Goal: Obtain resource: Download file/media

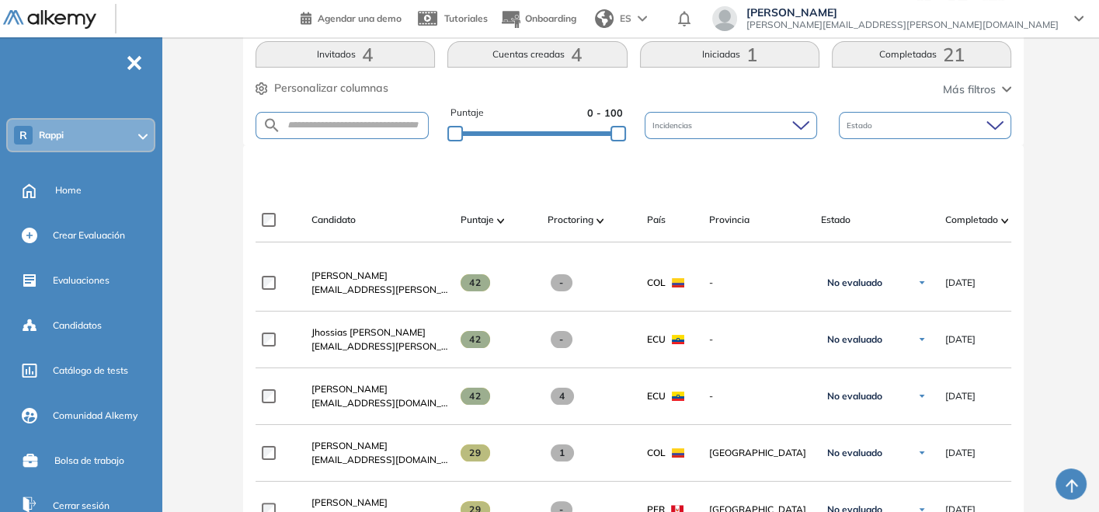
scroll to position [345, 0]
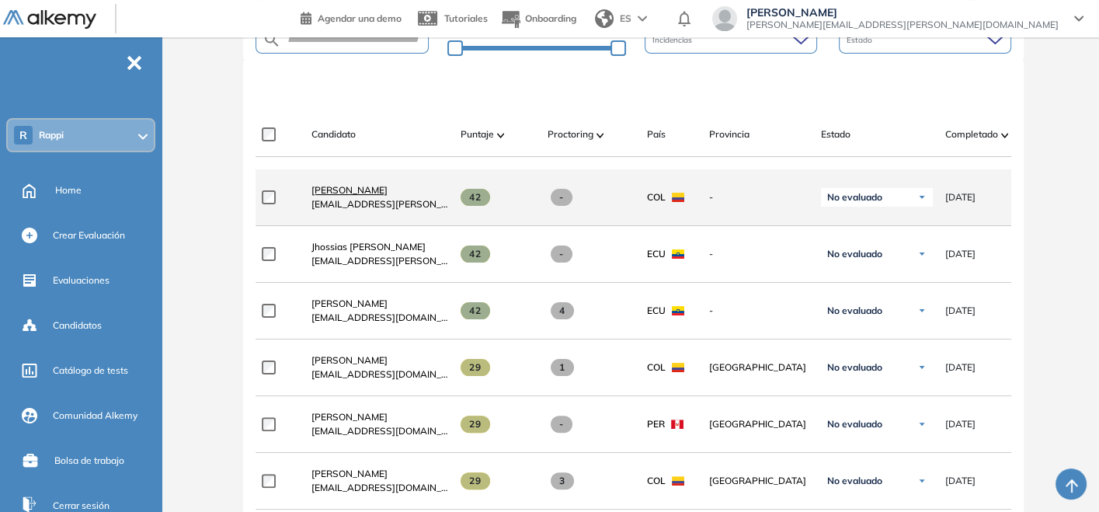
click at [353, 193] on span "[PERSON_NAME]" at bounding box center [350, 190] width 76 height 12
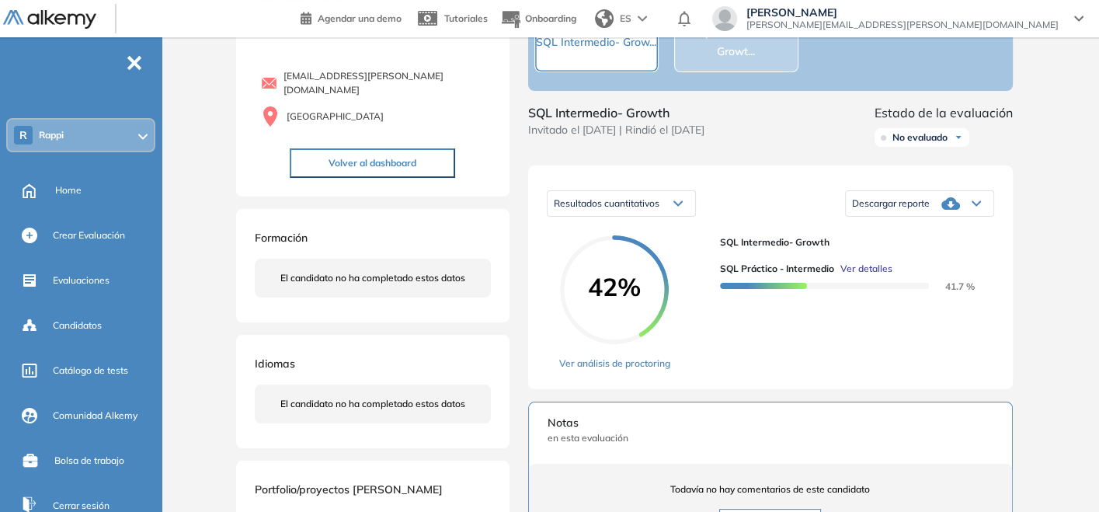
scroll to position [26, 0]
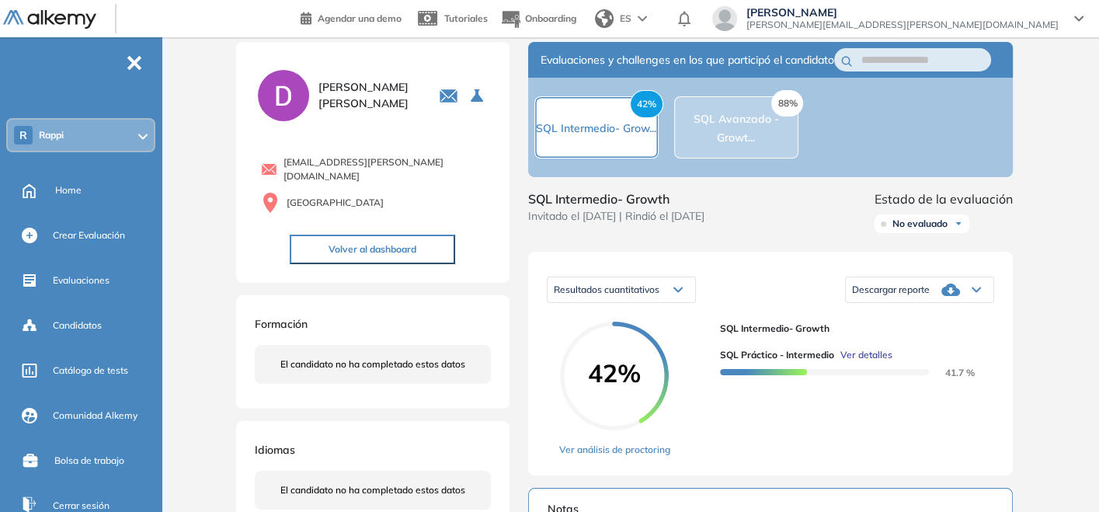
click at [964, 299] on div "Descargar reporte" at bounding box center [920, 289] width 148 height 31
click at [888, 319] on li "Descargar informe completo" at bounding box center [910, 312] width 115 height 16
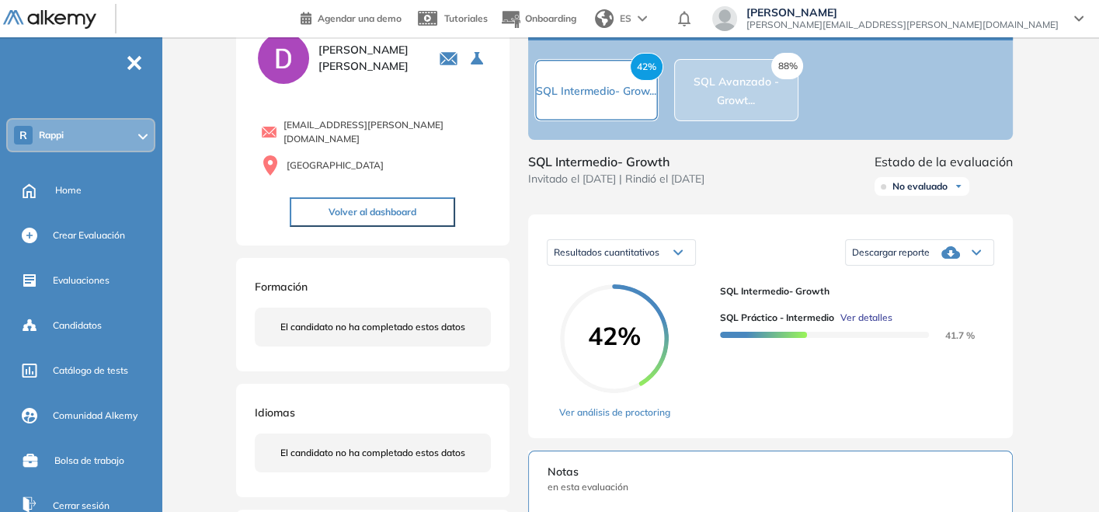
scroll to position [0, 0]
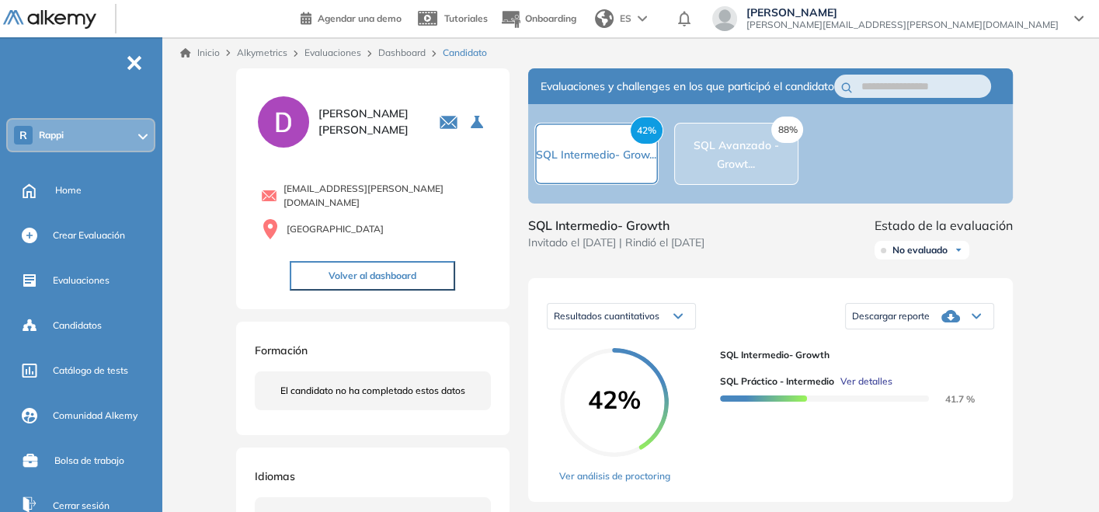
click at [389, 49] on link "Dashboard" at bounding box center [401, 53] width 47 height 12
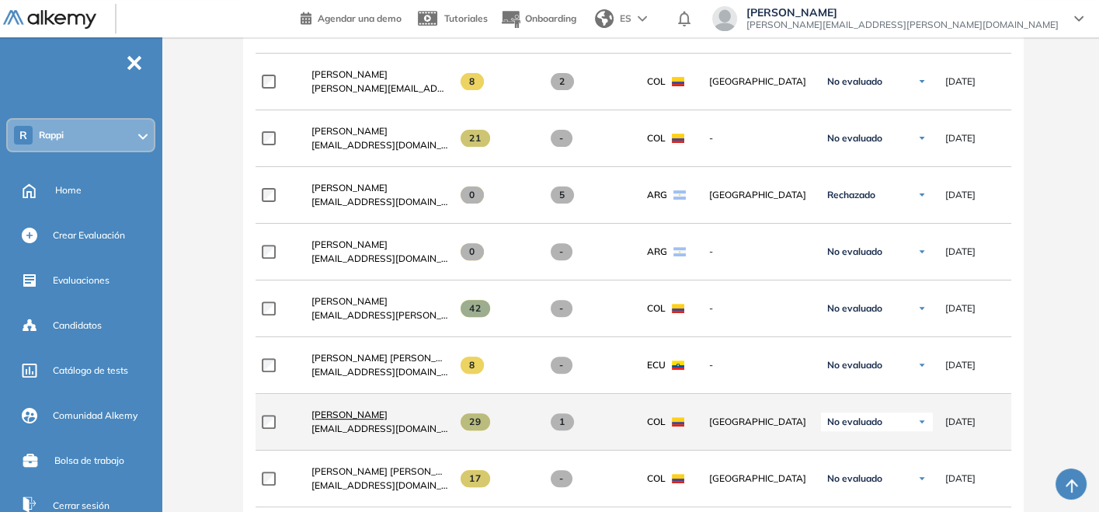
scroll to position [604, 0]
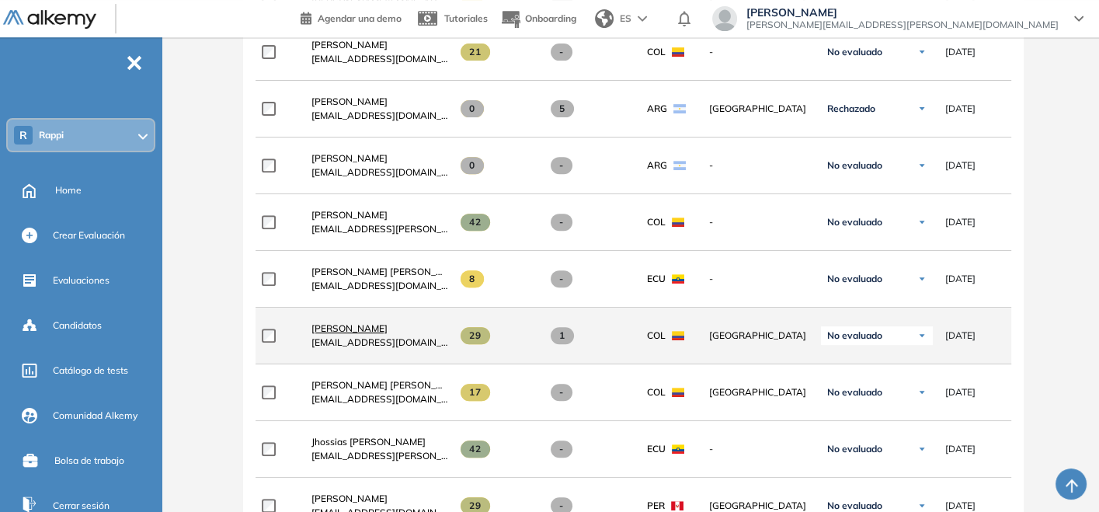
click at [390, 334] on link "[PERSON_NAME]" at bounding box center [380, 329] width 137 height 14
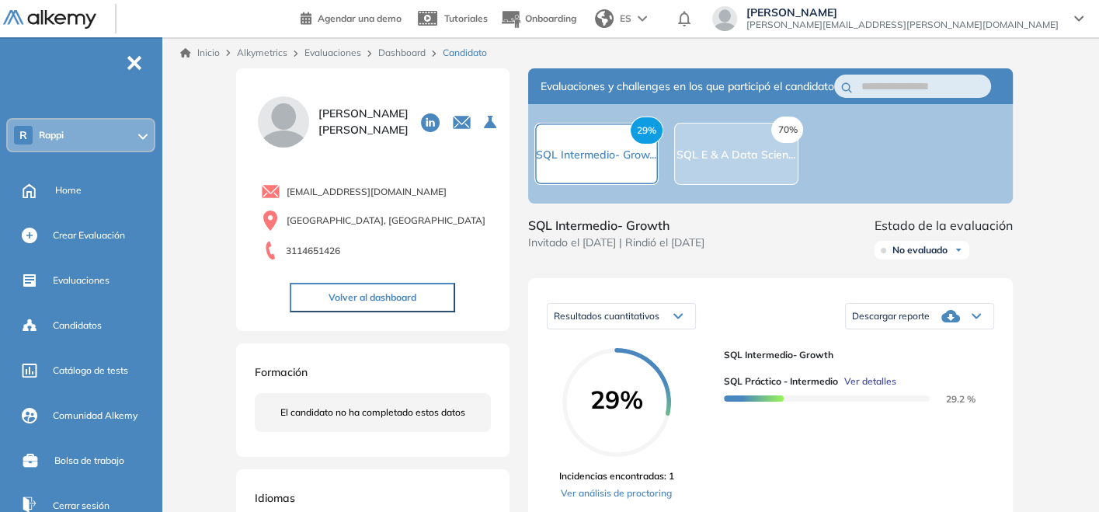
click at [900, 322] on span "Descargar reporte" at bounding box center [891, 316] width 78 height 12
click at [672, 266] on div "SQL Intermedio- Growth Invitado el 03/08/2025 | Rindió el 03/08/2025" at bounding box center [616, 241] width 176 height 50
click at [59, 196] on div "Home" at bounding box center [106, 190] width 103 height 26
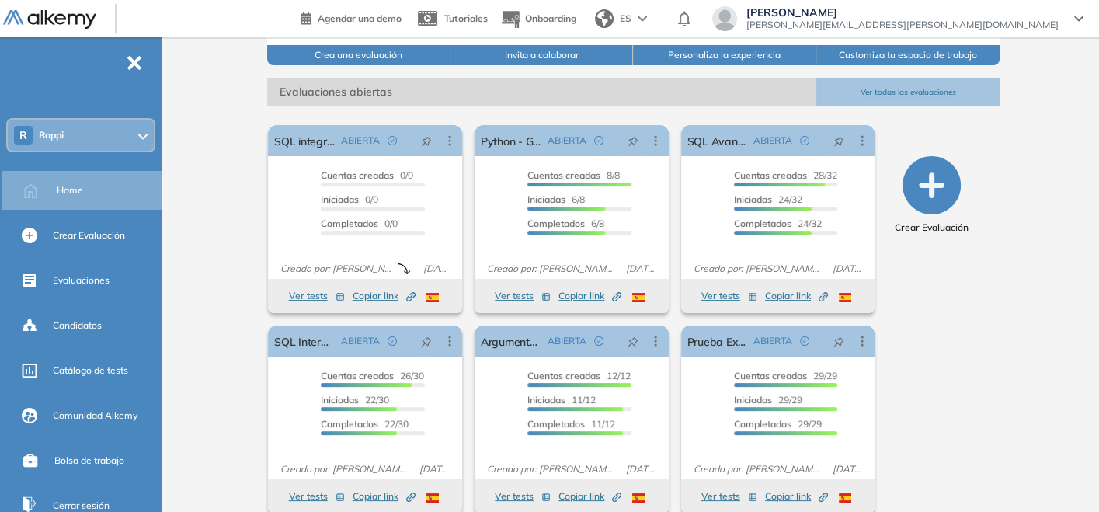
scroll to position [211, 0]
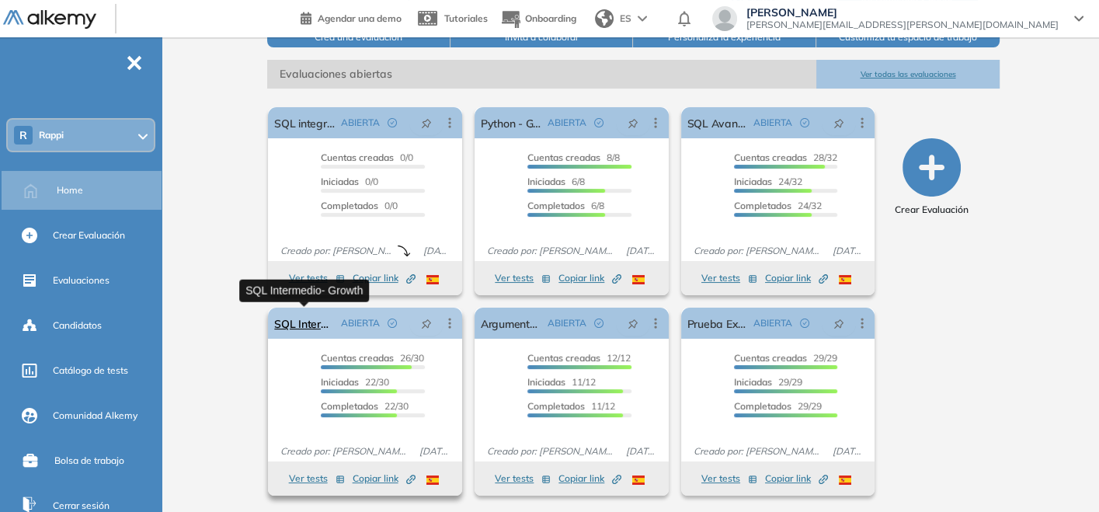
click at [319, 322] on link "SQL Intermedio- Growth" at bounding box center [304, 323] width 61 height 31
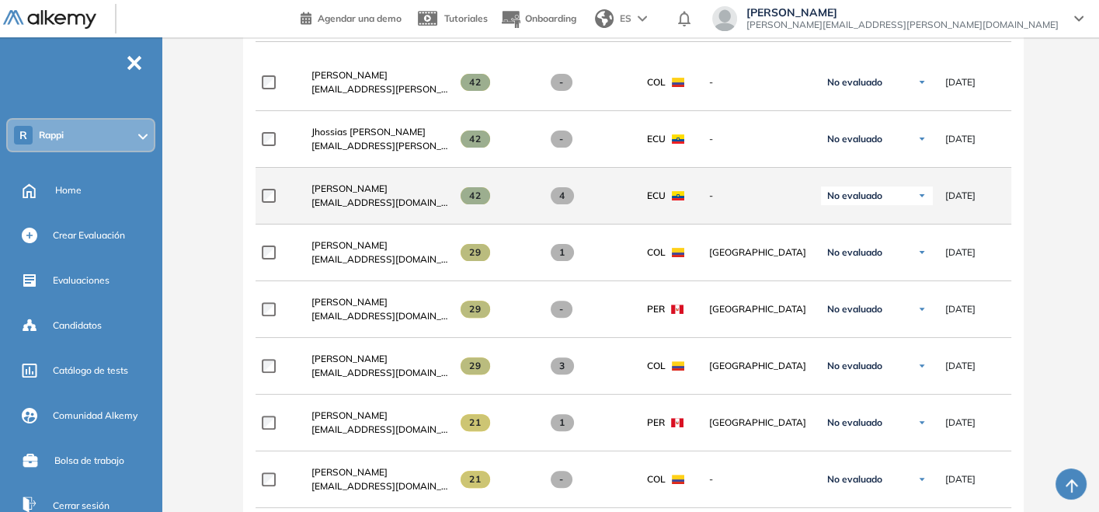
scroll to position [517, 0]
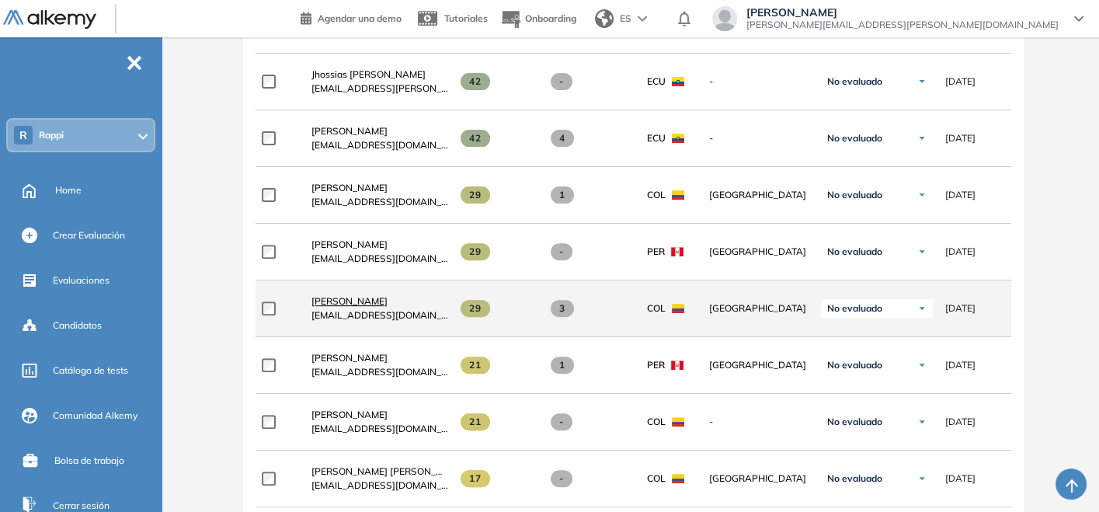
click at [373, 302] on span "[PERSON_NAME]" at bounding box center [350, 301] width 76 height 12
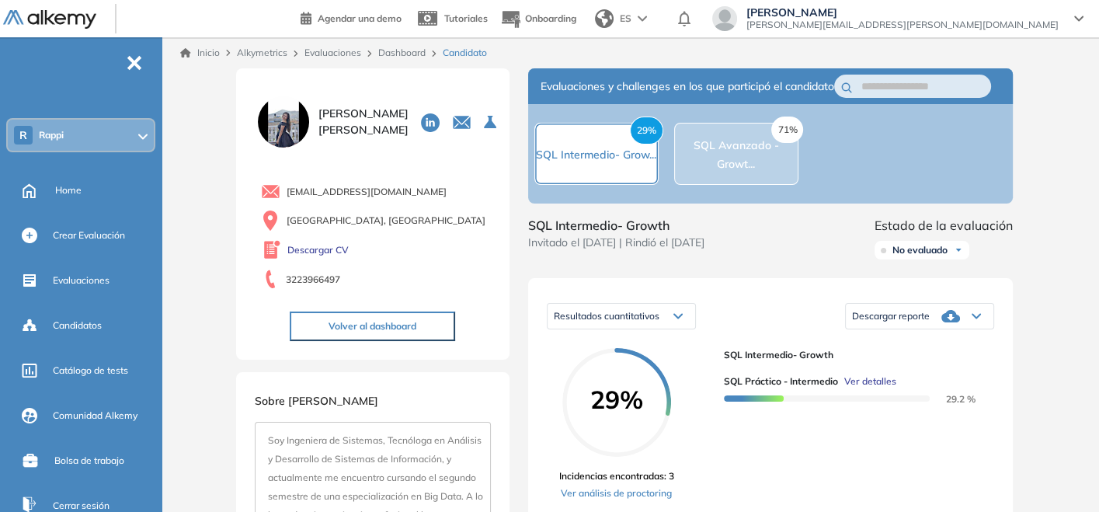
click at [865, 322] on span "Descargar reporte" at bounding box center [891, 316] width 78 height 12
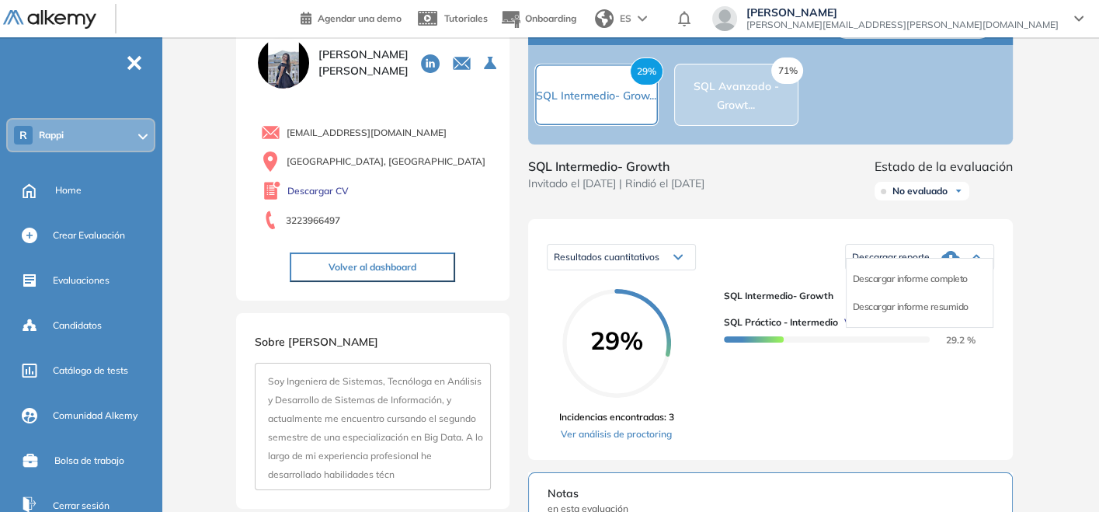
scroll to position [86, 0]
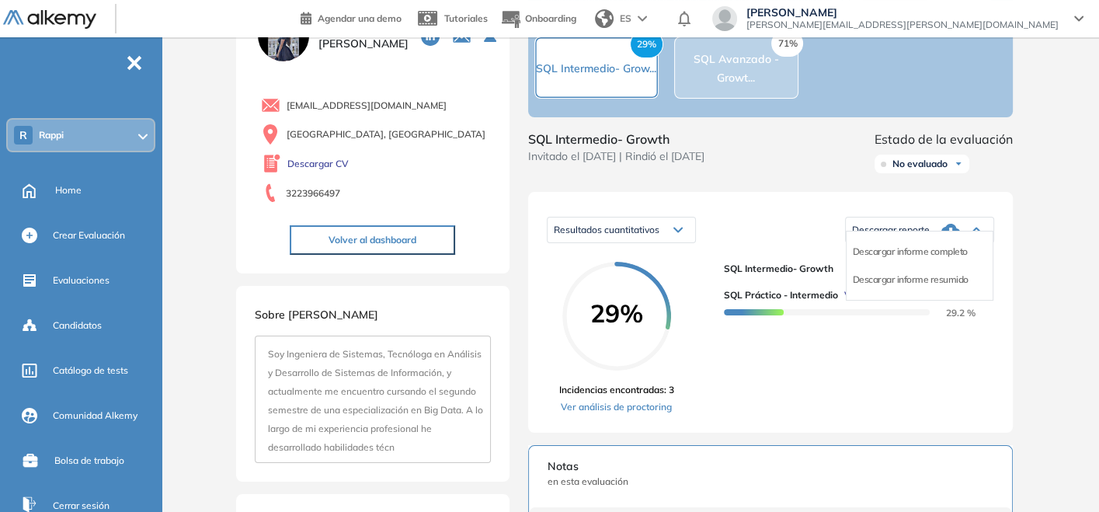
click at [872, 266] on div "Descargar informe completo" at bounding box center [920, 252] width 146 height 28
click at [870, 259] on li "Descargar informe completo" at bounding box center [910, 252] width 115 height 16
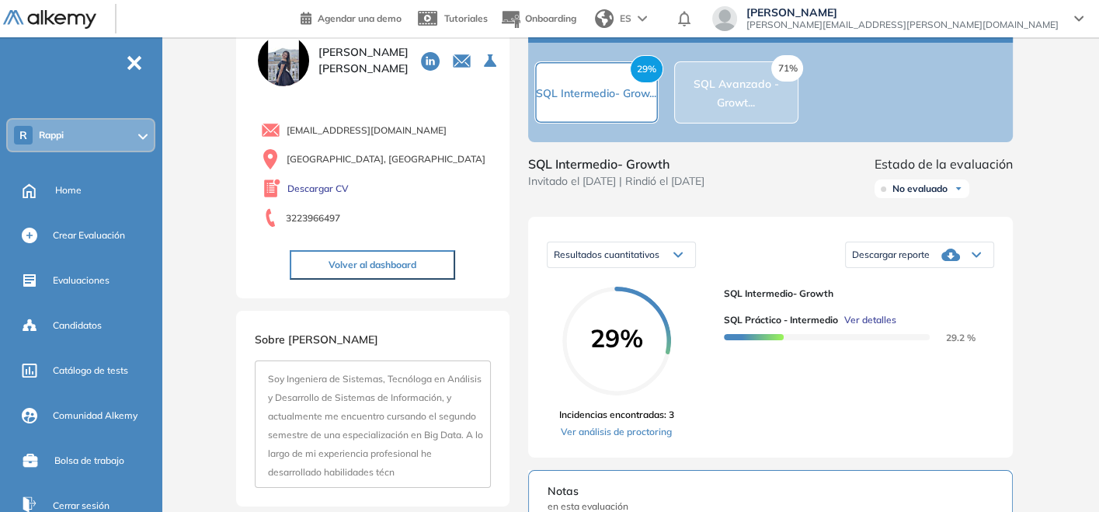
scroll to position [0, 0]
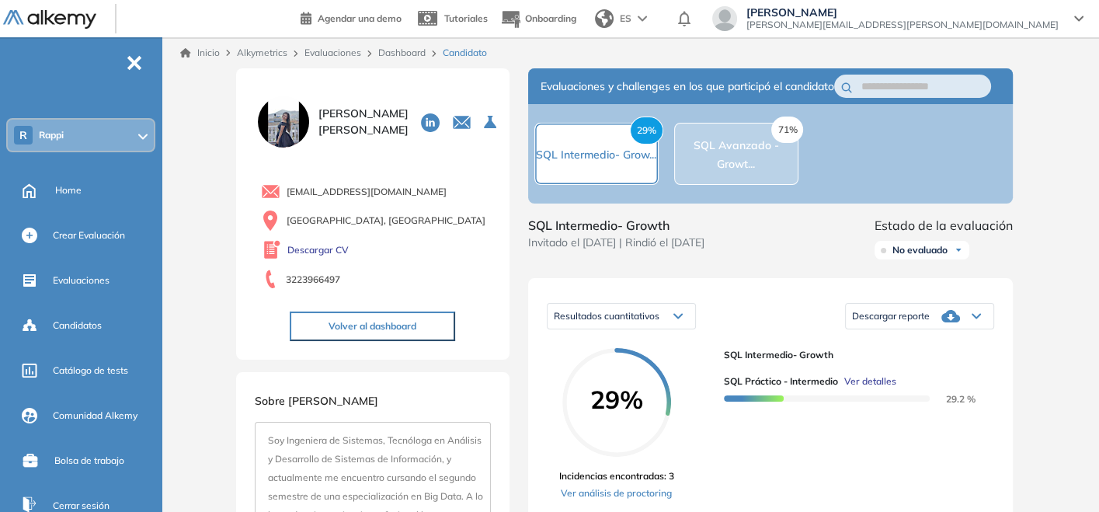
click at [350, 54] on link "Evaluaciones" at bounding box center [333, 53] width 57 height 12
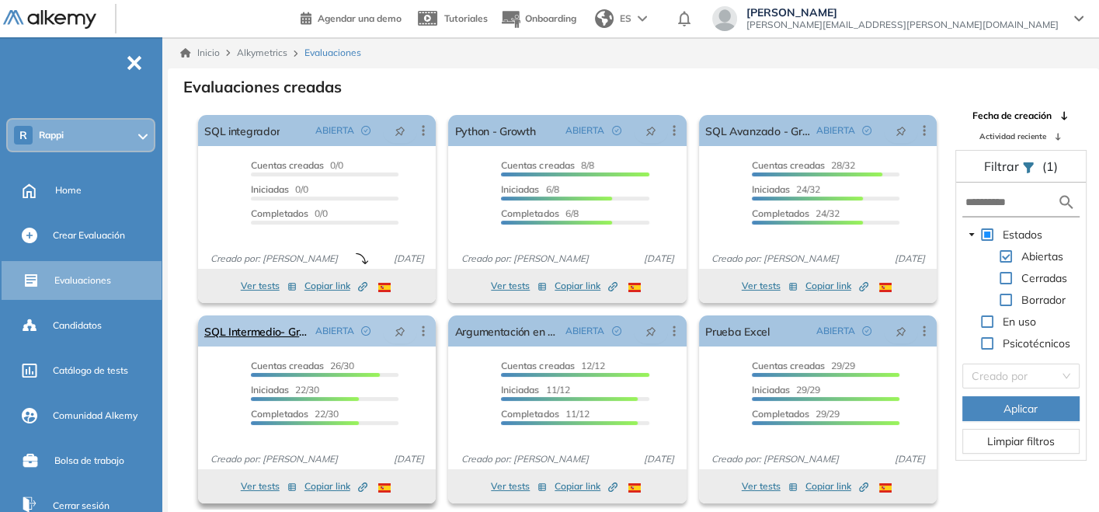
click at [315, 334] on span "ABIERTA" at bounding box center [334, 331] width 39 height 14
click at [292, 330] on link "SQL Intermedio- Growth" at bounding box center [256, 330] width 104 height 31
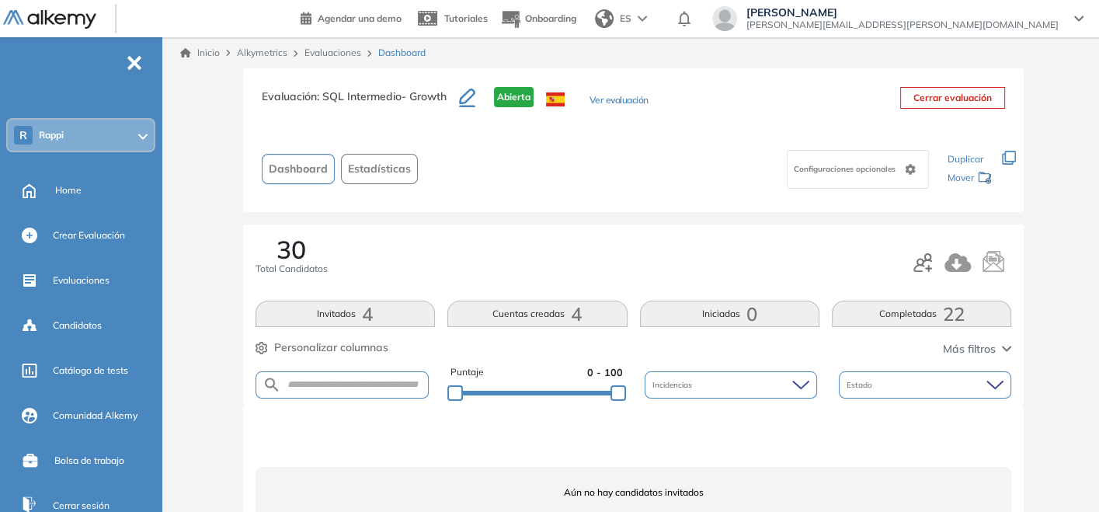
scroll to position [62, 0]
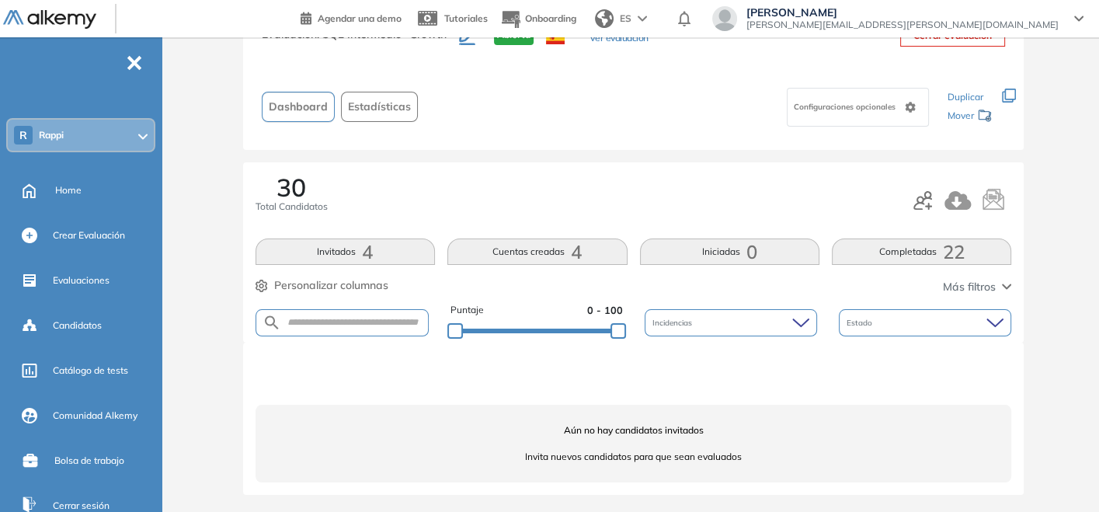
click at [874, 260] on button "Completadas 22" at bounding box center [921, 252] width 179 height 26
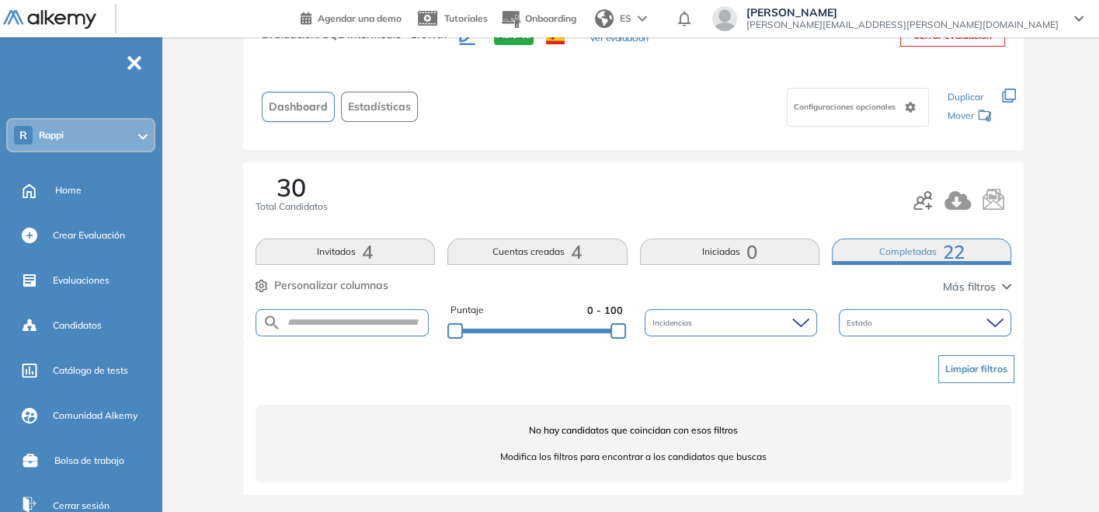
click at [973, 250] on button "Completadas 22" at bounding box center [921, 252] width 179 height 26
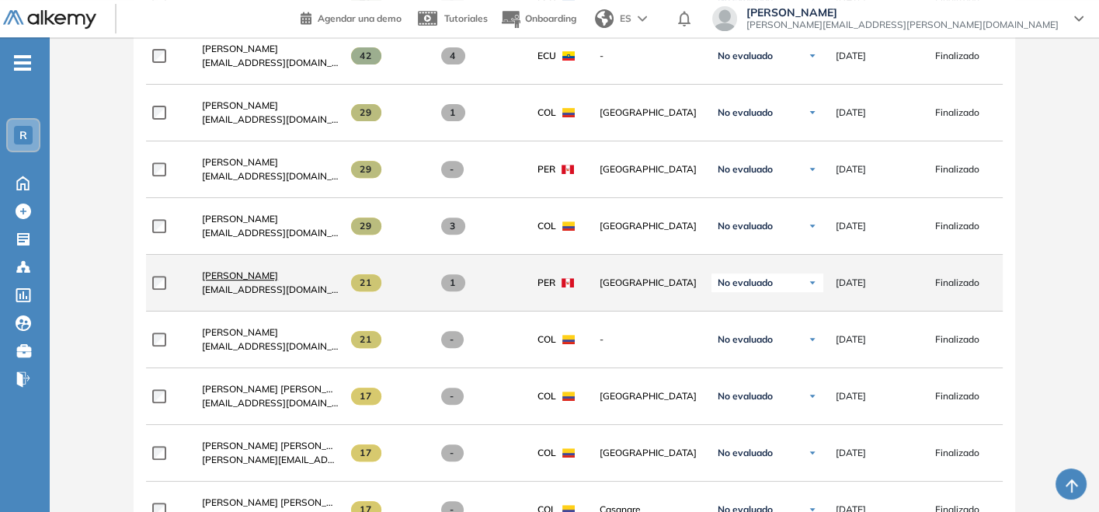
scroll to position [604, 0]
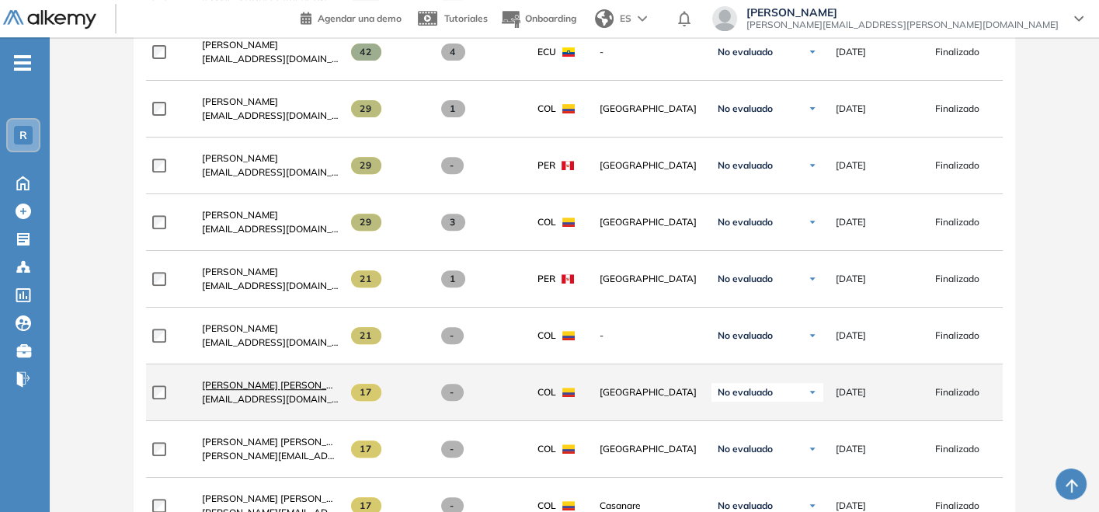
click at [259, 388] on span "[PERSON_NAME] [PERSON_NAME]" at bounding box center [279, 385] width 155 height 12
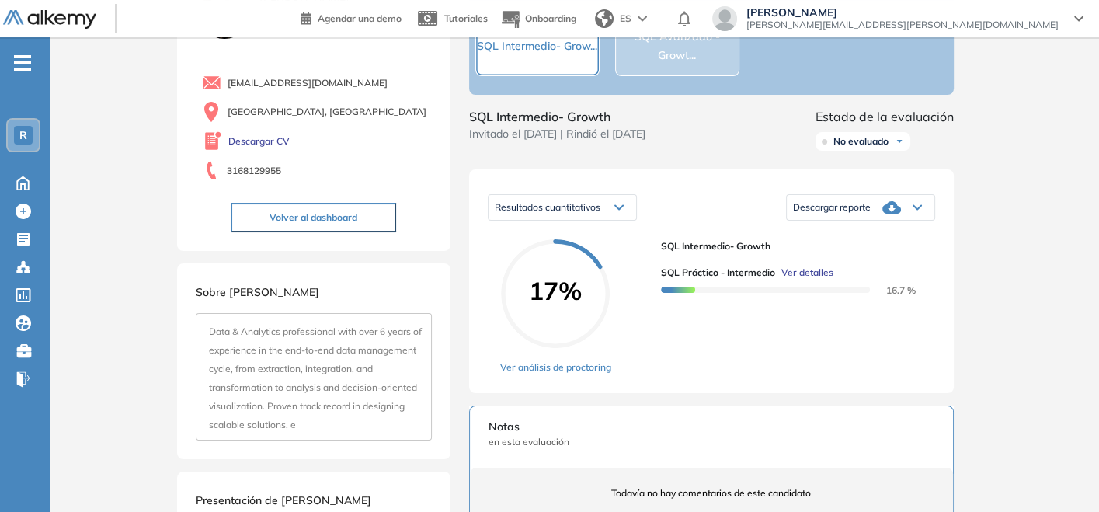
scroll to position [86, 0]
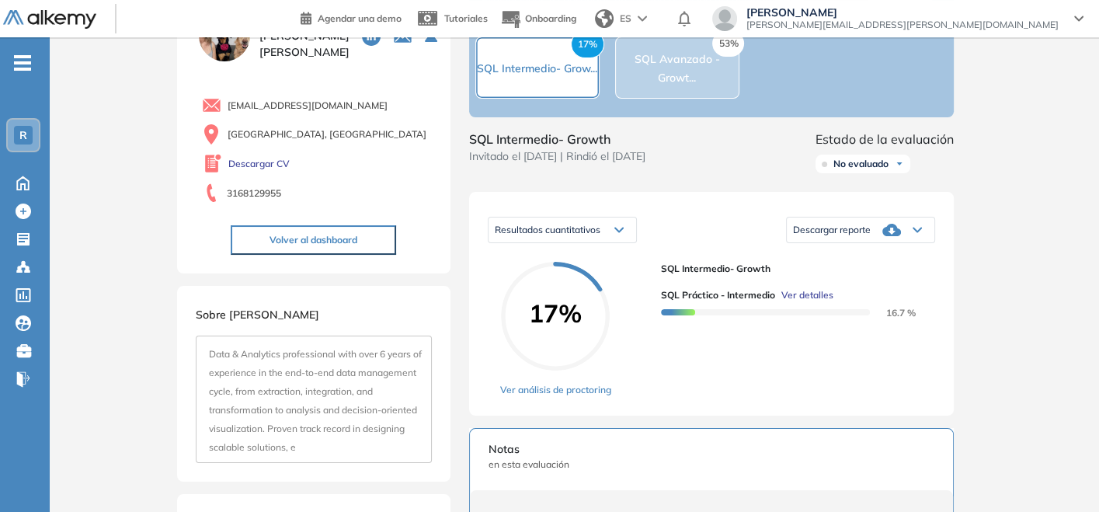
click at [848, 246] on div "Descargar reporte" at bounding box center [861, 229] width 148 height 31
click at [840, 259] on li "Descargar informe completo" at bounding box center [851, 252] width 115 height 16
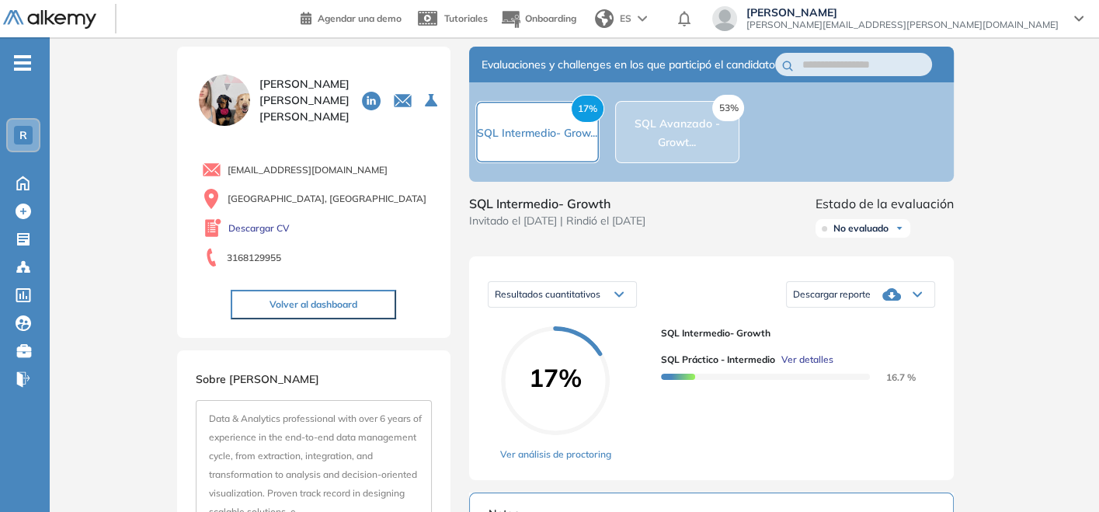
scroll to position [0, 0]
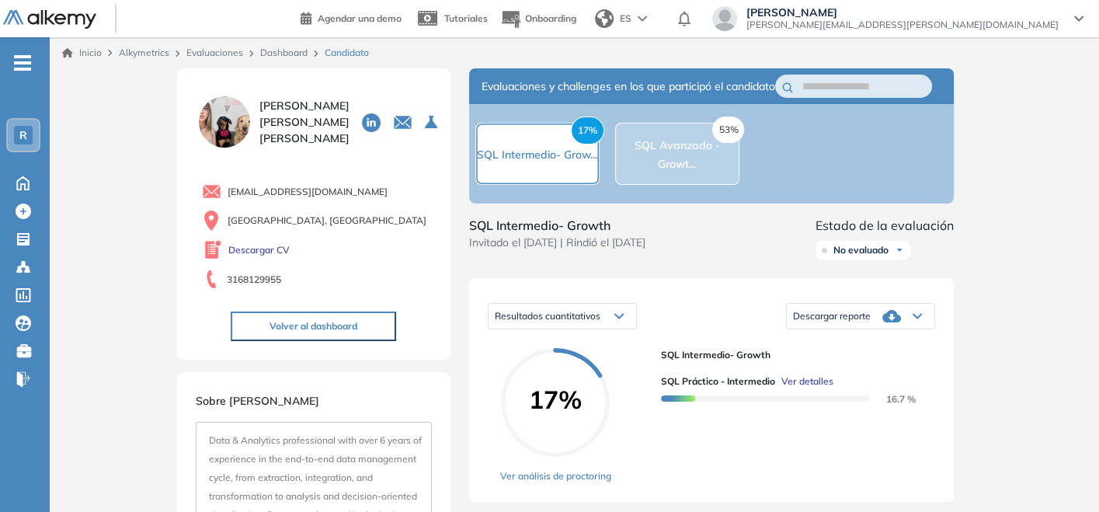
click at [242, 51] on div "Evaluaciones" at bounding box center [217, 53] width 74 height 14
click at [231, 57] on link "Evaluaciones" at bounding box center [214, 53] width 57 height 12
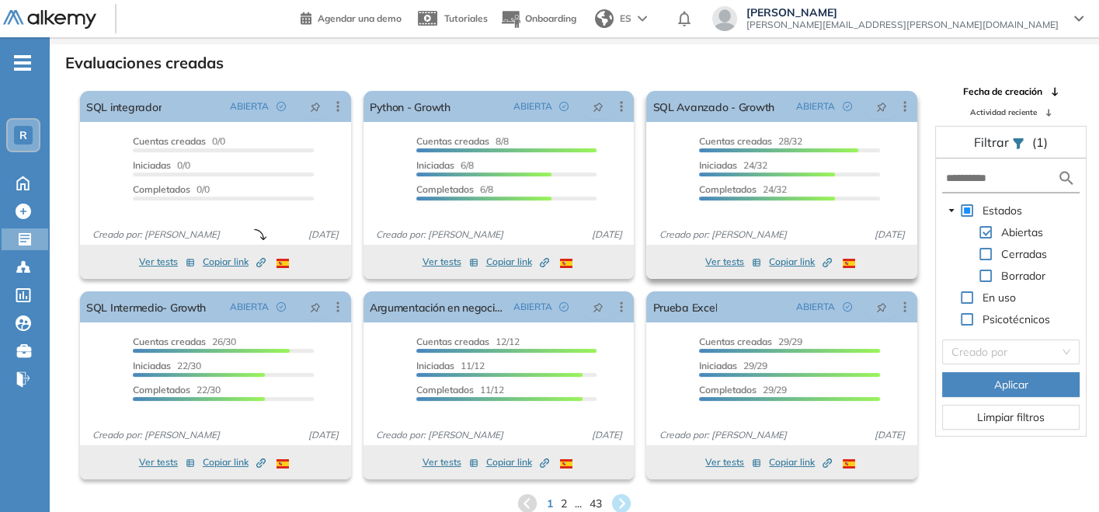
scroll to position [37, 0]
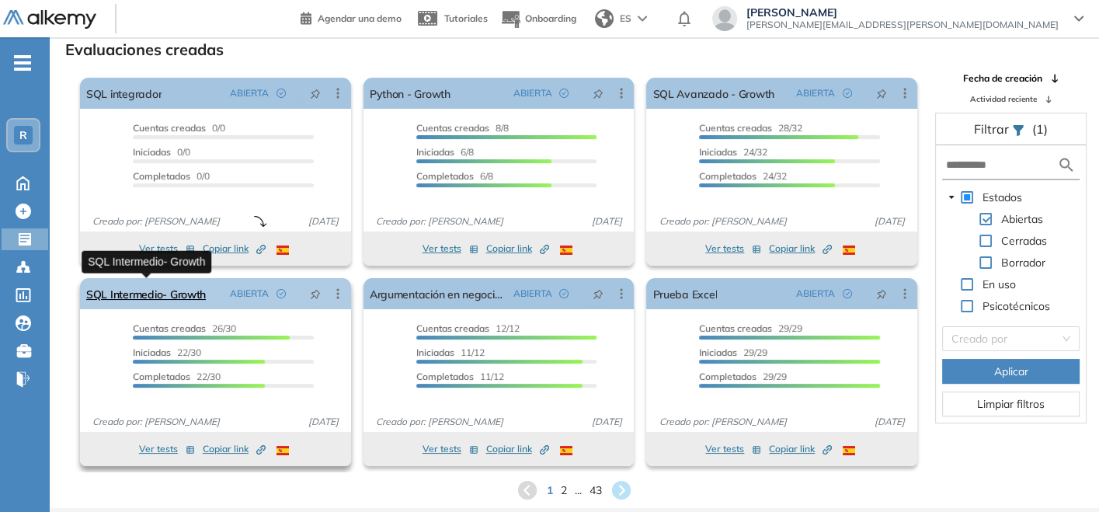
click at [166, 298] on link "SQL Intermedio- Growth" at bounding box center [146, 293] width 120 height 31
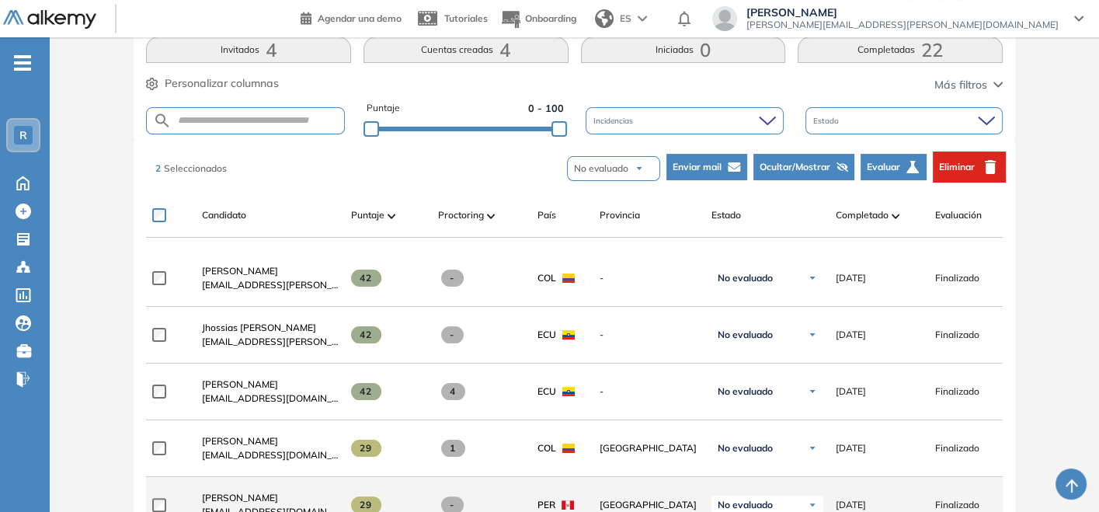
scroll to position [259, 0]
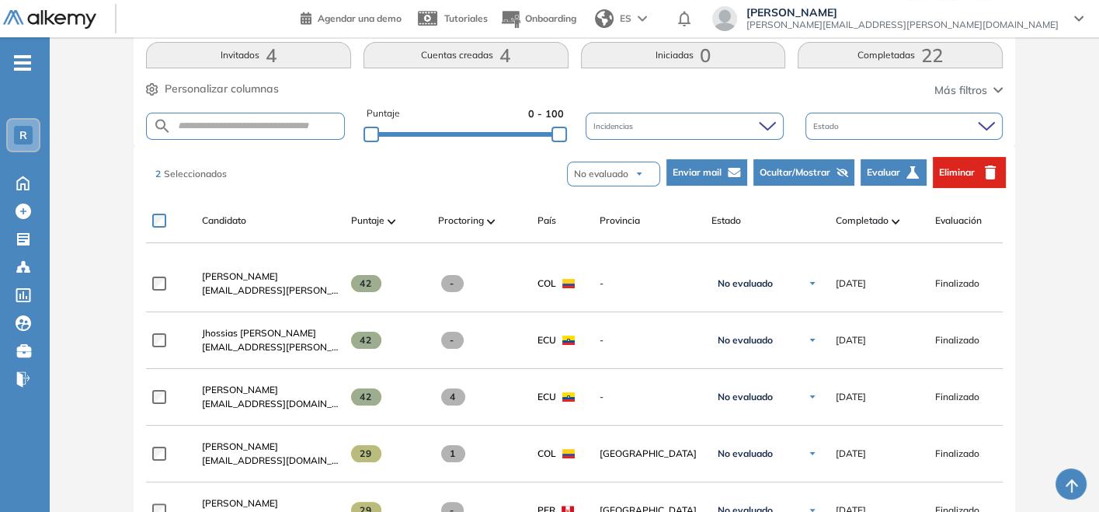
click at [733, 172] on icon "button" at bounding box center [734, 172] width 12 height 9
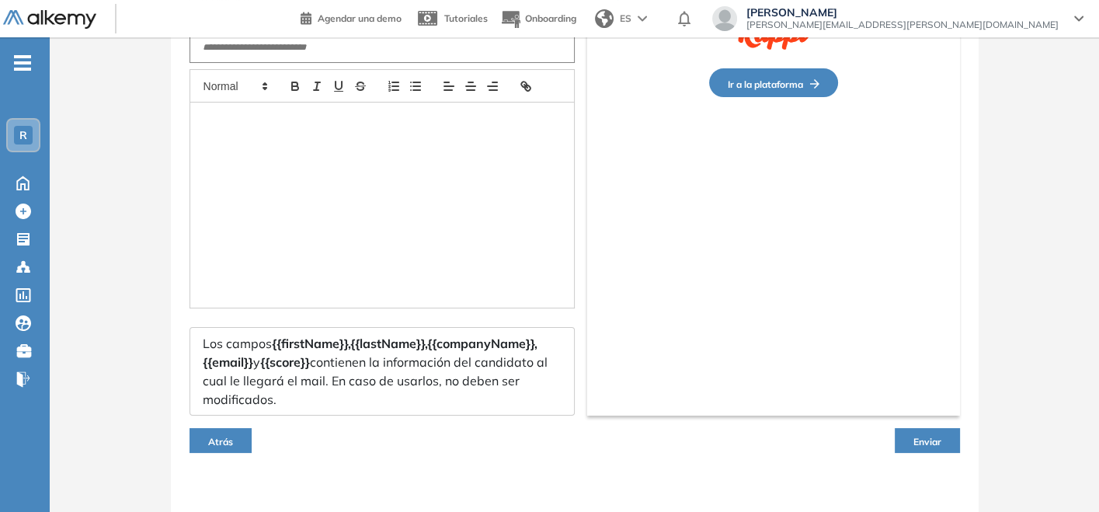
scroll to position [0, 0]
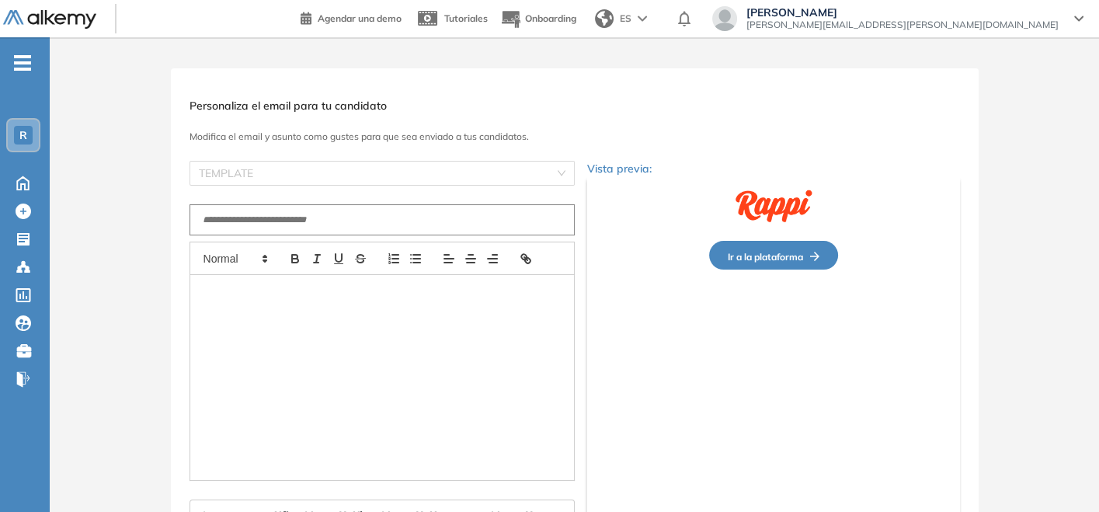
click at [430, 190] on div "TEMPLATE Los campos {{firstName}}, {{lastName}}, {{companyName}}, {{email}} y {…" at bounding box center [382, 374] width 385 height 427
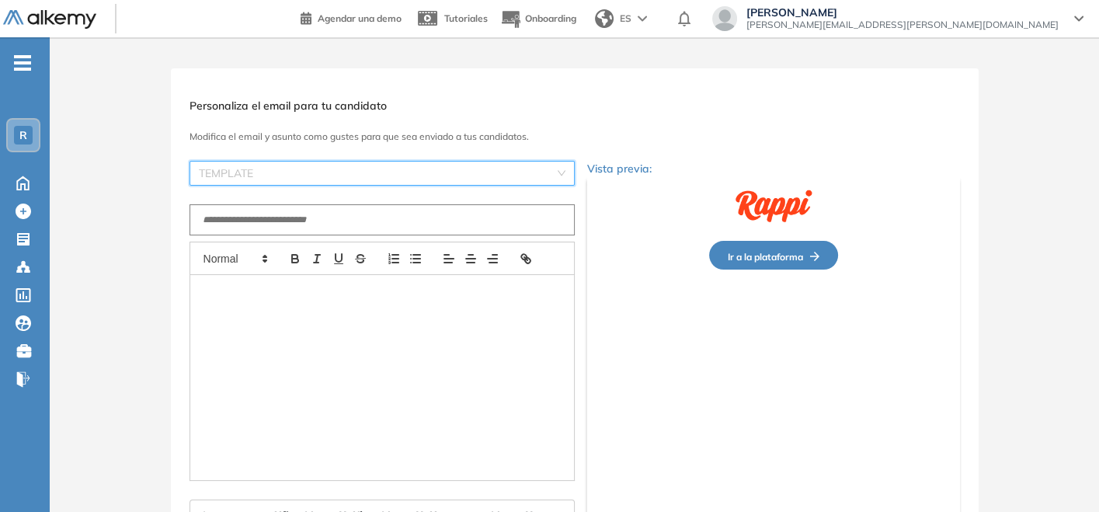
click at [417, 172] on input "search" at bounding box center [377, 173] width 356 height 23
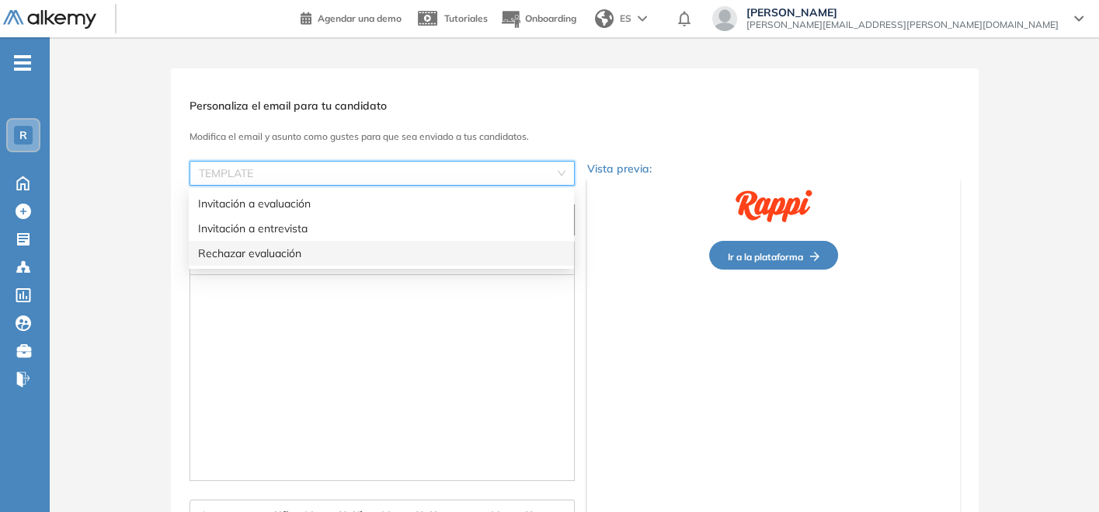
click at [349, 252] on div "Rechazar evaluación" at bounding box center [381, 253] width 367 height 17
type input "**********"
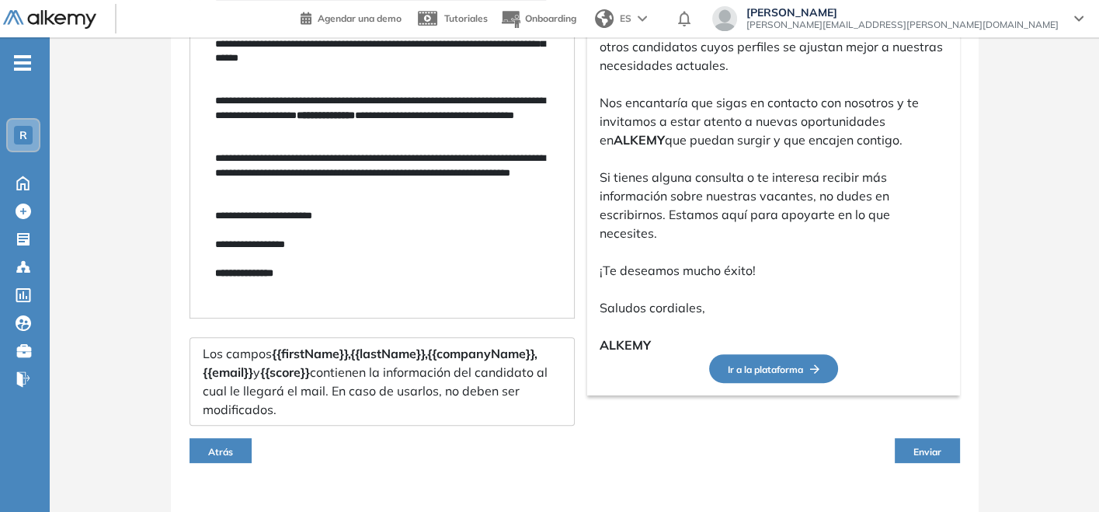
scroll to position [461, 0]
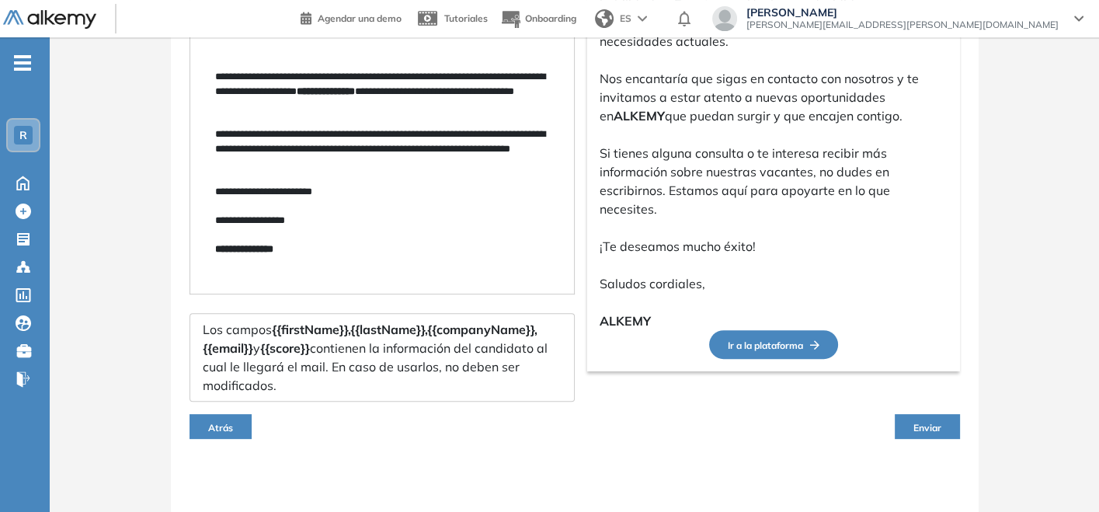
click at [235, 423] on button "Atrás" at bounding box center [221, 426] width 62 height 25
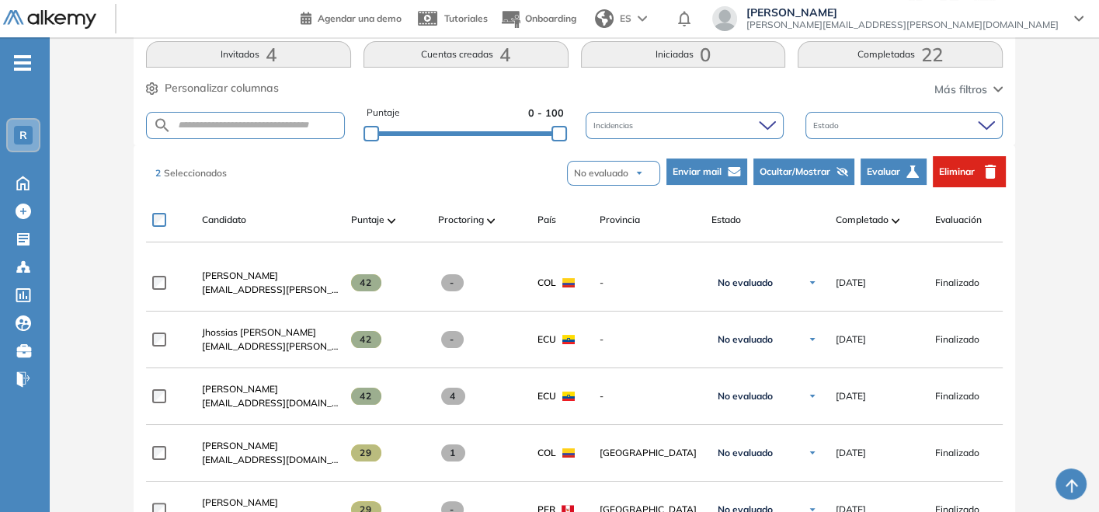
scroll to position [259, 0]
click at [708, 173] on span "Enviar mail" at bounding box center [697, 172] width 49 height 14
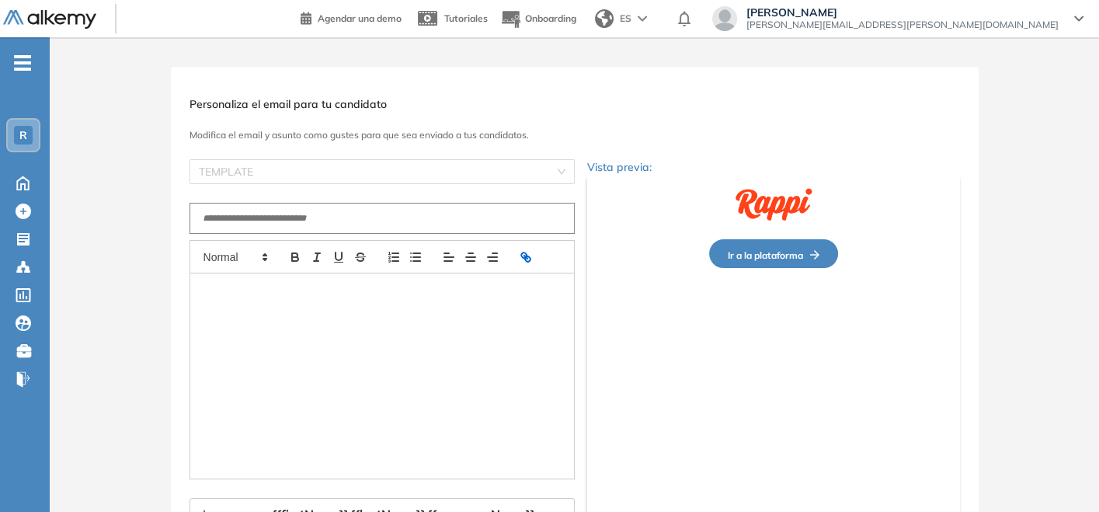
scroll to position [0, 0]
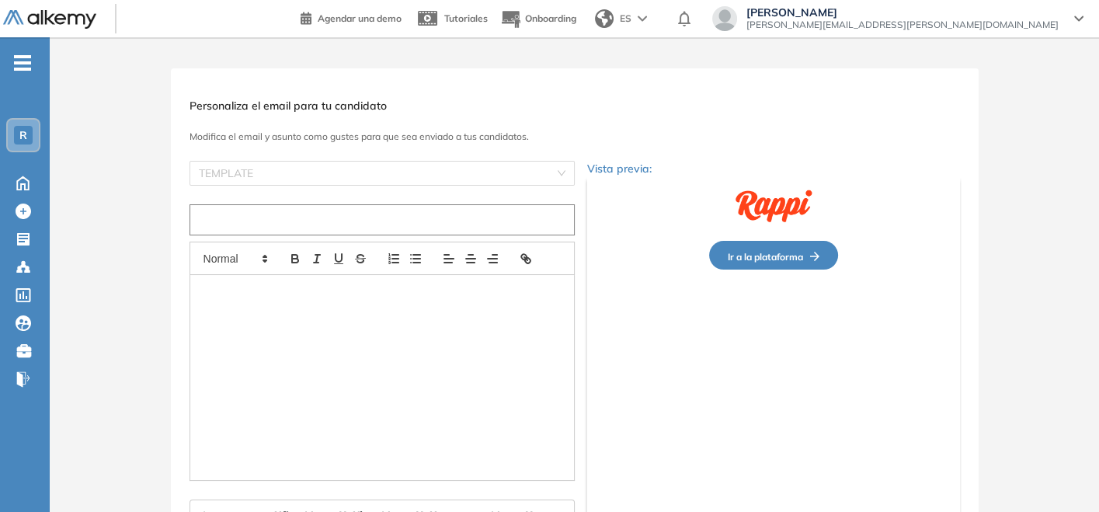
click at [481, 221] on input "text" at bounding box center [382, 219] width 385 height 31
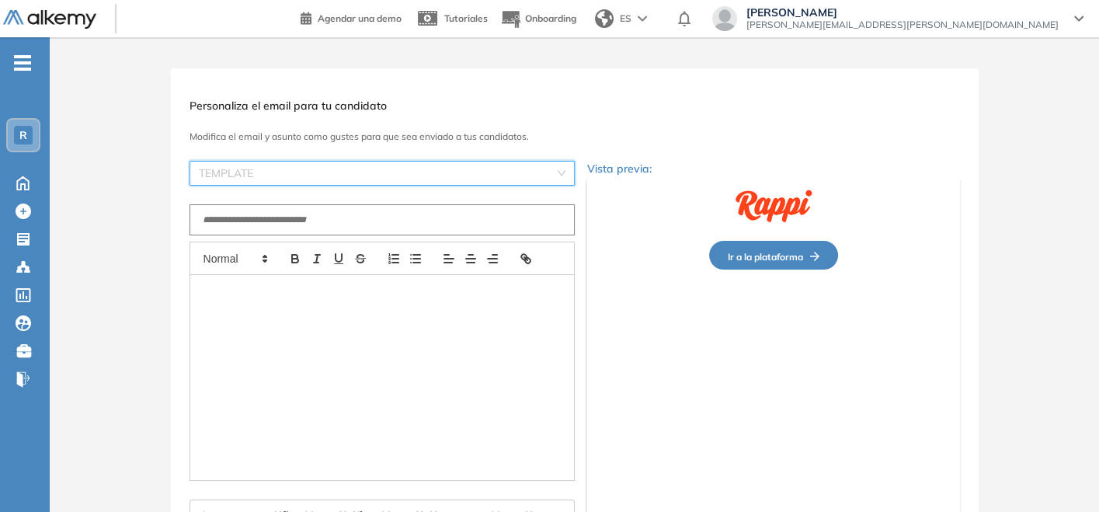
click at [459, 172] on input "search" at bounding box center [377, 173] width 356 height 23
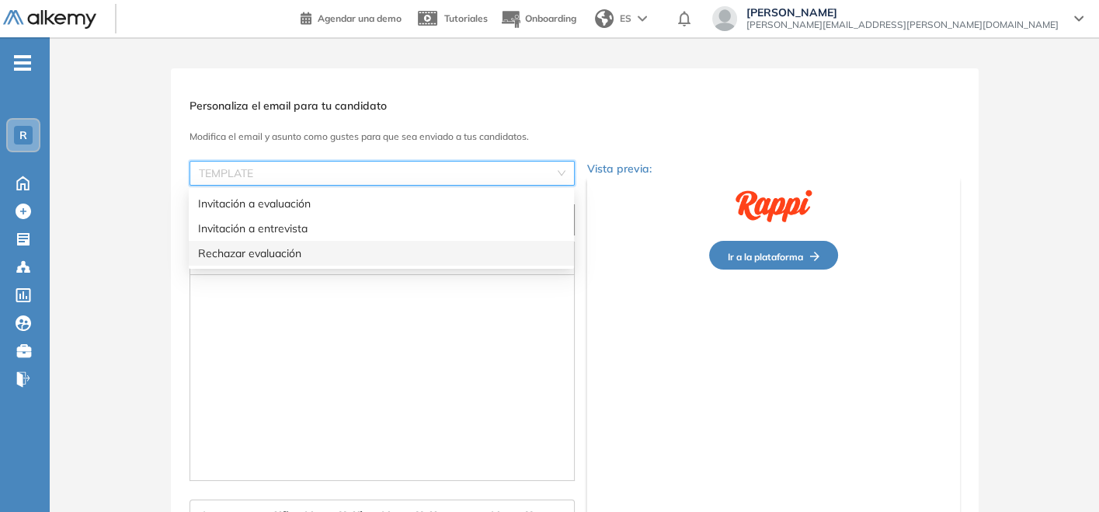
click at [445, 259] on div "Rechazar evaluación" at bounding box center [381, 253] width 367 height 17
type input "**********"
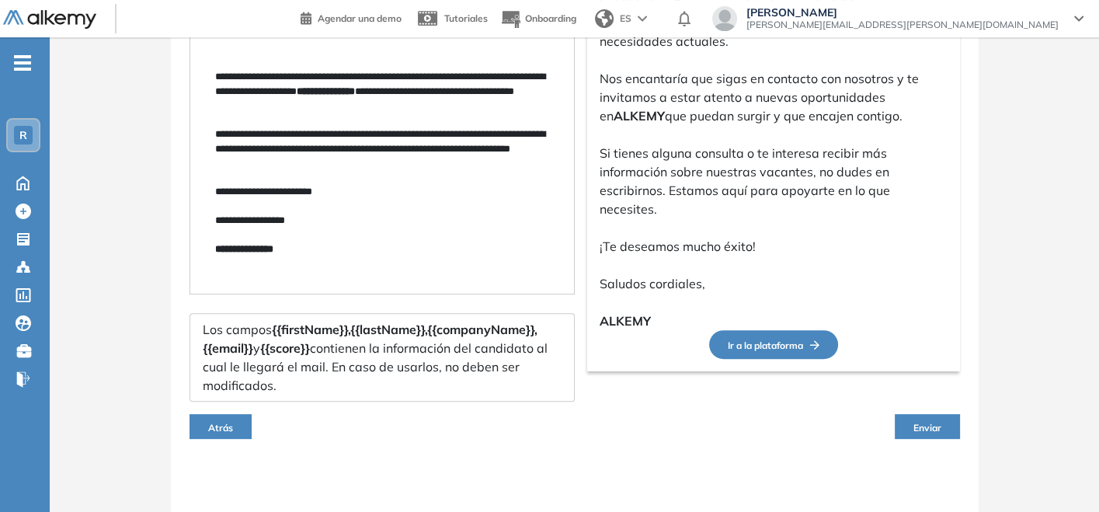
scroll to position [461, 0]
click at [918, 427] on span "Enviar" at bounding box center [928, 428] width 28 height 12
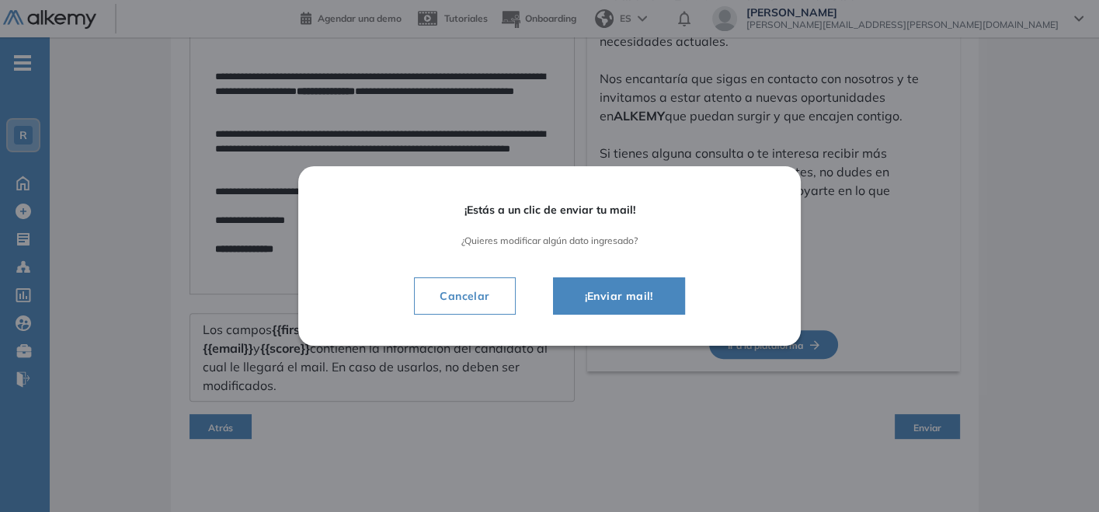
click at [601, 298] on span "¡Enviar mail!" at bounding box center [619, 296] width 93 height 19
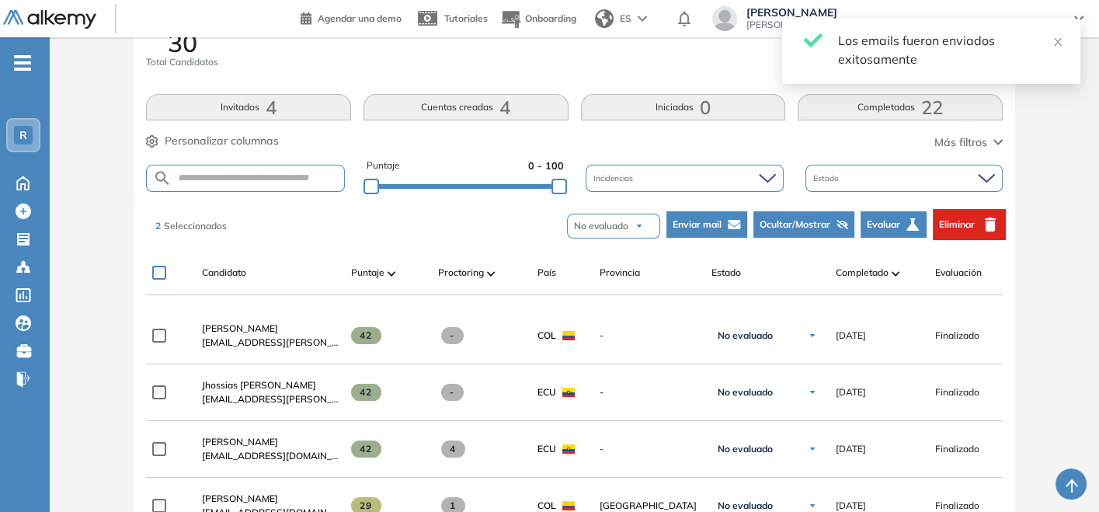
scroll to position [203, 0]
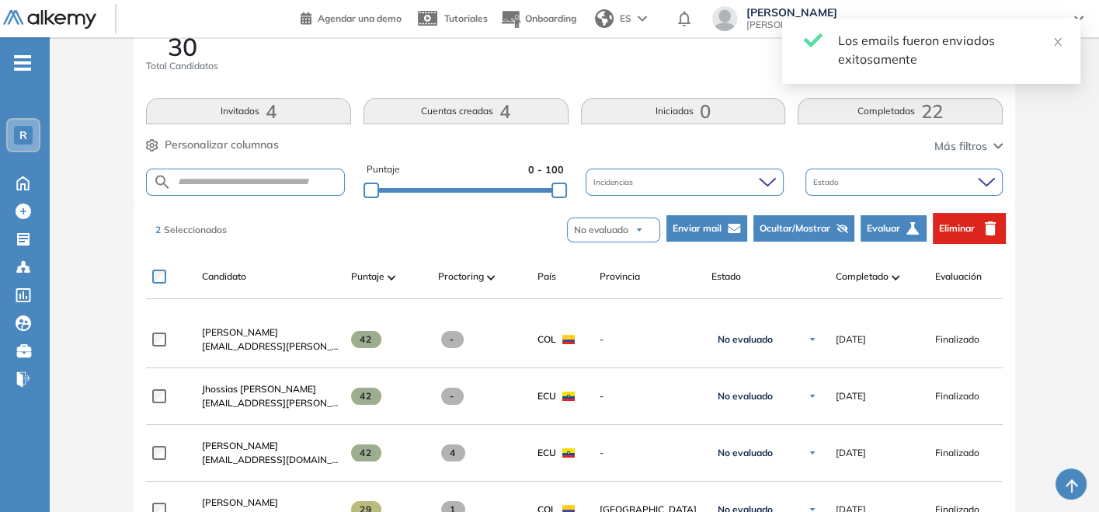
click at [980, 221] on button "Eliminar" at bounding box center [969, 228] width 73 height 31
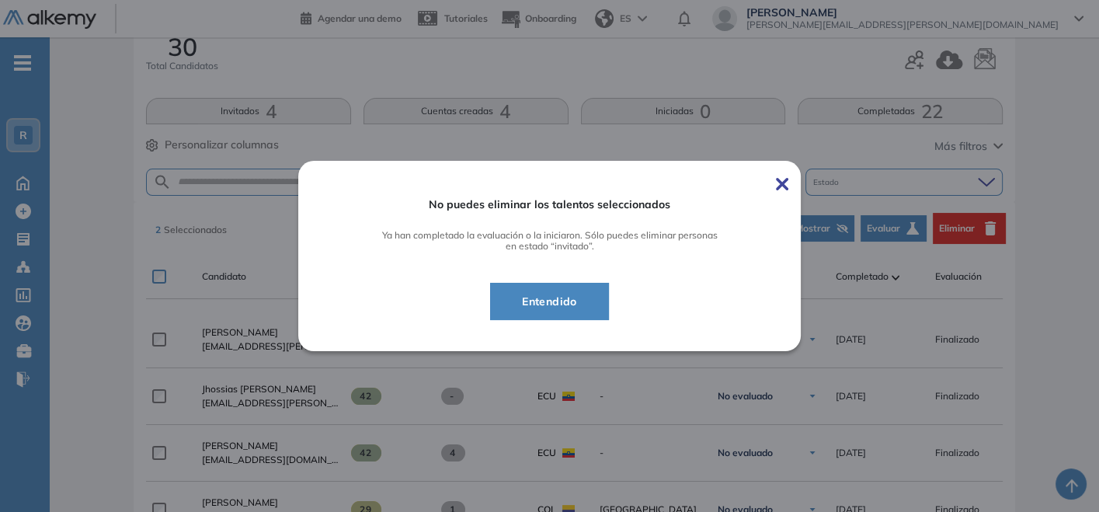
click at [789, 181] on img at bounding box center [782, 184] width 12 height 12
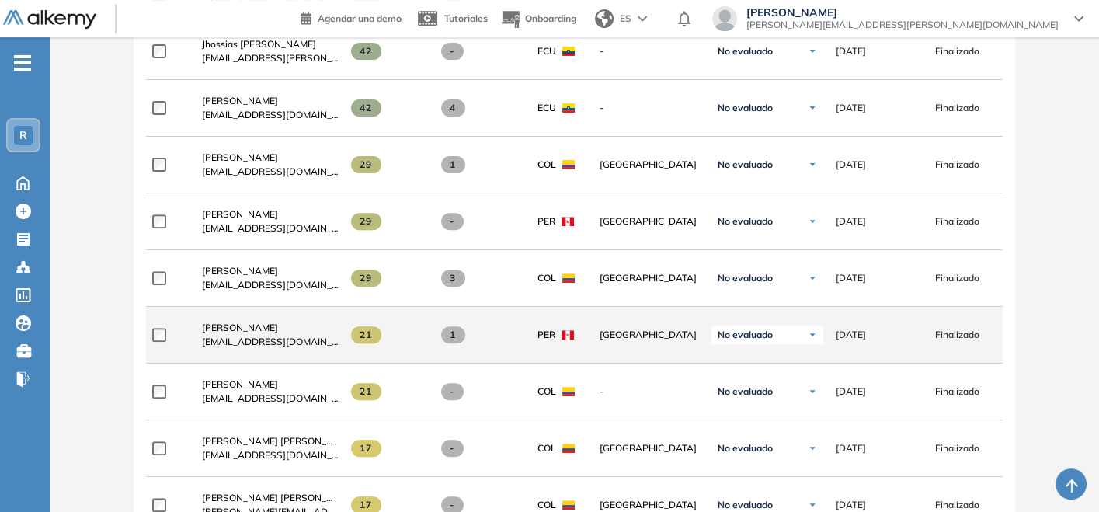
scroll to position [548, 0]
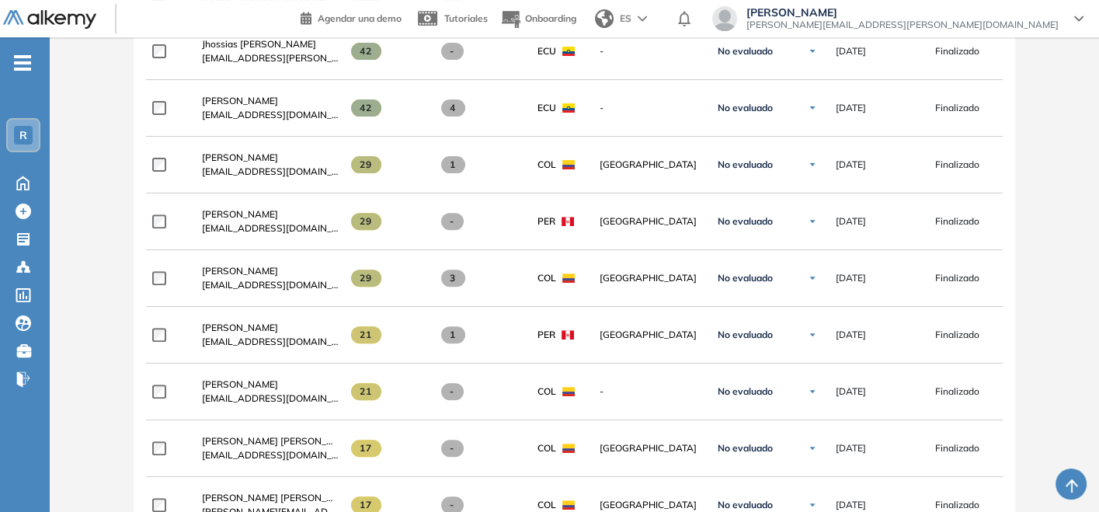
click at [25, 360] on ul "R Home Home Crear Evaluación Crear Evaluación Evaluaciones Evaluaciones Candida…" at bounding box center [25, 227] width 50 height 330
click at [101, 314] on div "Evaluación : SQL Intermedio- Growth Abierta Ver evaluación Cerrar evaluación Da…" at bounding box center [574, 321] width 1037 height 1601
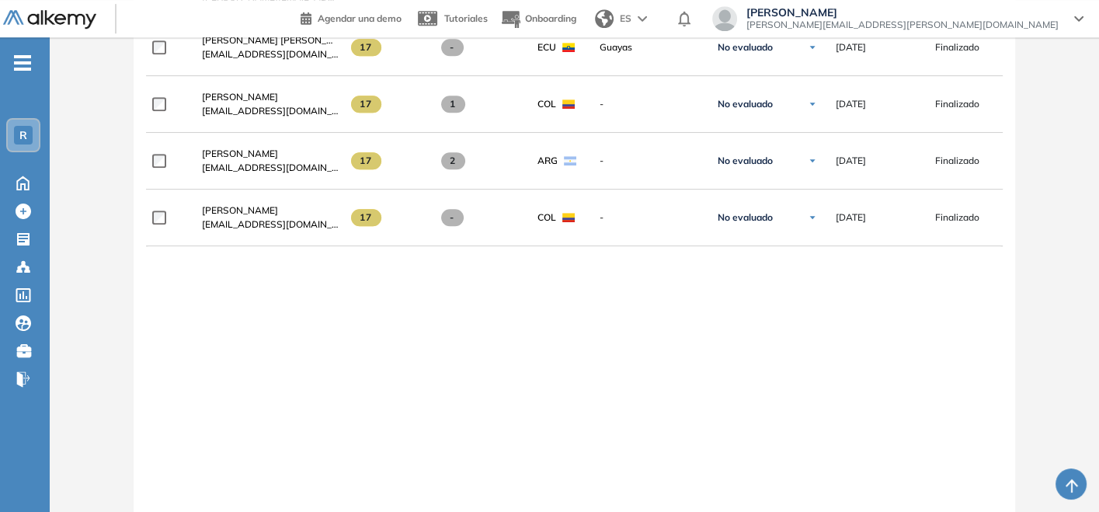
scroll to position [1152, 0]
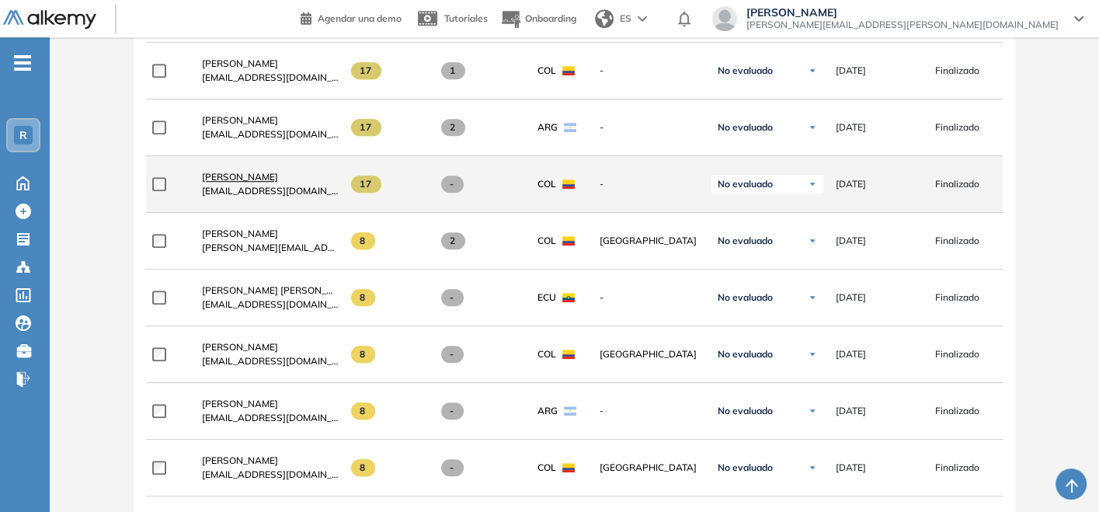
click at [247, 175] on span "[PERSON_NAME]" at bounding box center [240, 177] width 76 height 12
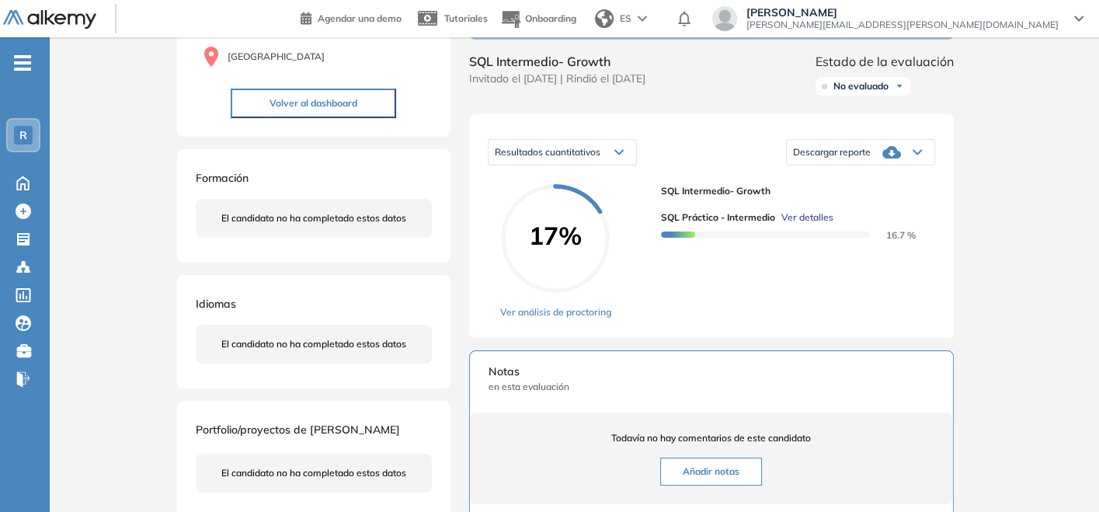
scroll to position [259, 0]
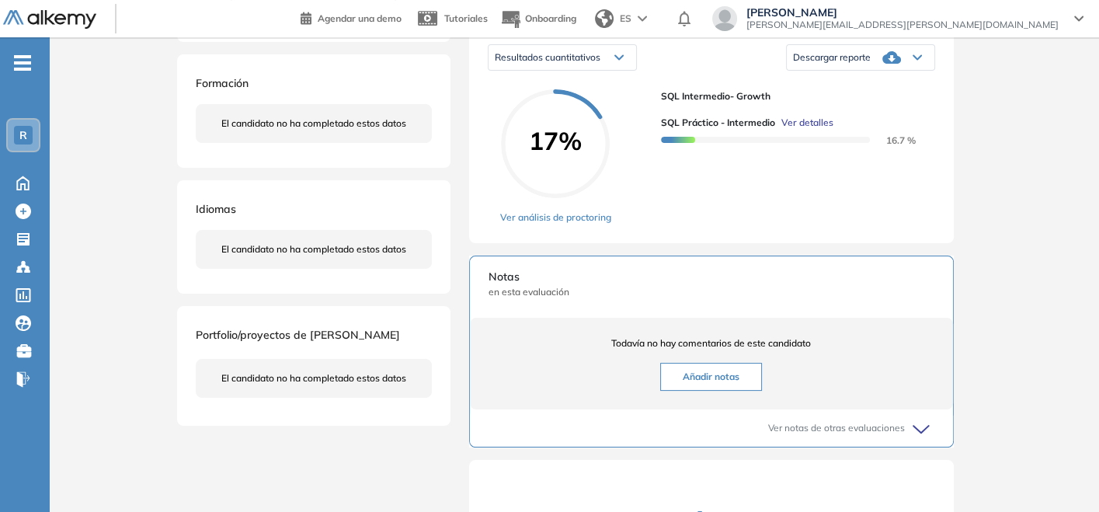
click at [863, 64] on span "Descargar reporte" at bounding box center [832, 57] width 78 height 12
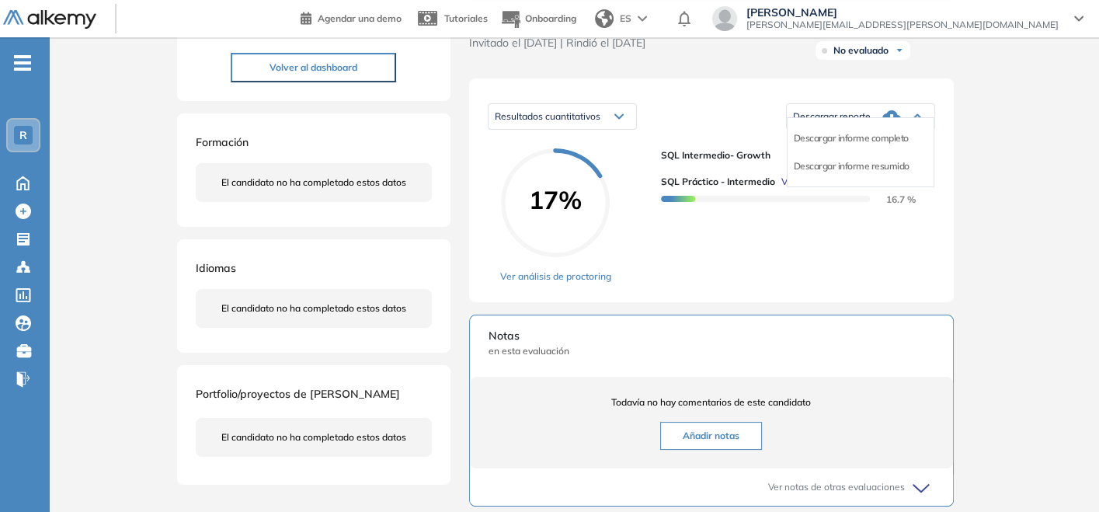
scroll to position [172, 0]
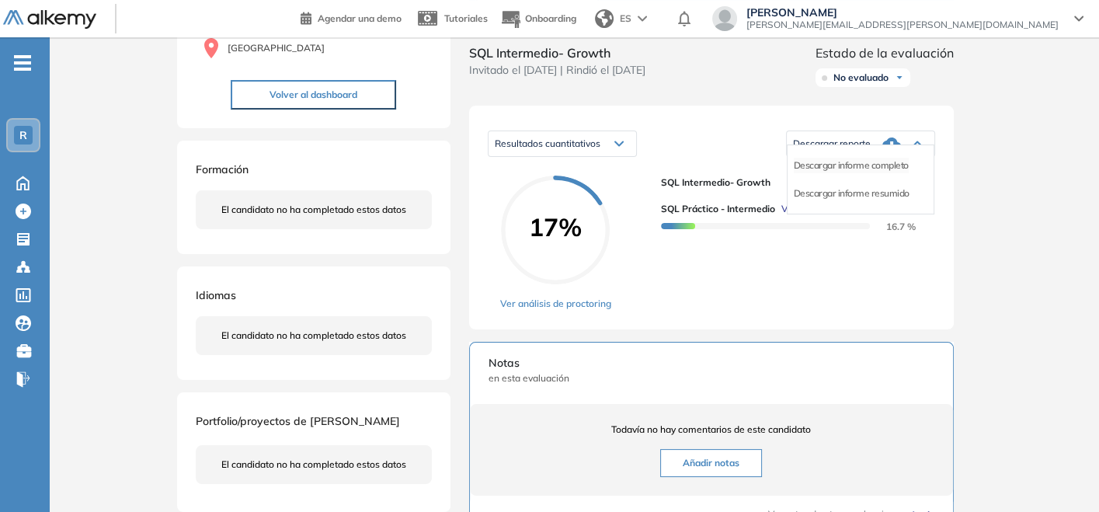
click at [816, 173] on li "Descargar informe completo" at bounding box center [851, 166] width 115 height 16
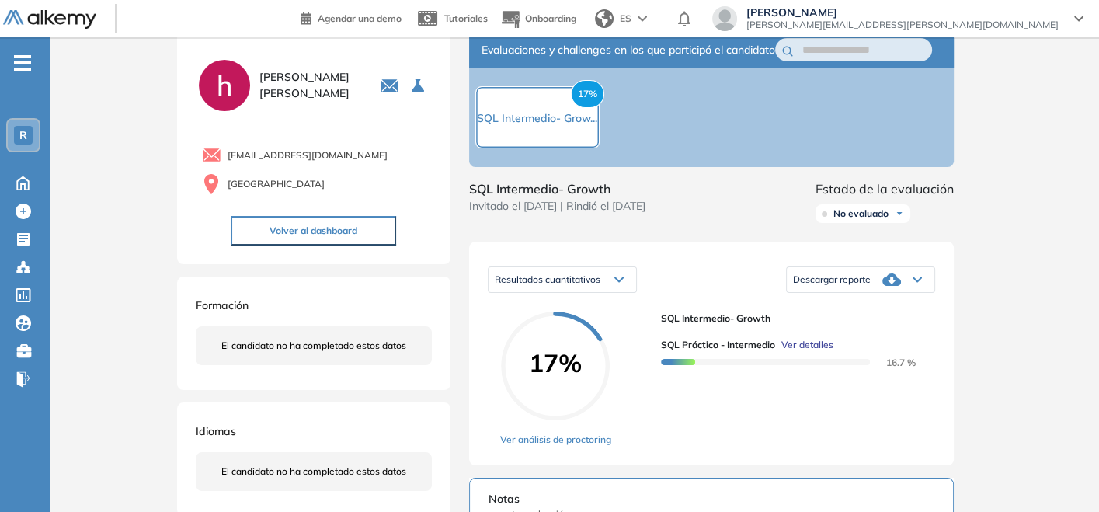
scroll to position [0, 0]
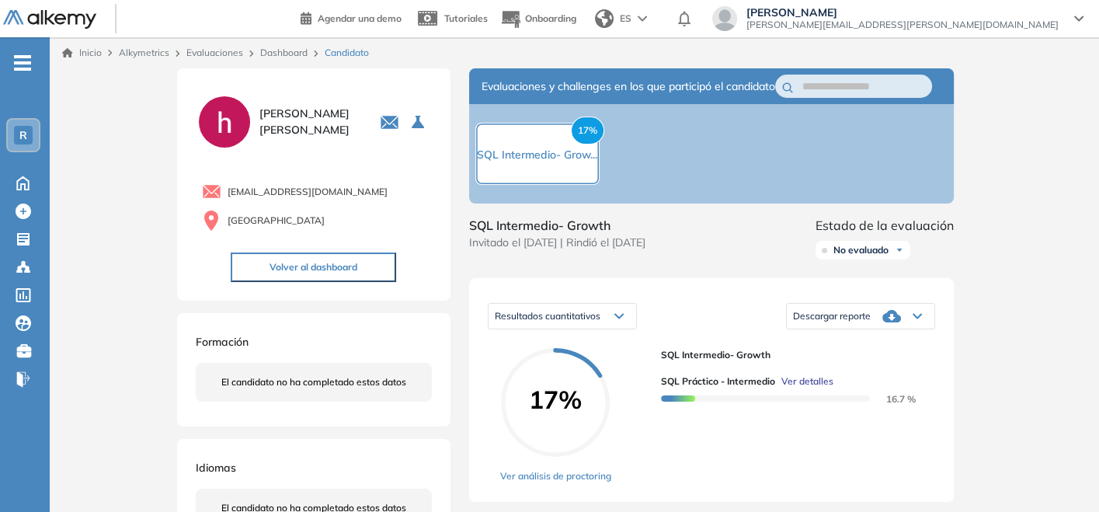
click at [288, 52] on link "Dashboard" at bounding box center [283, 53] width 47 height 12
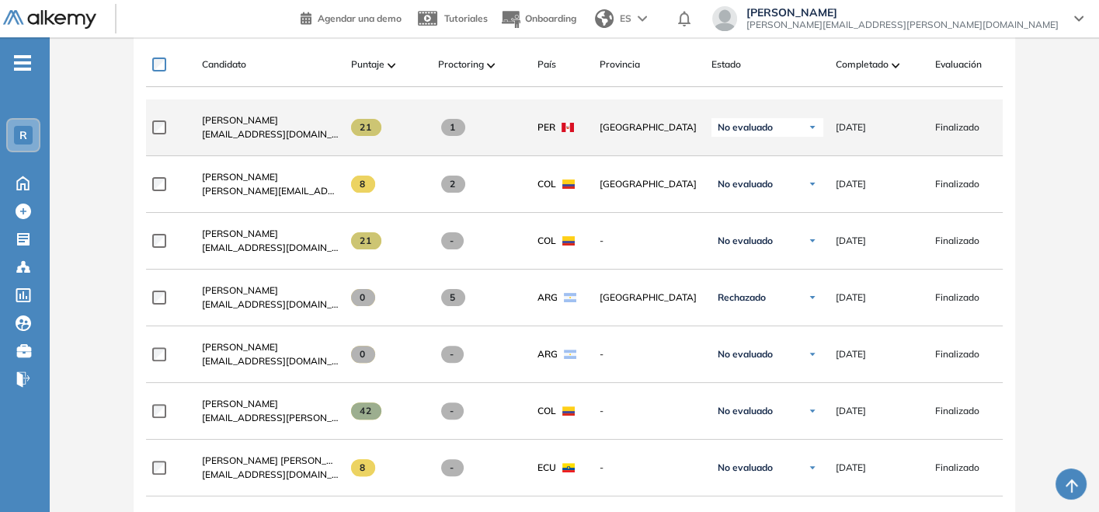
scroll to position [345, 0]
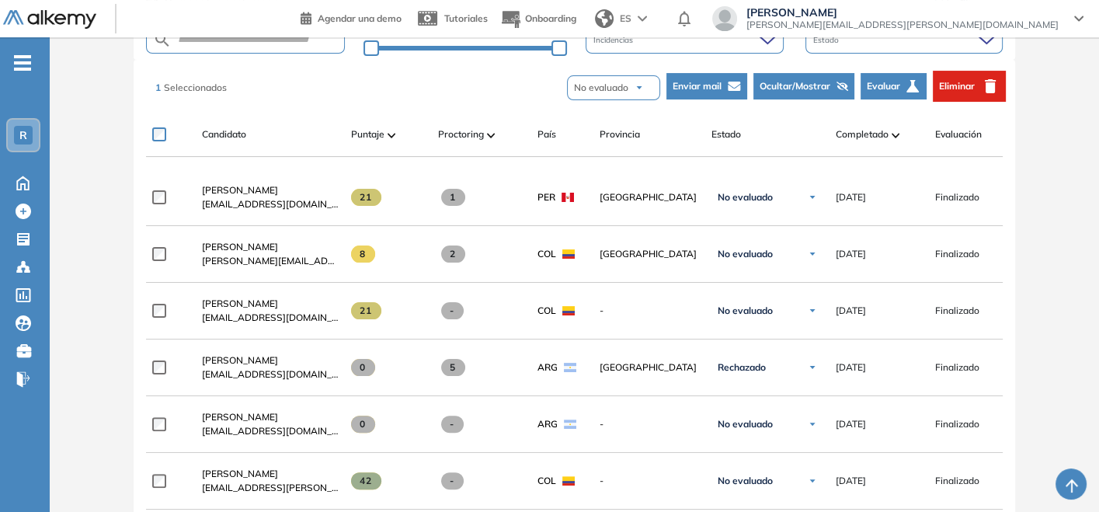
click at [979, 78] on button "Eliminar" at bounding box center [969, 86] width 73 height 31
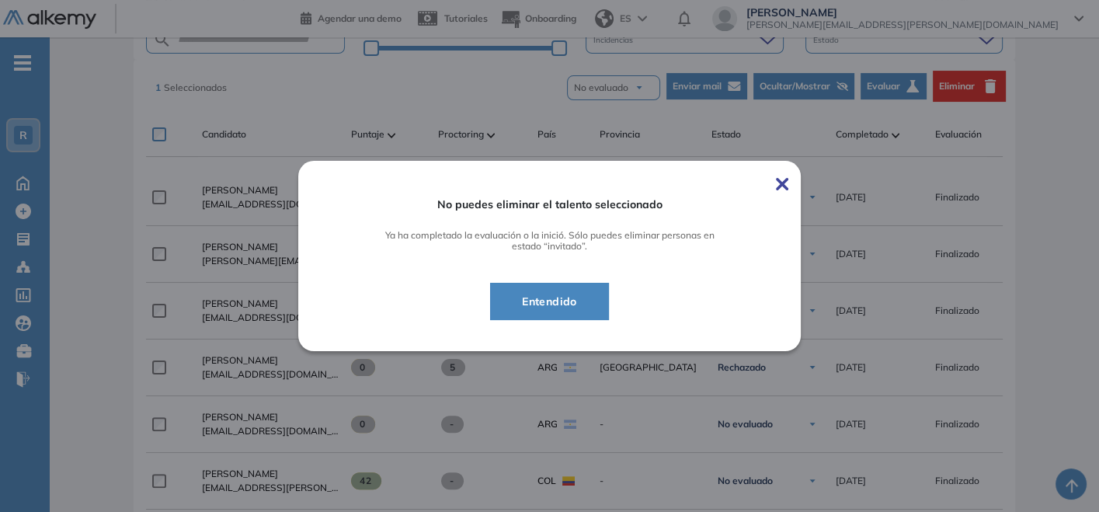
click at [785, 176] on span at bounding box center [782, 182] width 12 height 19
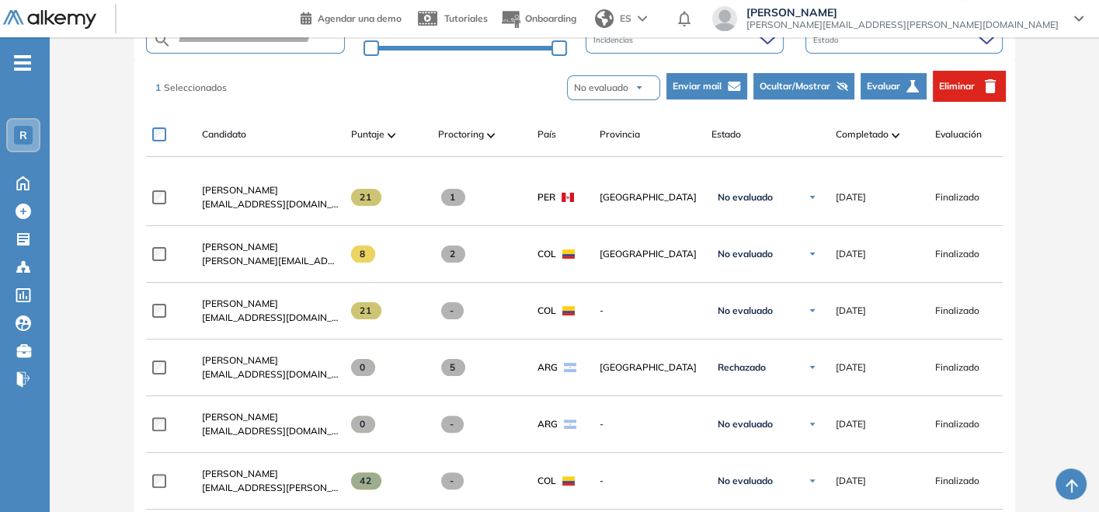
click at [819, 84] on span "Ocultar/Mostrar" at bounding box center [795, 86] width 71 height 14
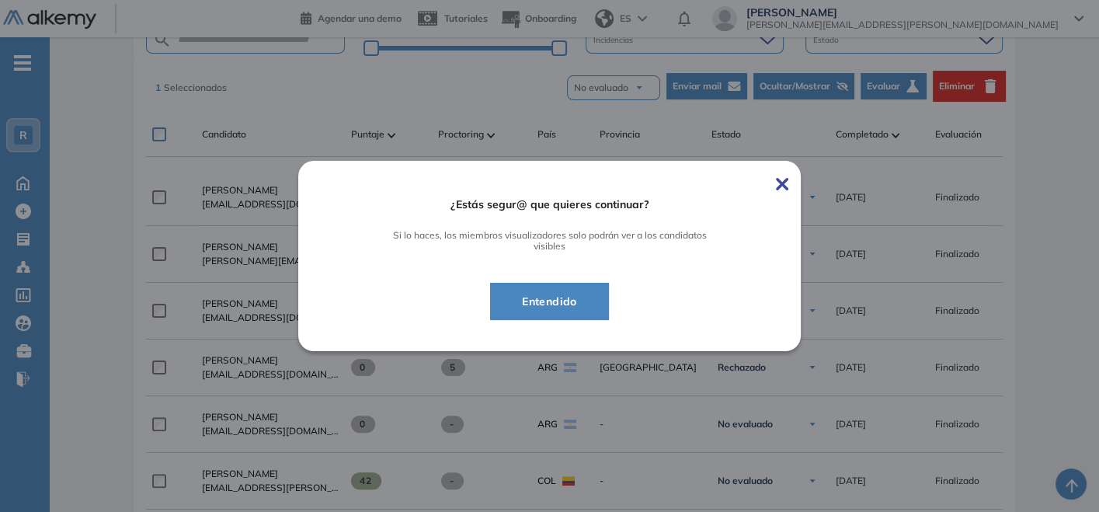
click at [541, 304] on span "Entendido" at bounding box center [550, 301] width 80 height 19
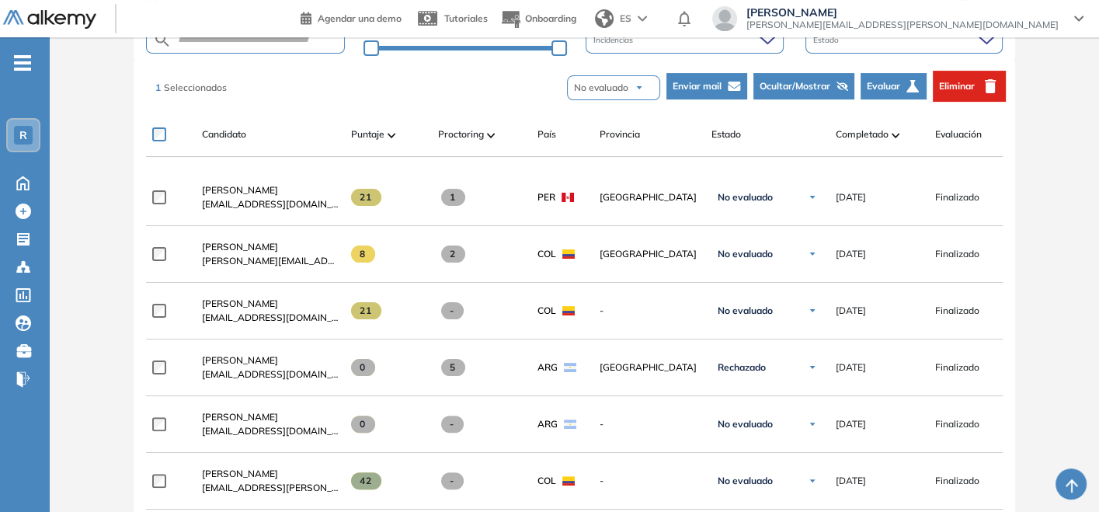
click at [541, 304] on div "COL" at bounding box center [556, 310] width 62 height 39
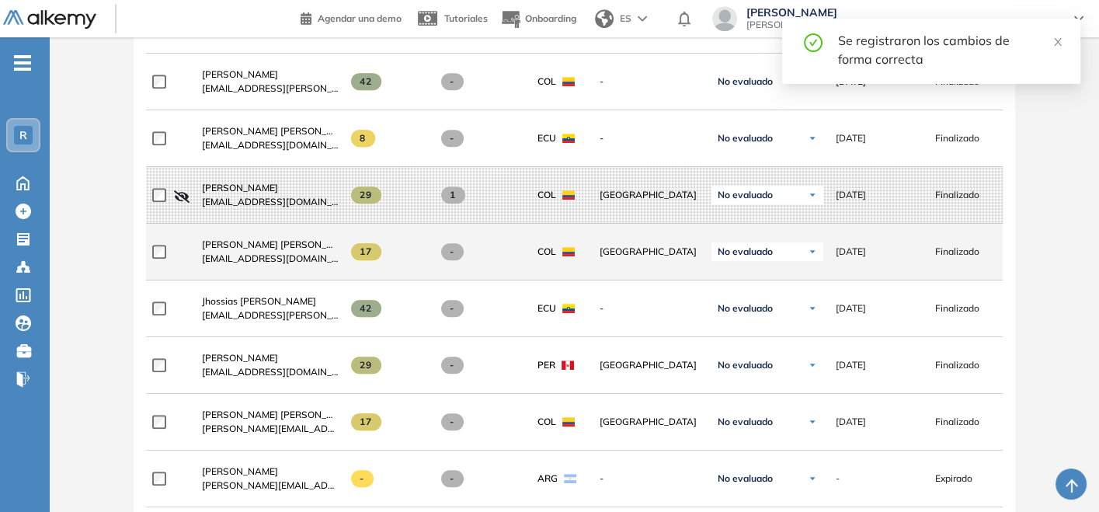
scroll to position [777, 0]
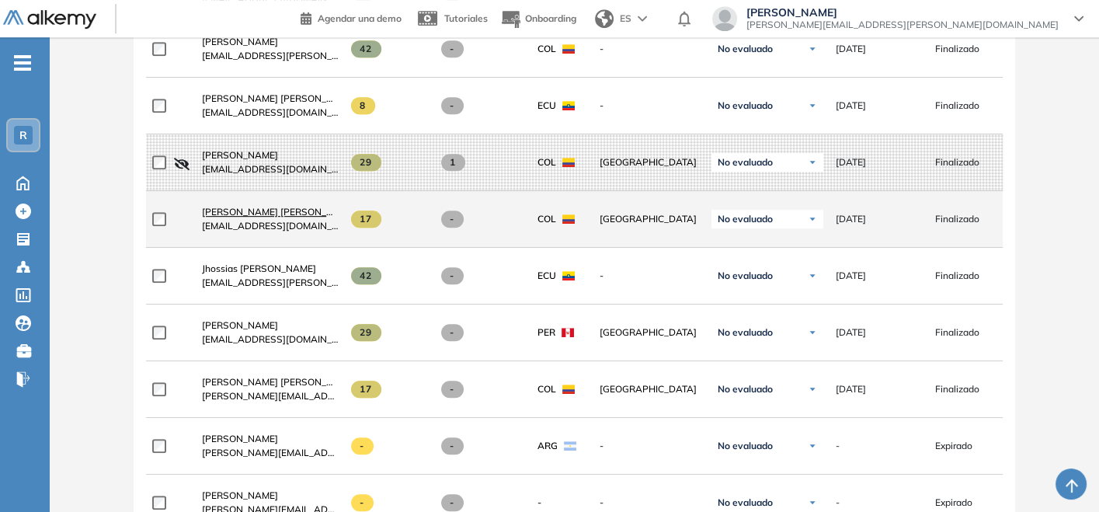
click at [250, 210] on span "[PERSON_NAME] [PERSON_NAME]" at bounding box center [279, 212] width 155 height 12
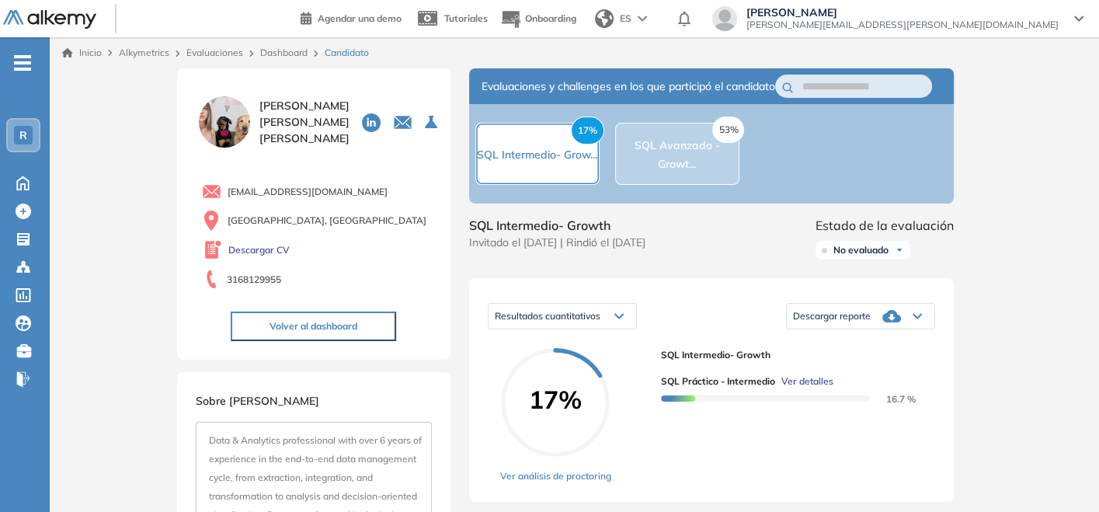
click at [281, 54] on link "Dashboard" at bounding box center [283, 53] width 47 height 12
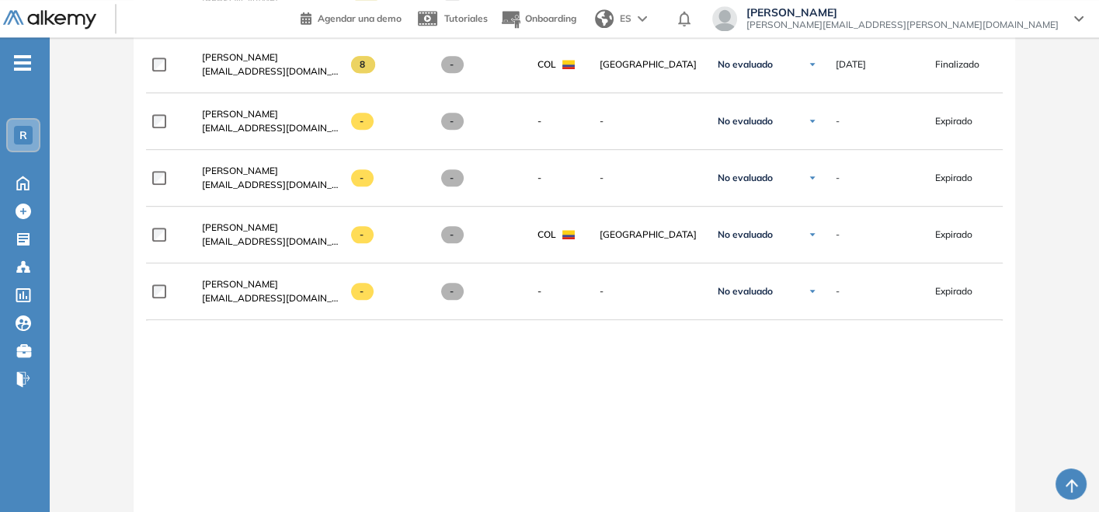
scroll to position [1899, 0]
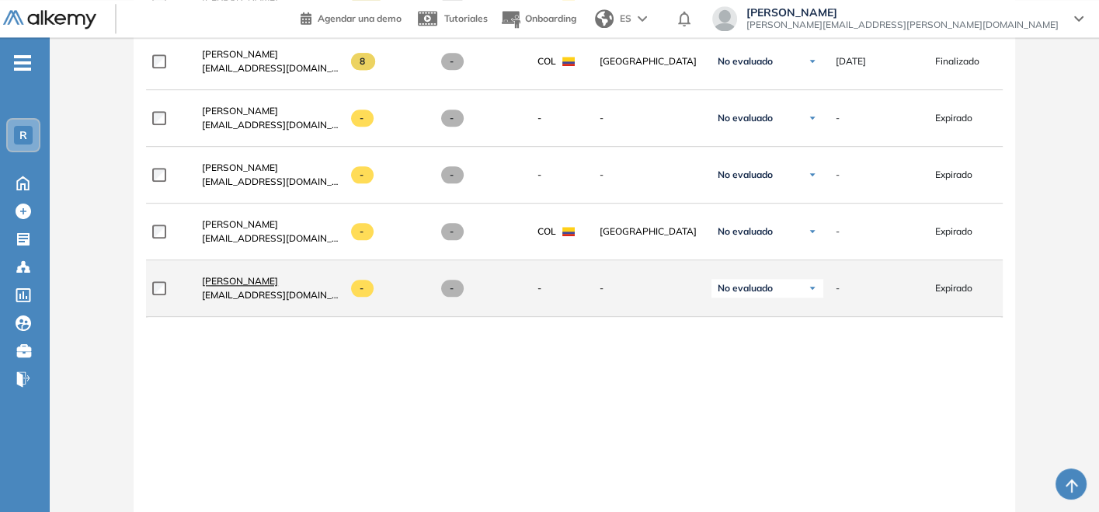
click at [240, 283] on span "[PERSON_NAME]" at bounding box center [240, 281] width 76 height 12
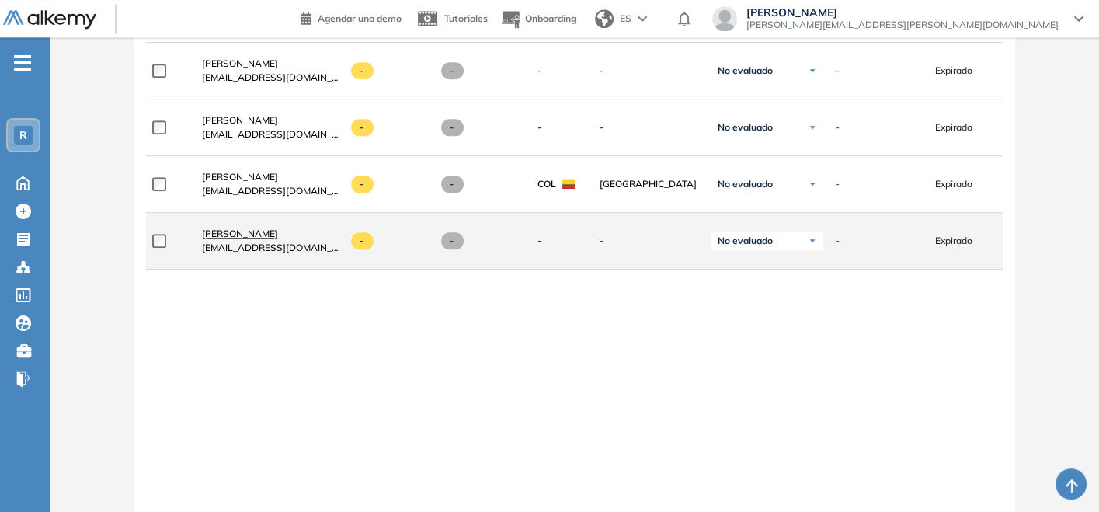
scroll to position [1985, 0]
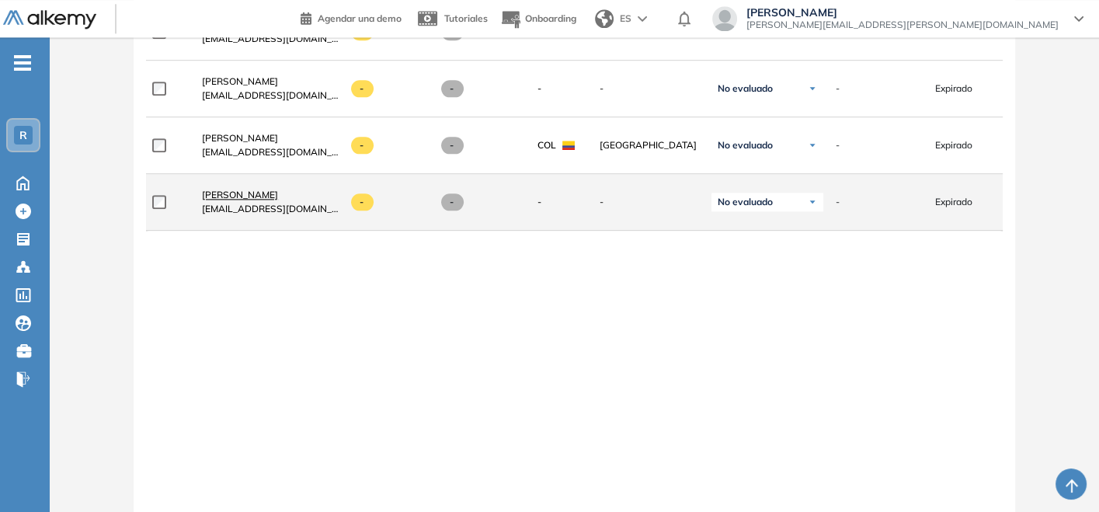
click at [224, 192] on span "[PERSON_NAME]" at bounding box center [240, 195] width 76 height 12
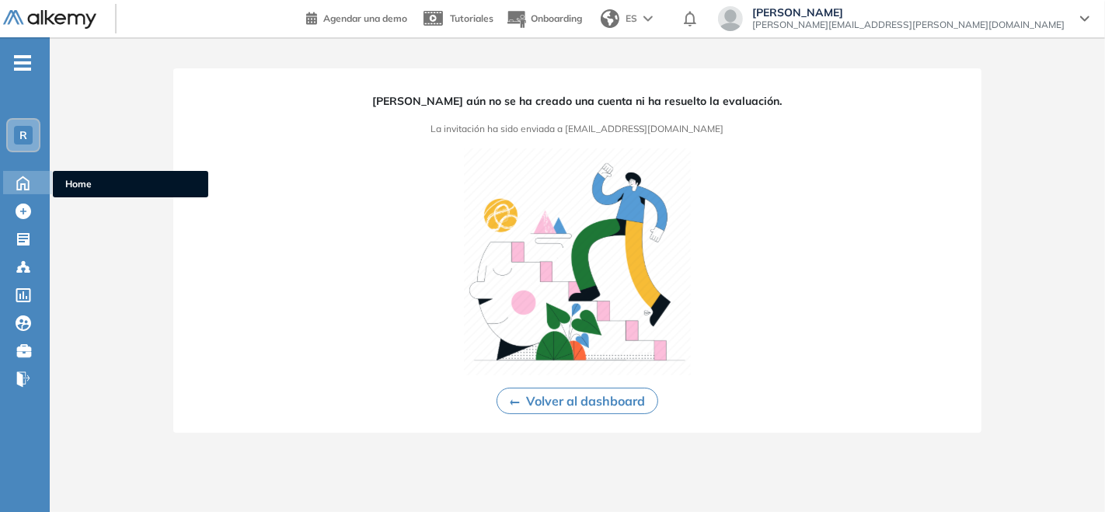
click at [37, 176] on div "Home Home" at bounding box center [27, 182] width 49 height 23
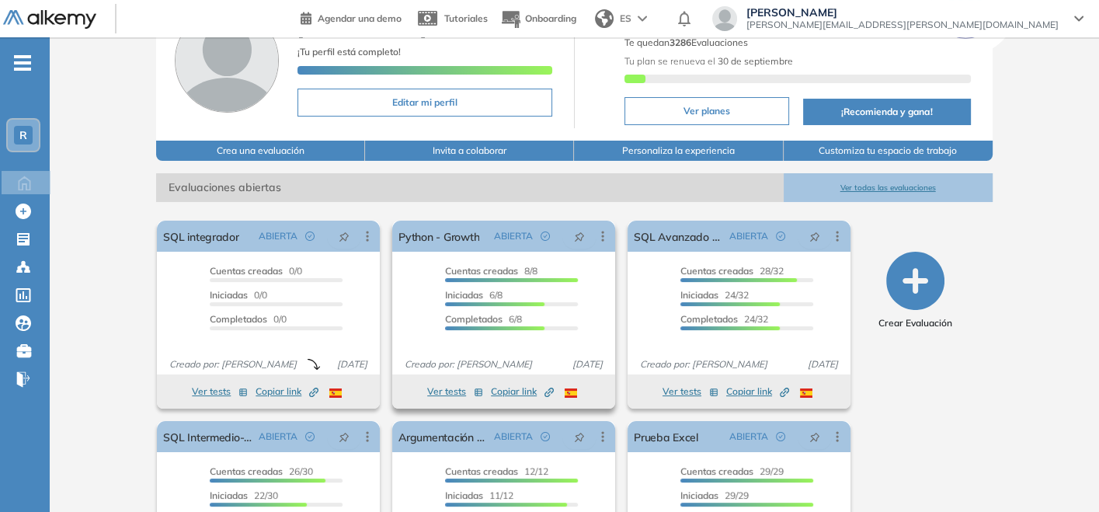
scroll to position [124, 0]
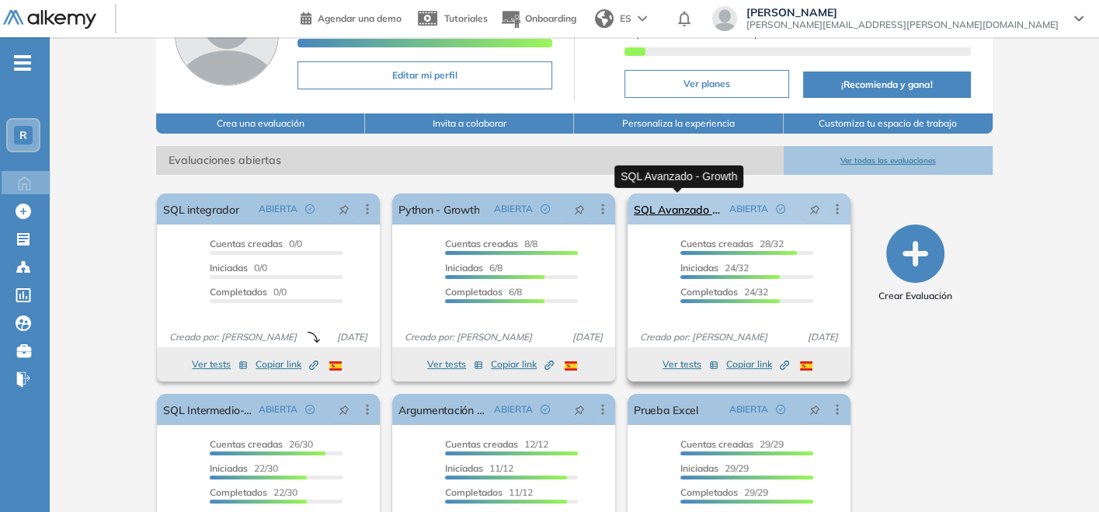
click at [710, 203] on link "SQL Avanzado - Growth" at bounding box center [678, 208] width 89 height 31
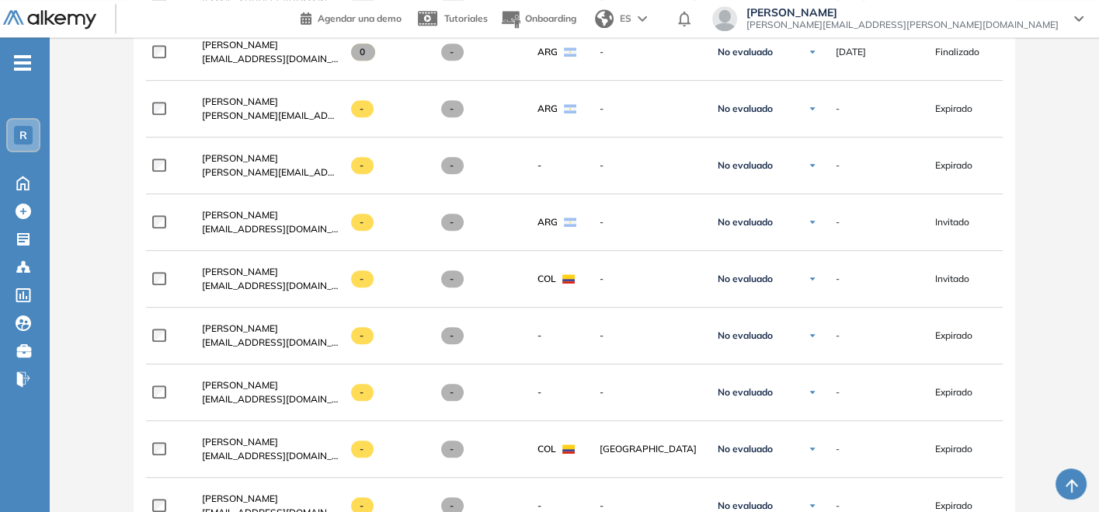
scroll to position [1998, 0]
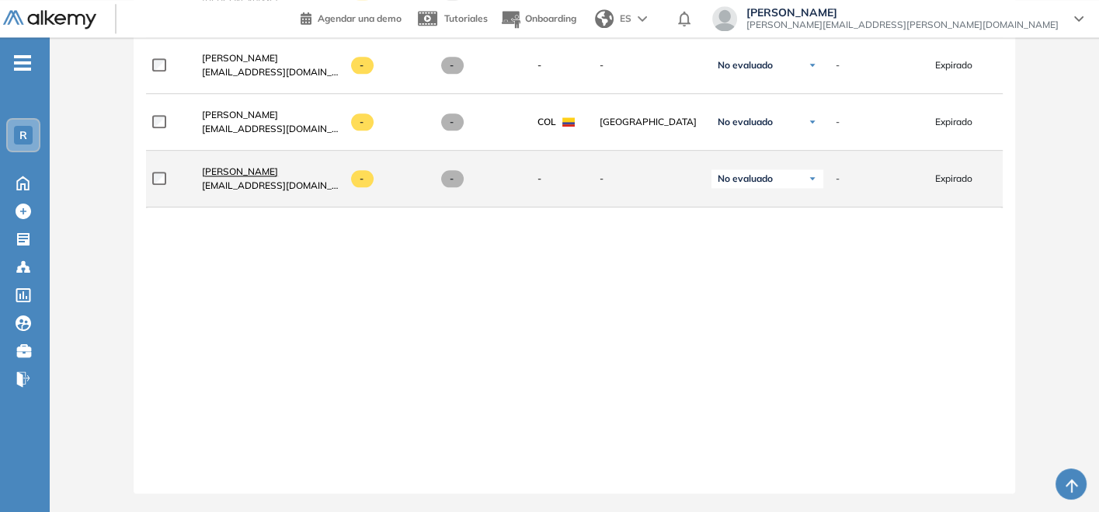
click at [223, 165] on span "[PERSON_NAME]" at bounding box center [240, 171] width 76 height 12
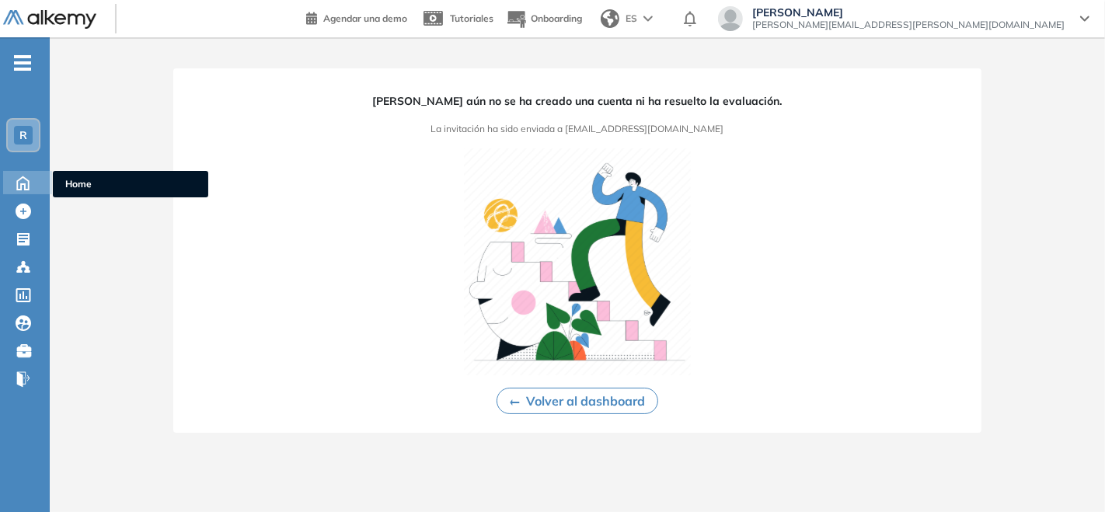
click at [9, 186] on icon at bounding box center [22, 181] width 27 height 19
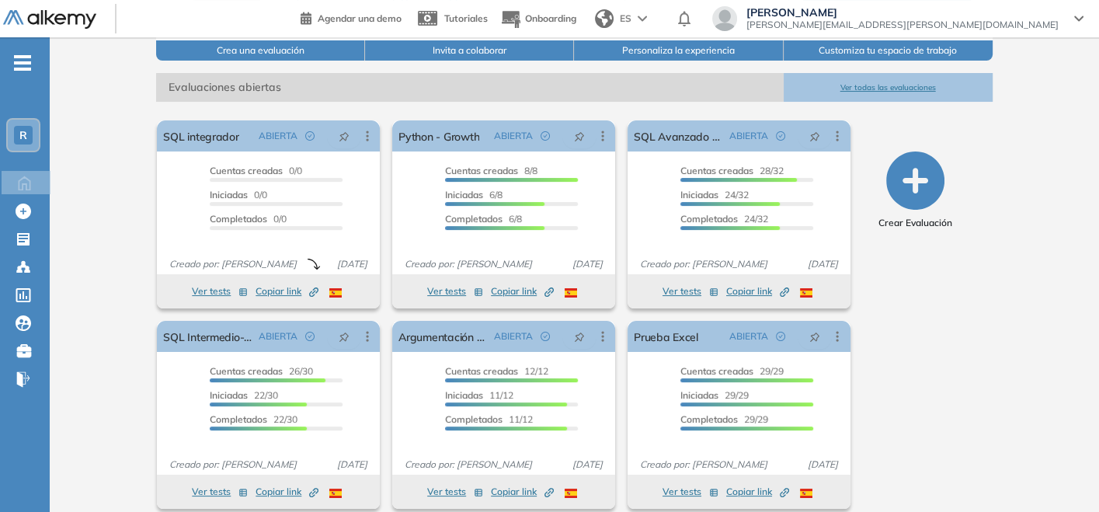
scroll to position [211, 0]
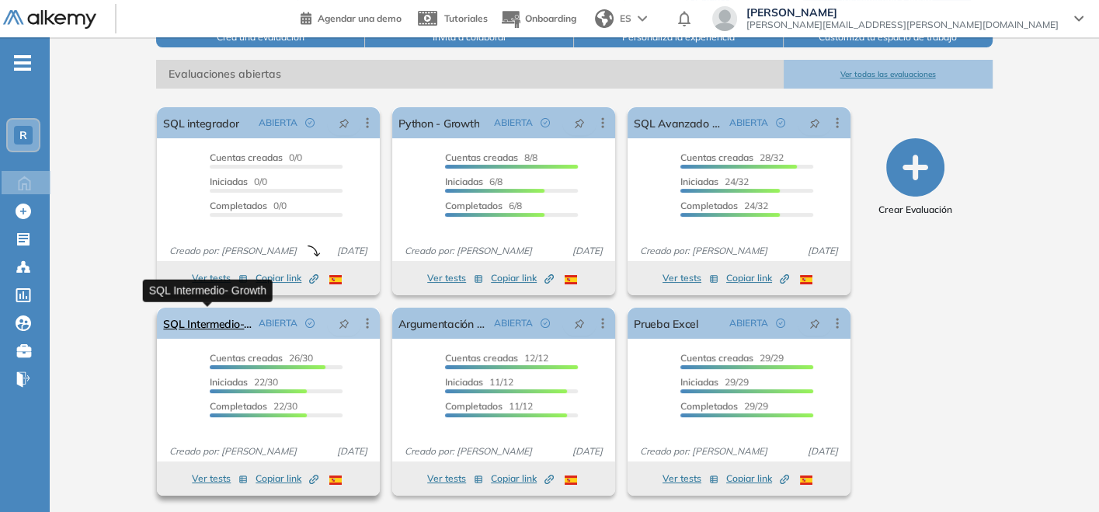
click at [211, 329] on link "SQL Intermedio- Growth" at bounding box center [207, 323] width 89 height 31
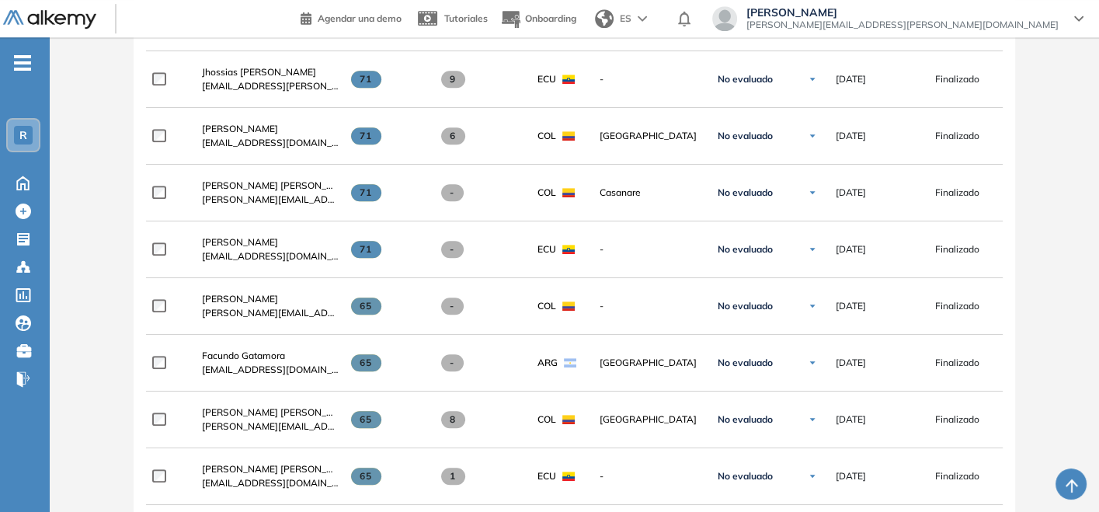
scroll to position [963, 0]
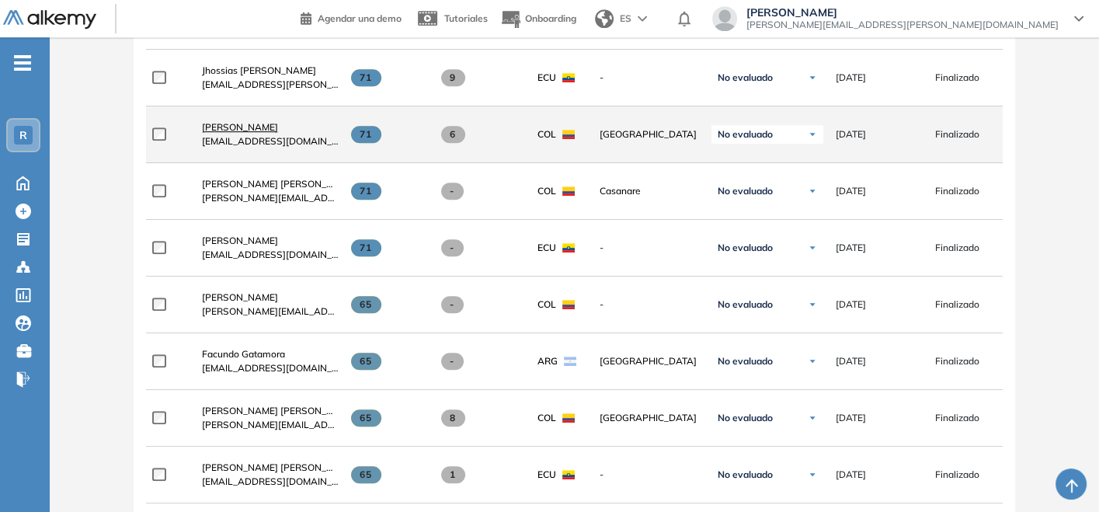
click at [273, 128] on span "[PERSON_NAME]" at bounding box center [240, 127] width 76 height 12
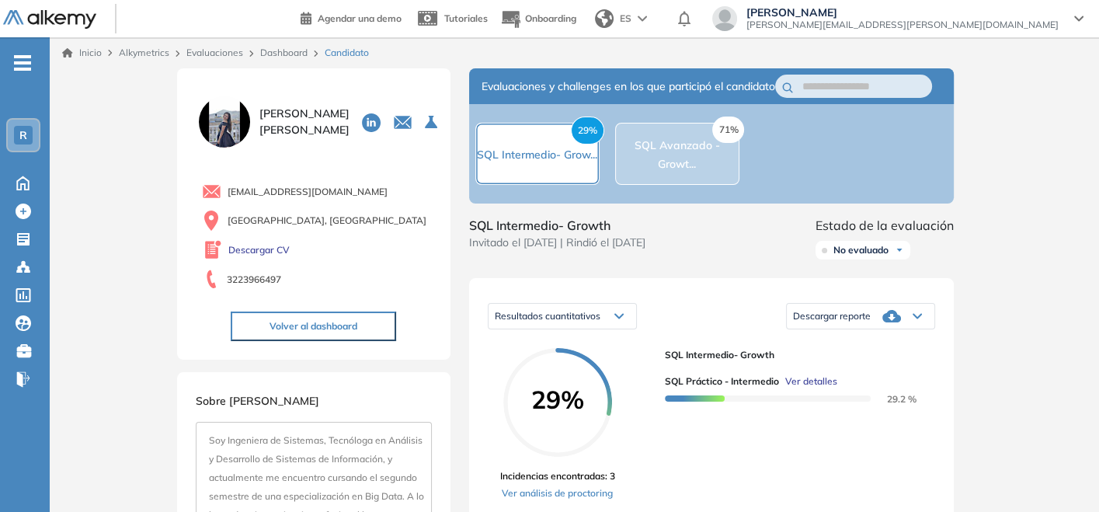
click at [203, 58] on link "Evaluaciones" at bounding box center [214, 53] width 57 height 12
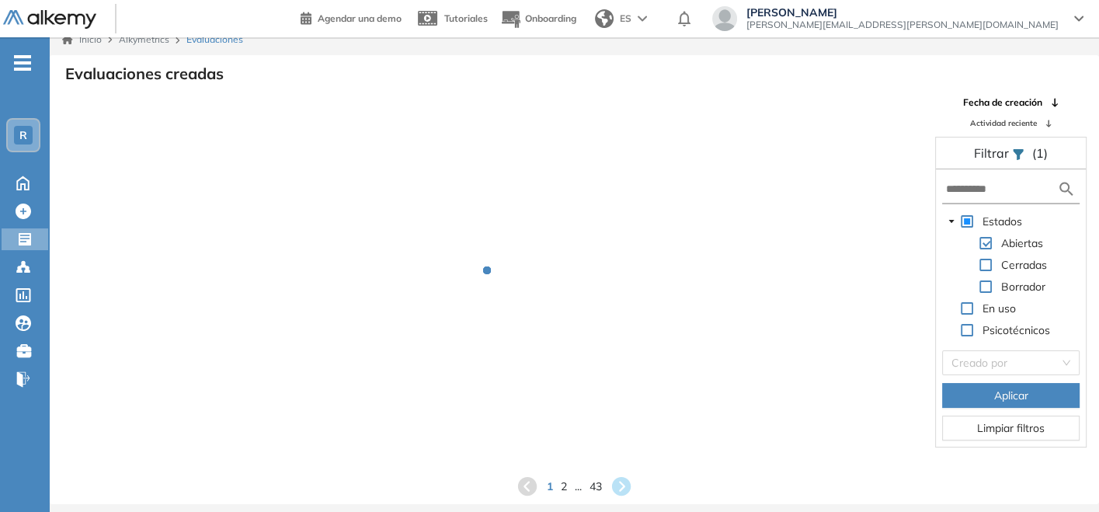
scroll to position [37, 0]
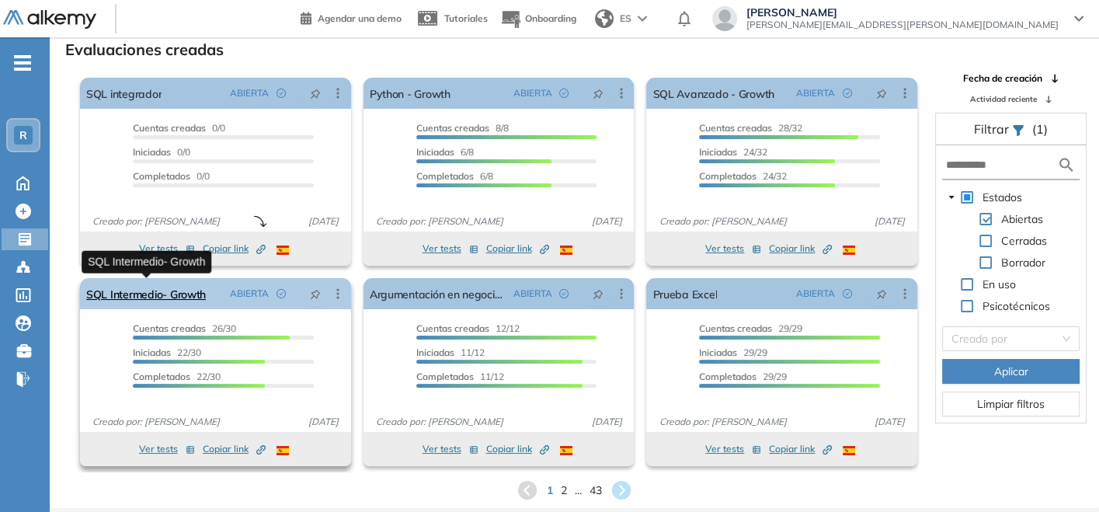
click at [179, 298] on link "SQL Intermedio- Growth" at bounding box center [146, 293] width 120 height 31
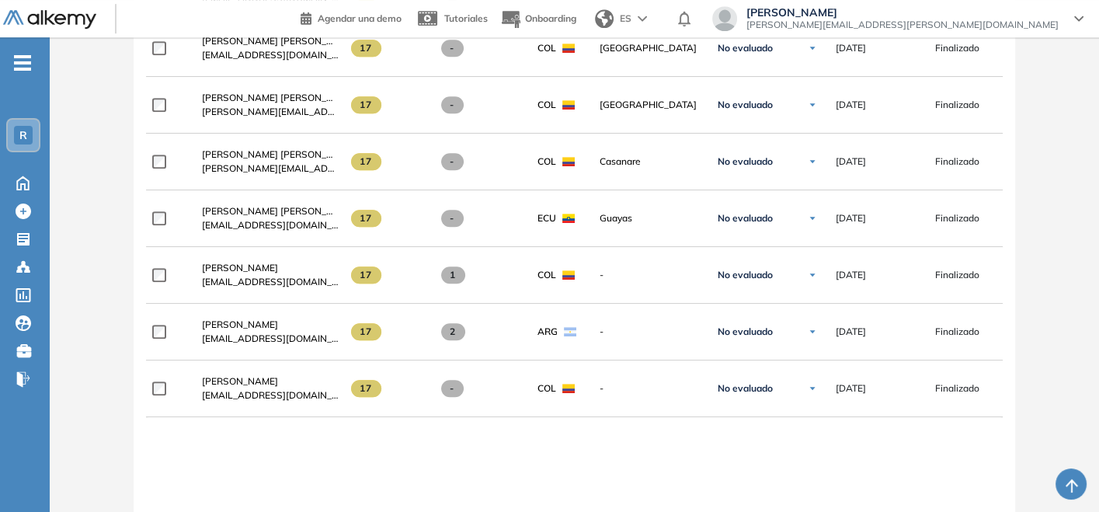
scroll to position [949, 0]
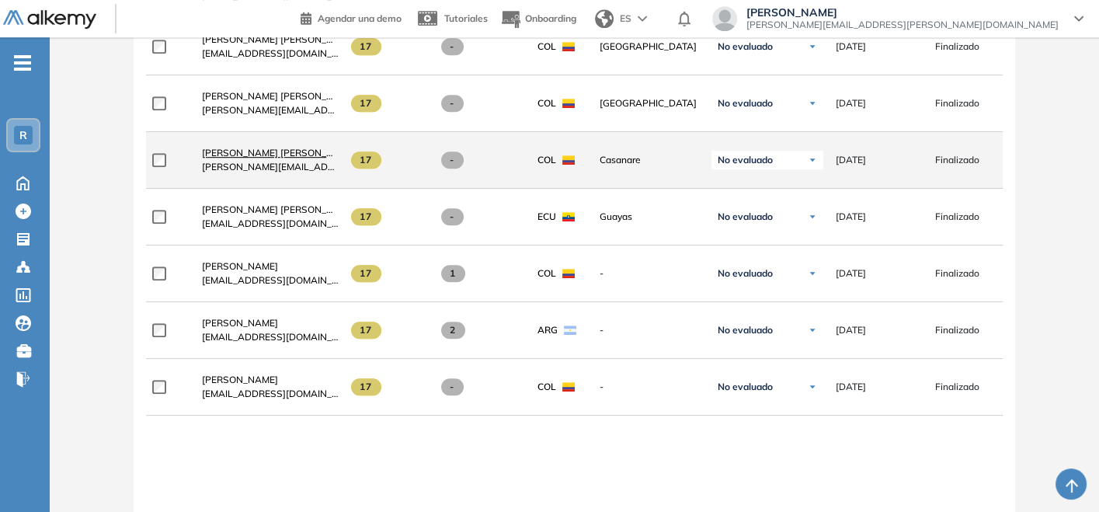
click at [208, 158] on span "[PERSON_NAME] [PERSON_NAME]" at bounding box center [279, 153] width 155 height 12
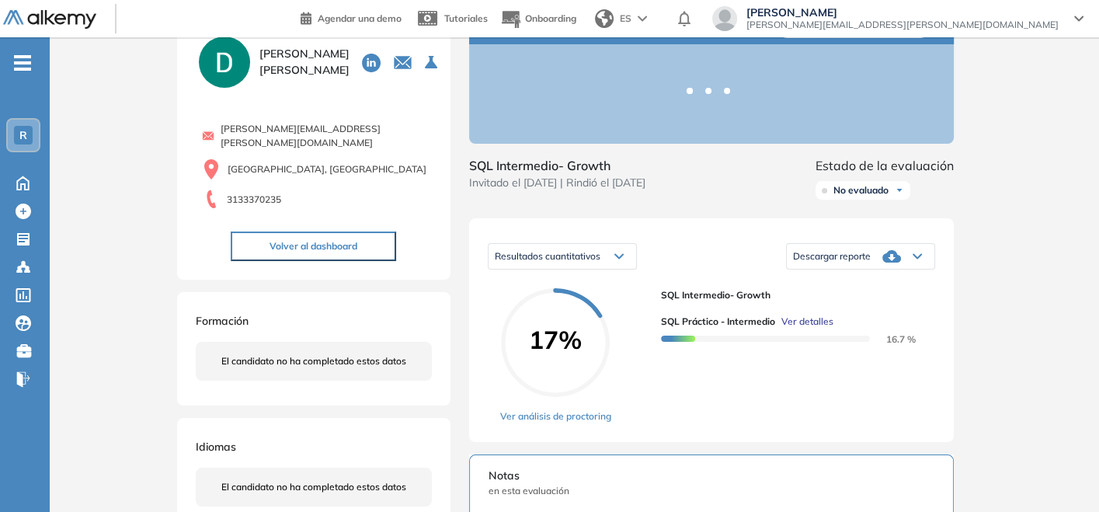
scroll to position [86, 0]
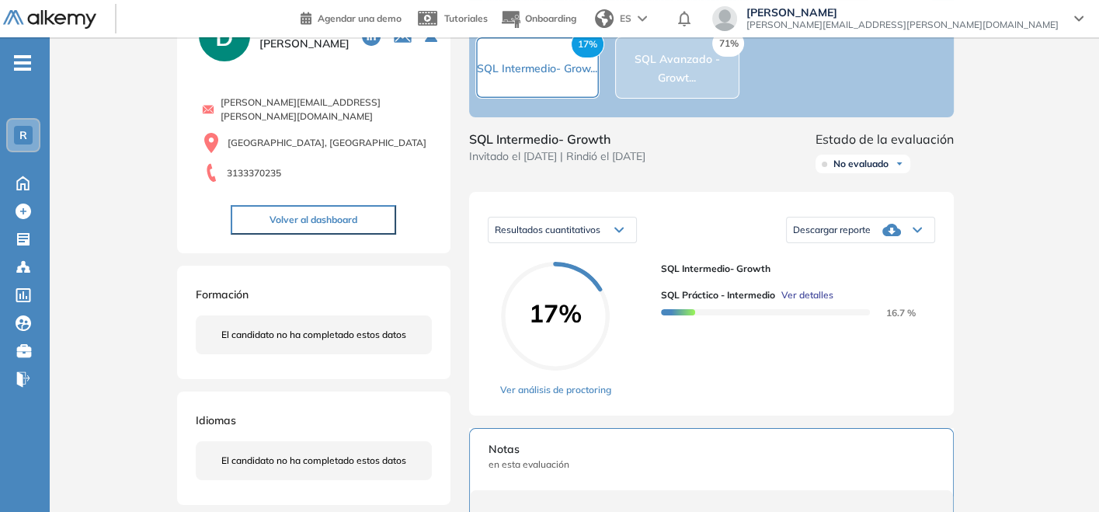
click at [830, 246] on div "Descargar reporte" at bounding box center [861, 229] width 148 height 31
click at [834, 259] on li "Descargar informe completo" at bounding box center [851, 252] width 115 height 16
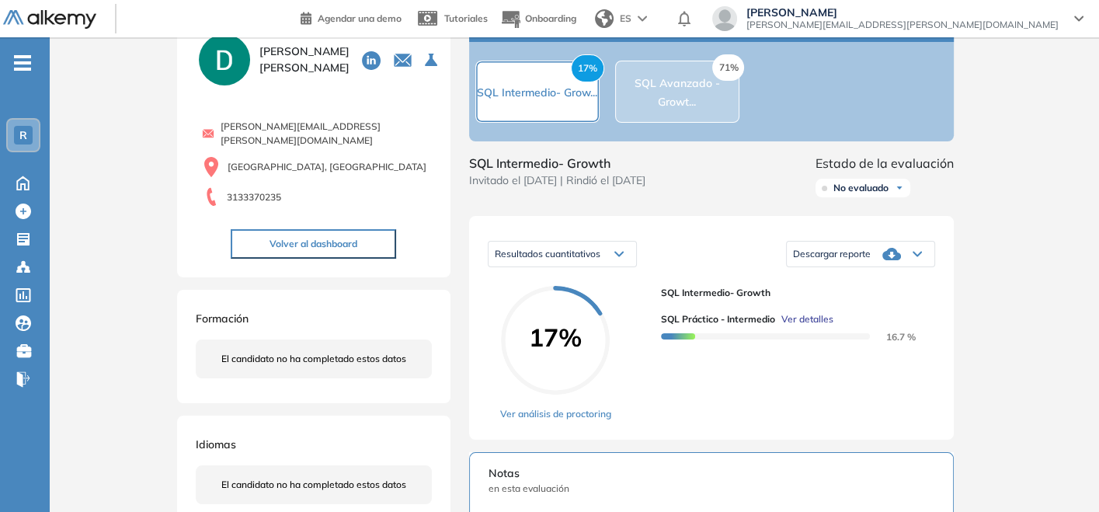
scroll to position [0, 0]
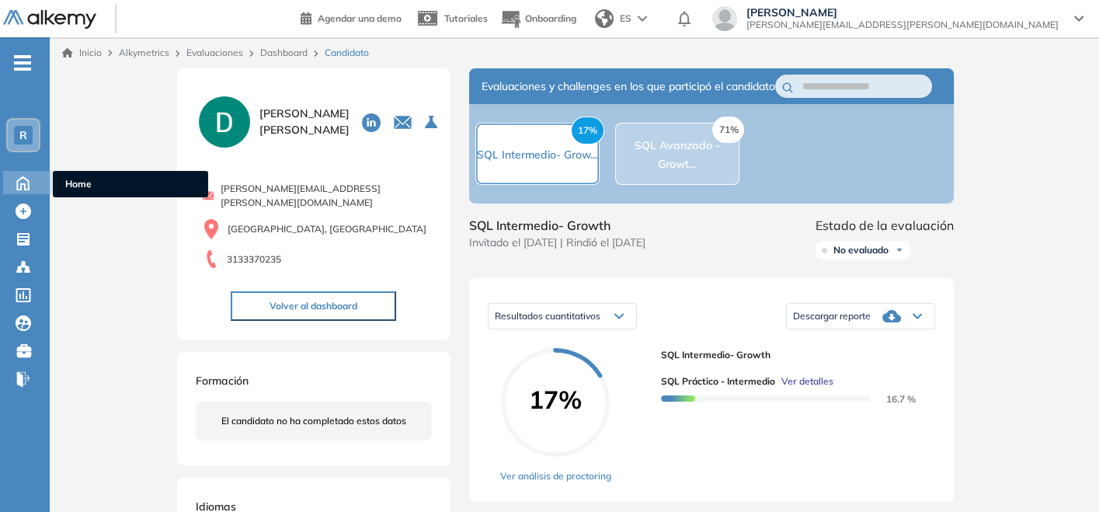
click at [31, 189] on icon at bounding box center [22, 181] width 27 height 19
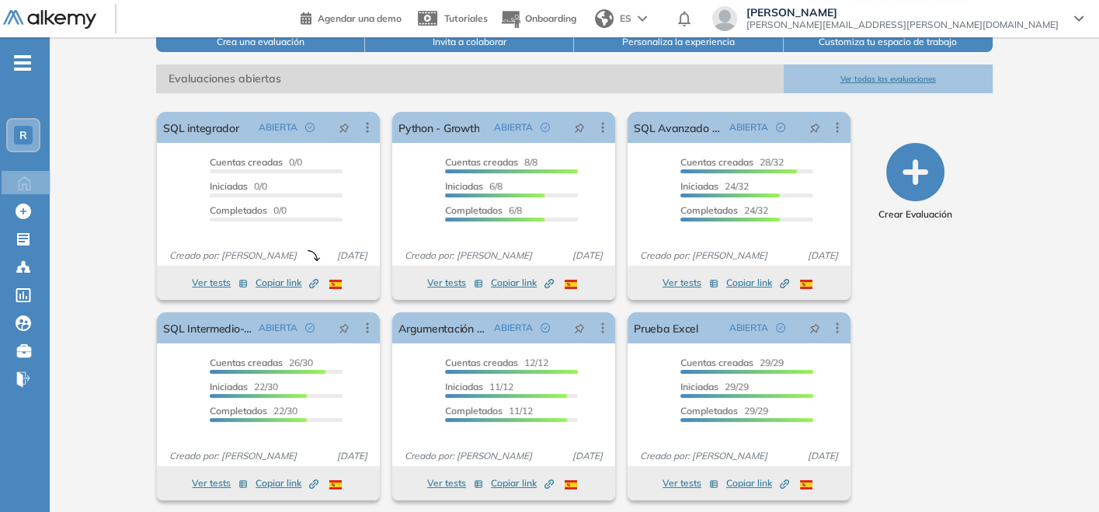
scroll to position [211, 0]
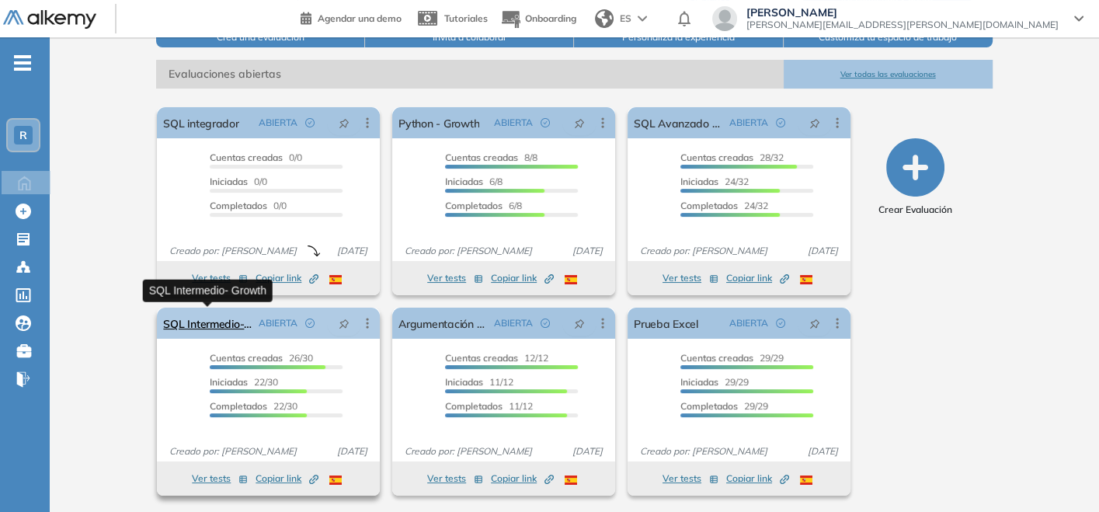
click at [221, 331] on link "SQL Intermedio- Growth" at bounding box center [207, 323] width 89 height 31
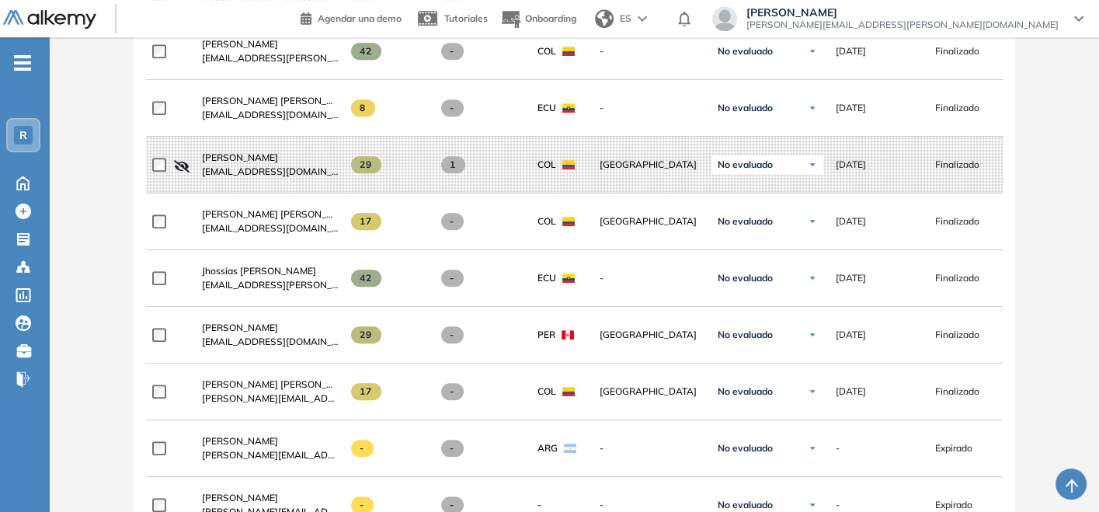
scroll to position [777, 0]
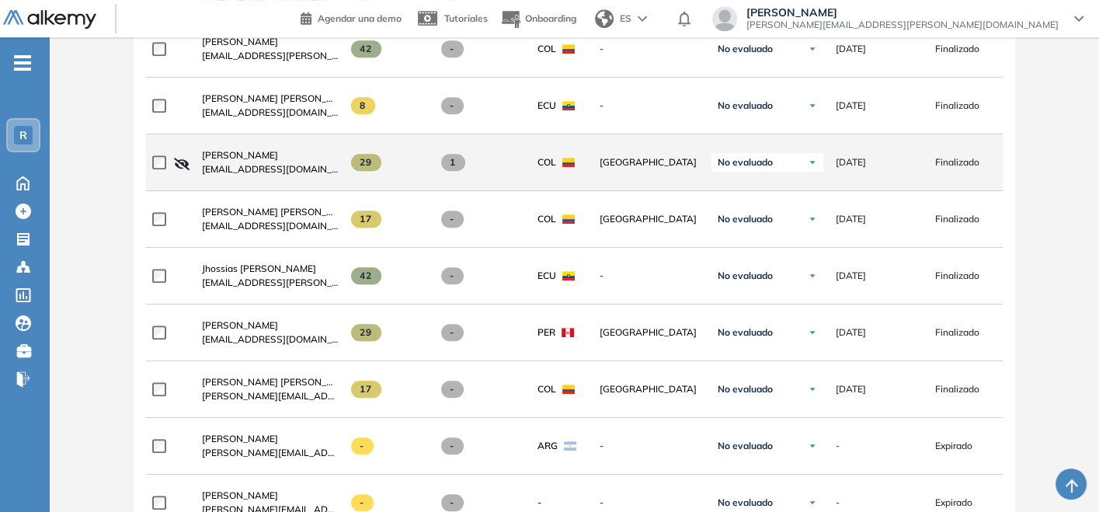
click at [763, 172] on div "No evaluado" at bounding box center [768, 162] width 112 height 19
click at [765, 285] on li "Rechazado" at bounding box center [752, 279] width 45 height 16
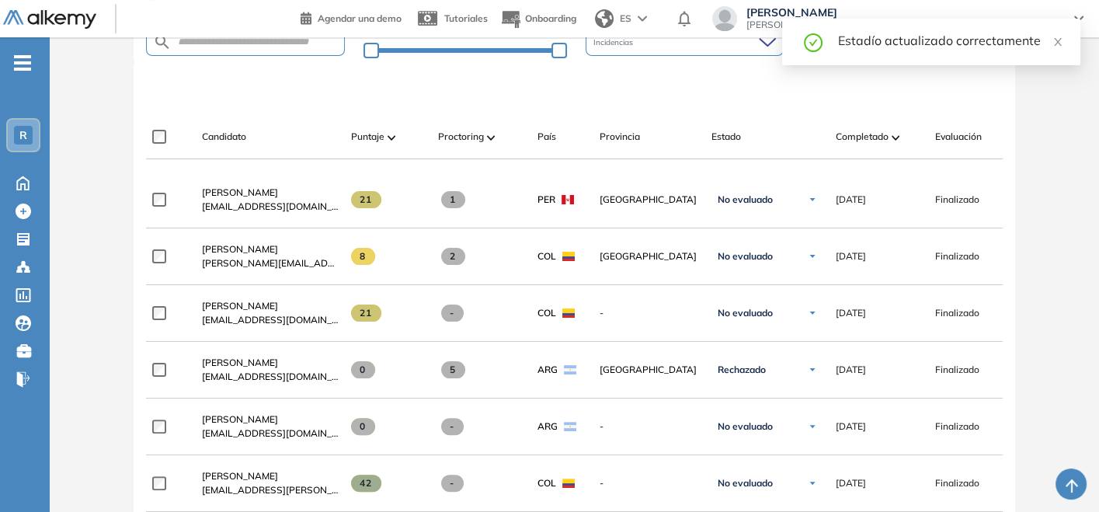
scroll to position [259, 0]
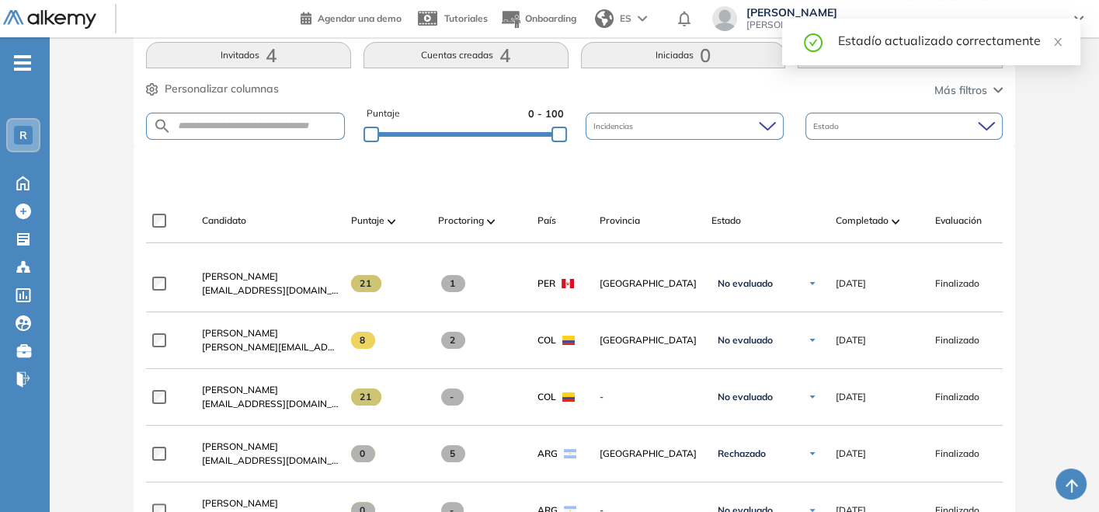
click at [758, 223] on div "Estado" at bounding box center [768, 221] width 112 height 14
click at [809, 113] on div "Estado" at bounding box center [904, 126] width 197 height 27
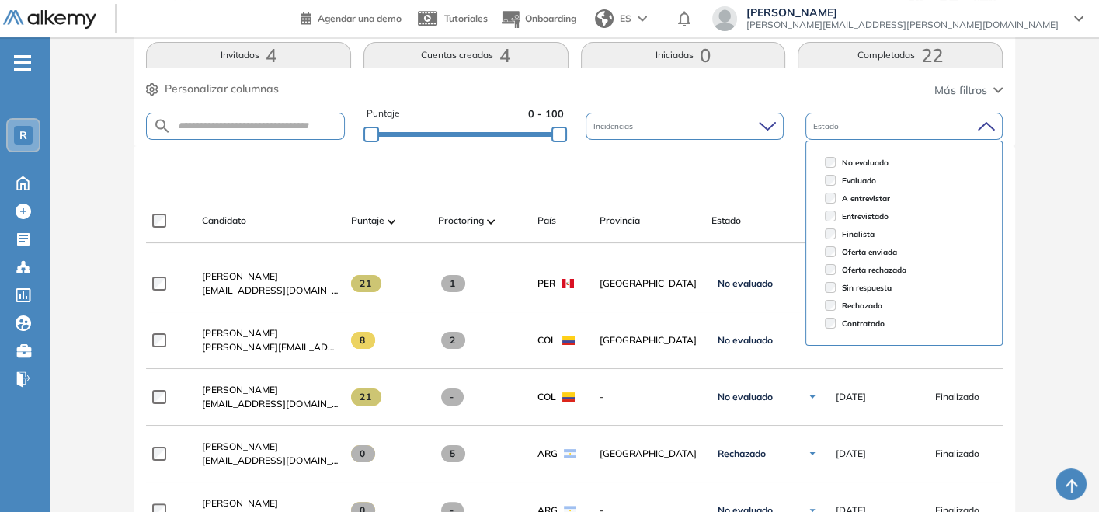
click at [753, 189] on div at bounding box center [577, 172] width 857 height 47
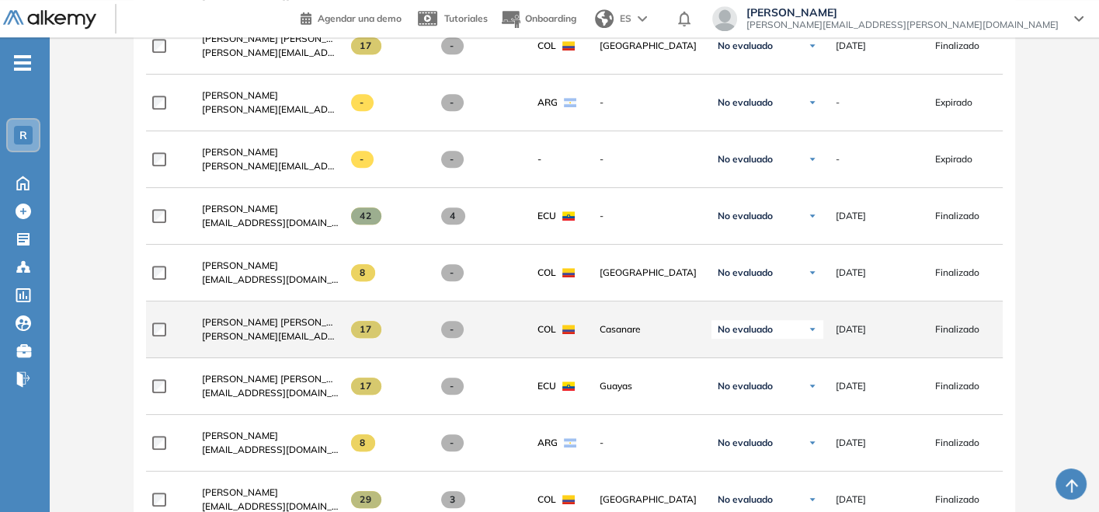
scroll to position [1122, 0]
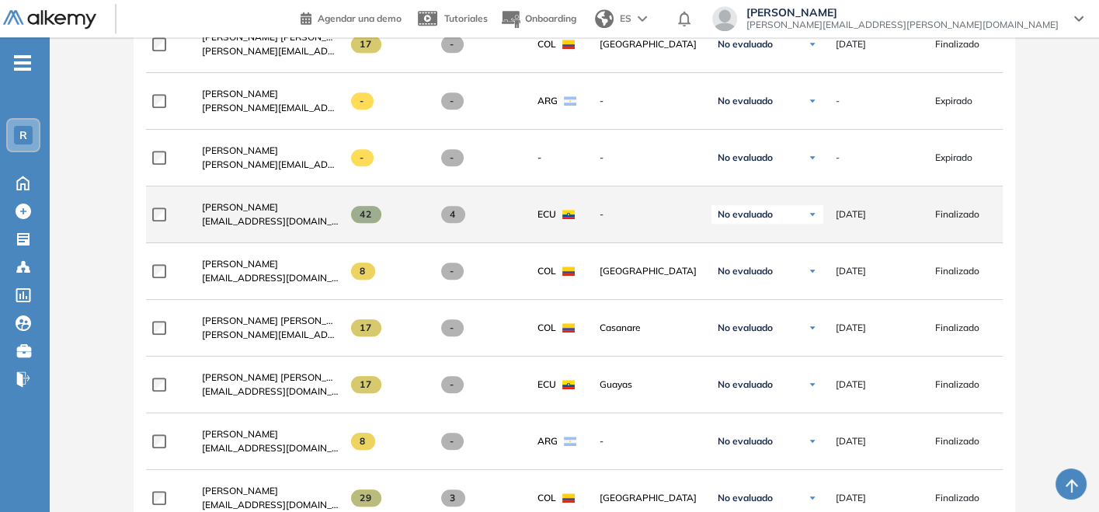
click at [764, 221] on span "No evaluado" at bounding box center [745, 214] width 55 height 12
click at [748, 330] on li "Rechazado" at bounding box center [752, 331] width 45 height 16
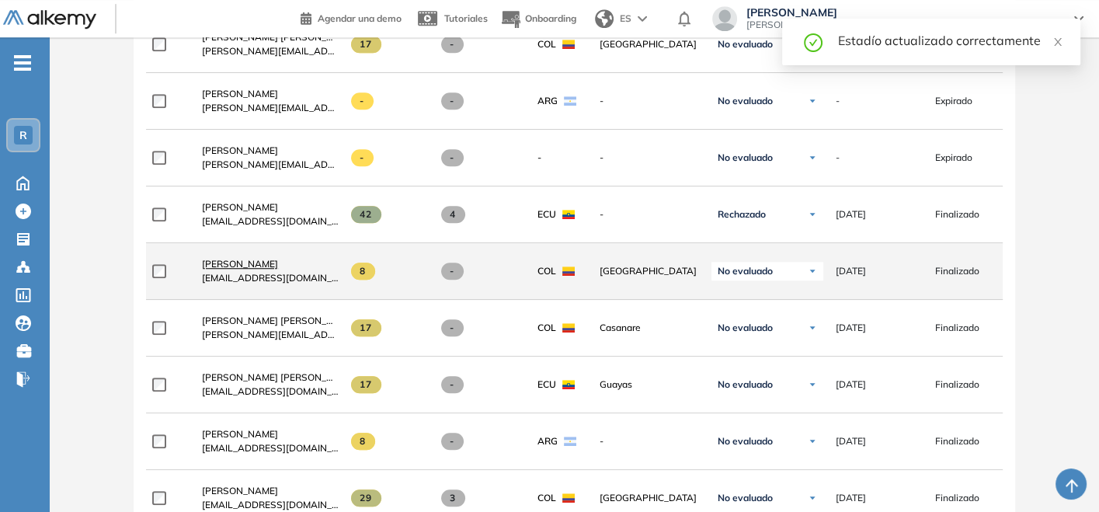
click at [234, 265] on span "[PERSON_NAME]" at bounding box center [240, 264] width 76 height 12
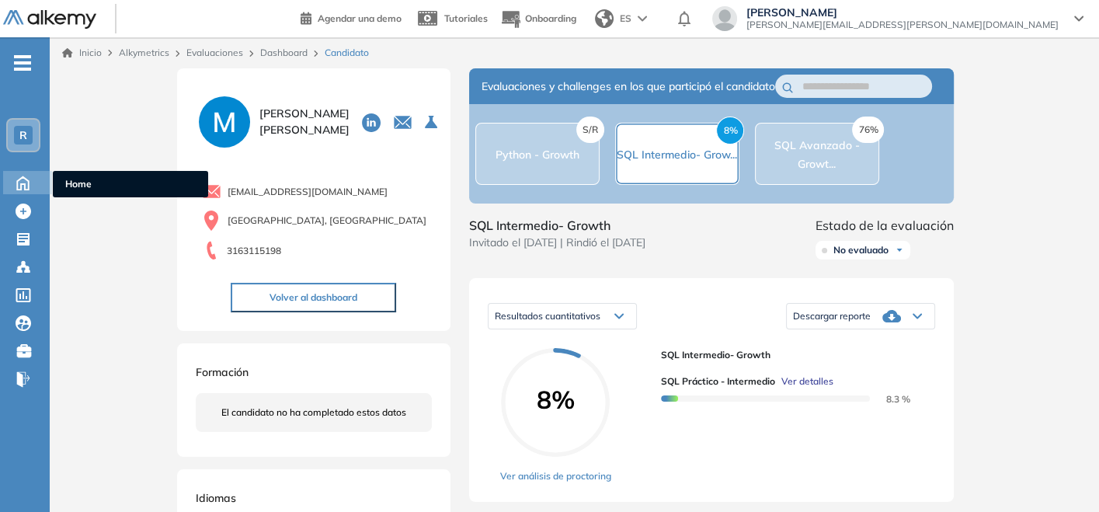
click at [20, 179] on icon at bounding box center [22, 181] width 27 height 19
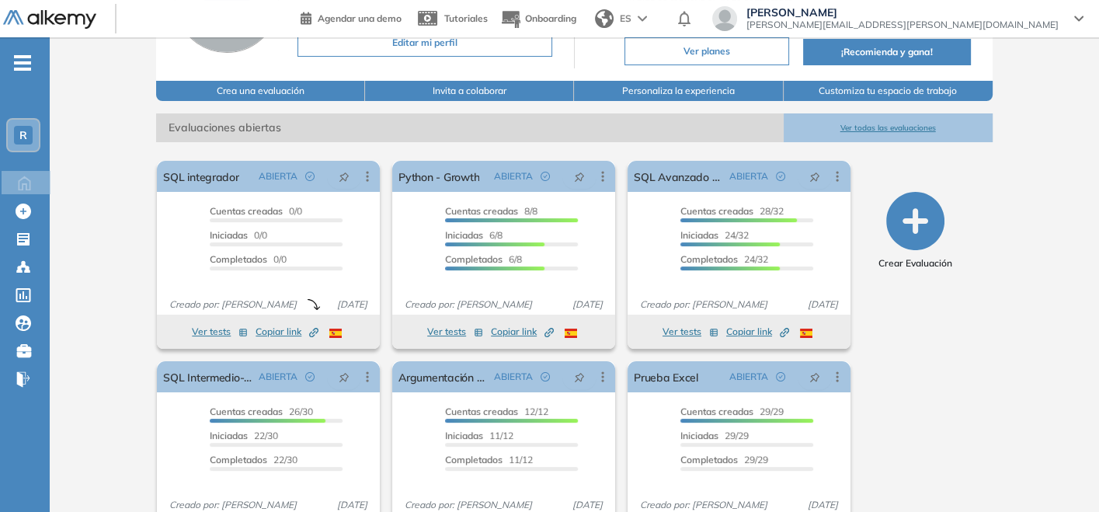
scroll to position [211, 0]
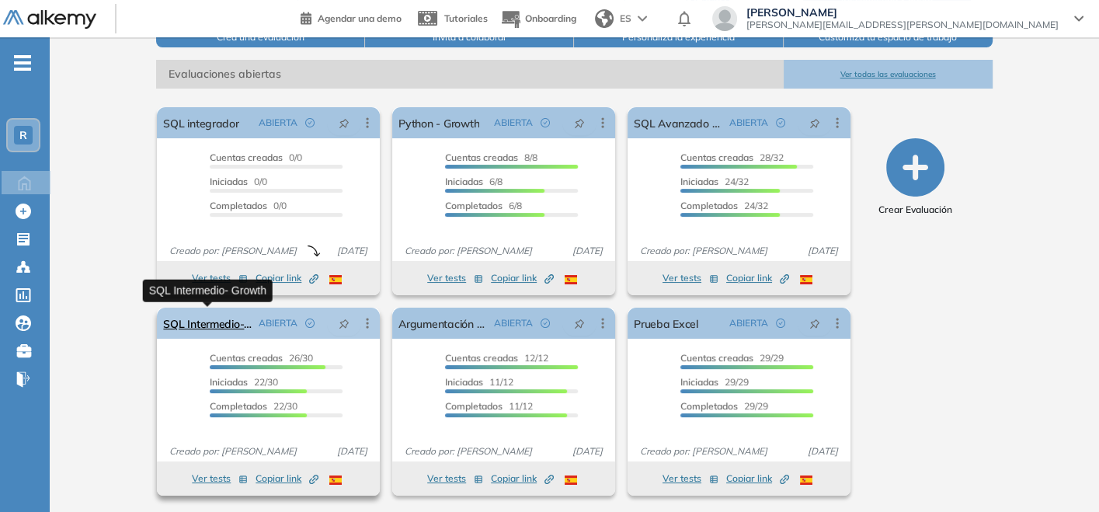
click at [219, 327] on link "SQL Intermedio- Growth" at bounding box center [207, 323] width 89 height 31
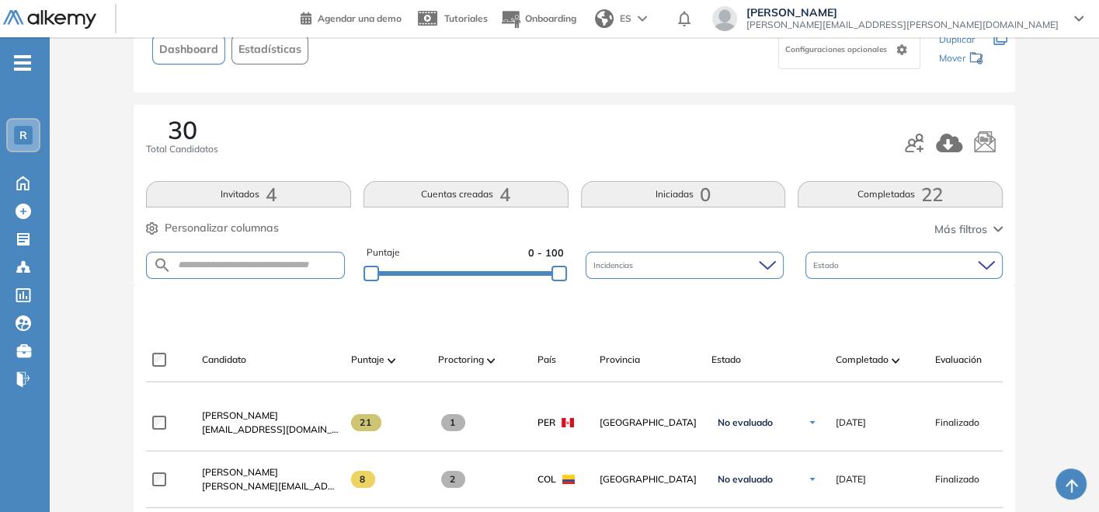
scroll to position [172, 0]
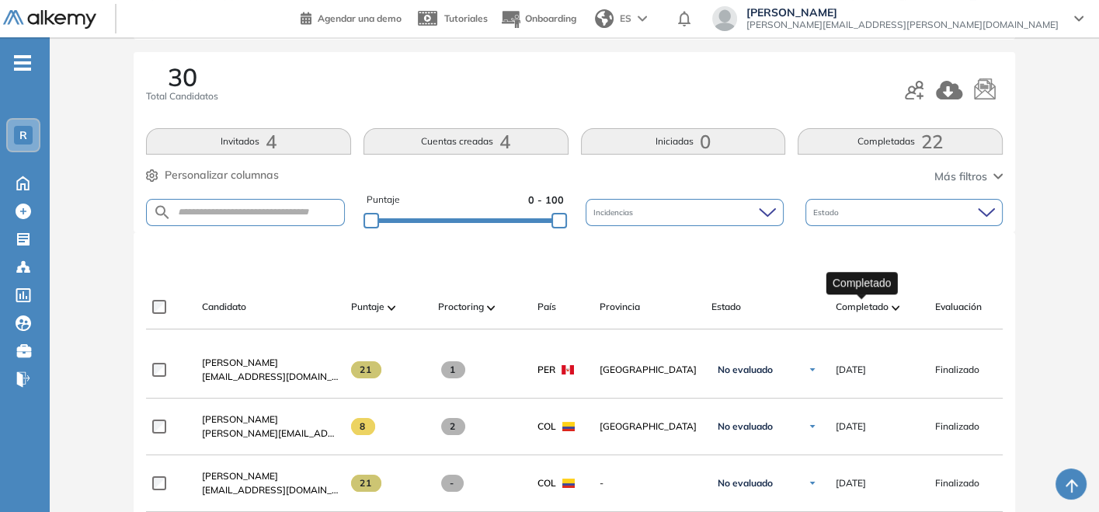
click at [878, 304] on span "Completado" at bounding box center [862, 307] width 53 height 14
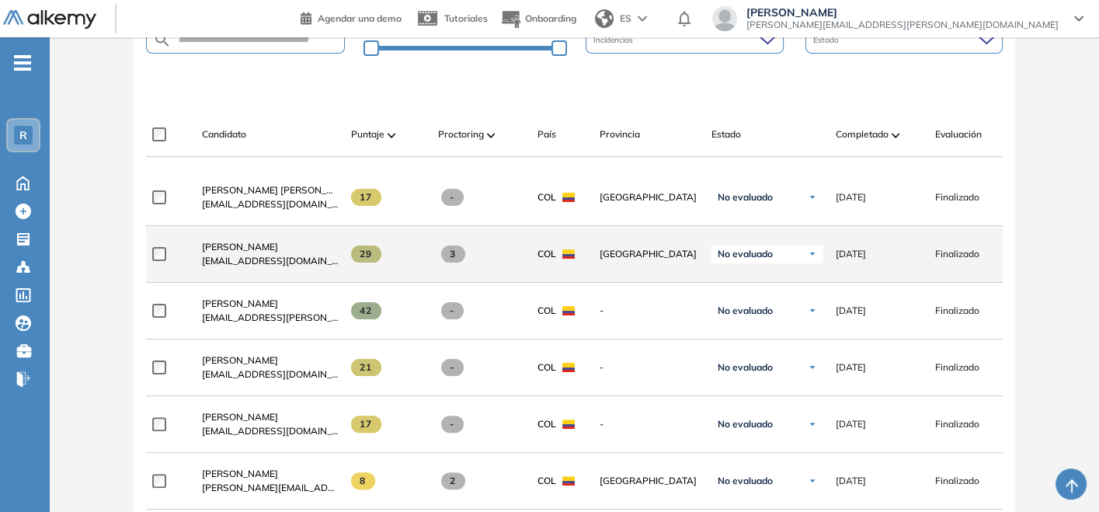
scroll to position [431, 0]
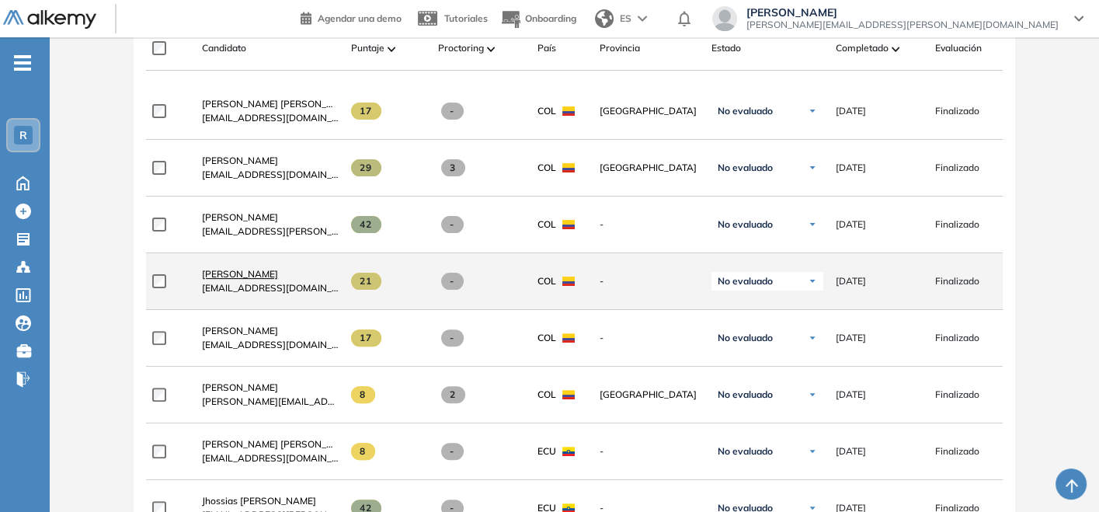
click at [270, 276] on span "[PERSON_NAME]" at bounding box center [240, 274] width 76 height 12
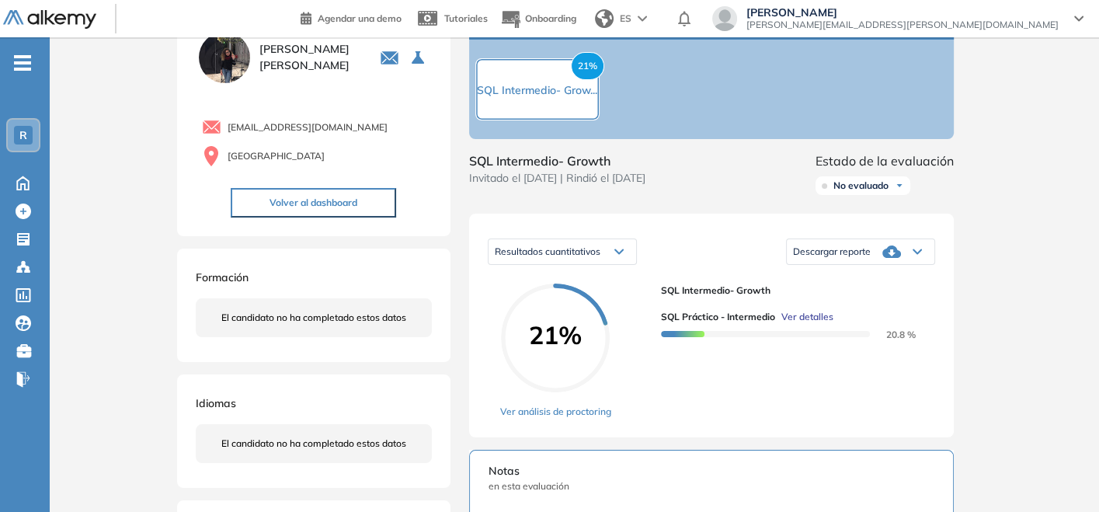
scroll to position [172, 0]
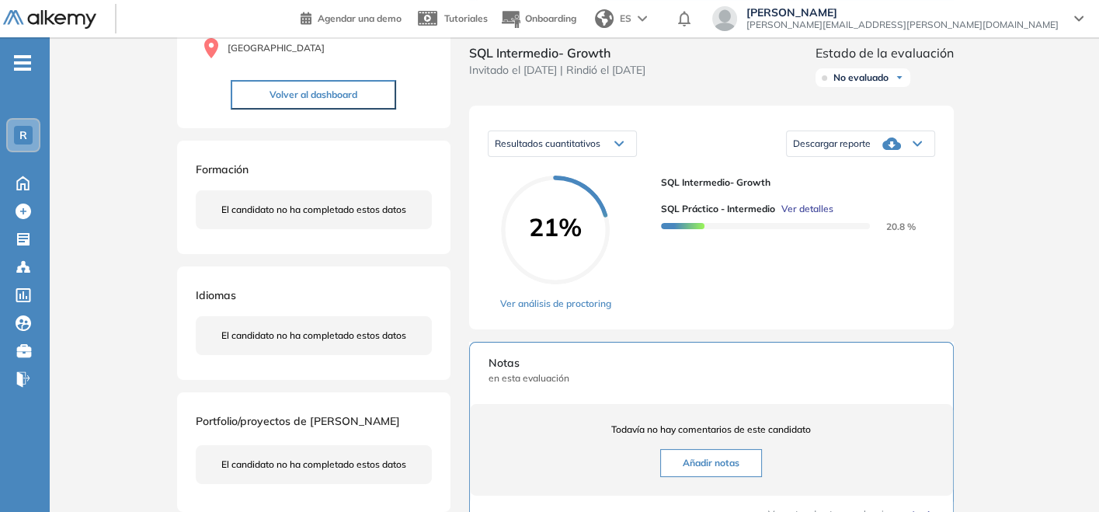
click at [861, 150] on span "Descargar reporte" at bounding box center [832, 144] width 78 height 12
click at [851, 173] on li "Descargar informe completo" at bounding box center [851, 166] width 115 height 16
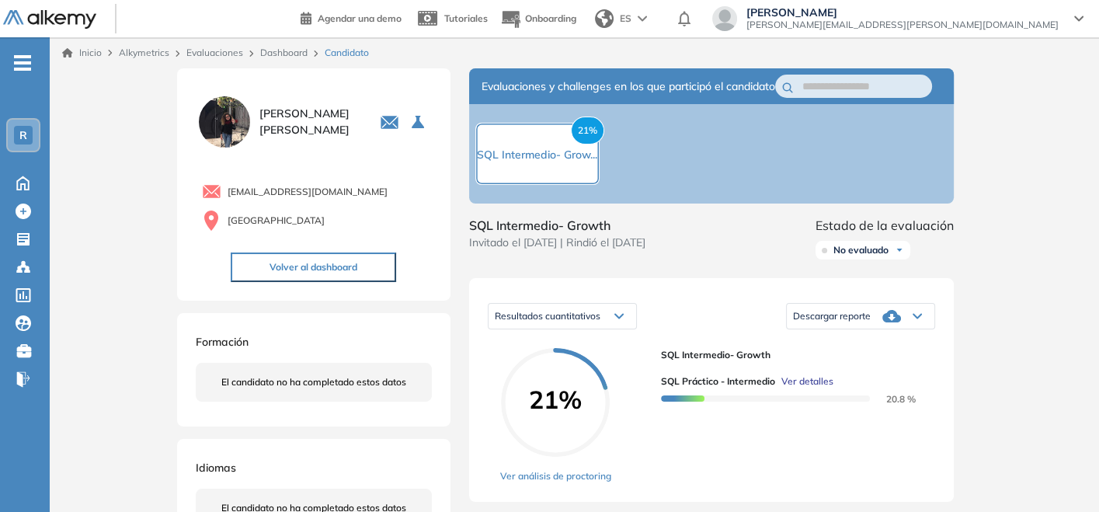
click at [304, 50] on link "Dashboard" at bounding box center [283, 53] width 47 height 12
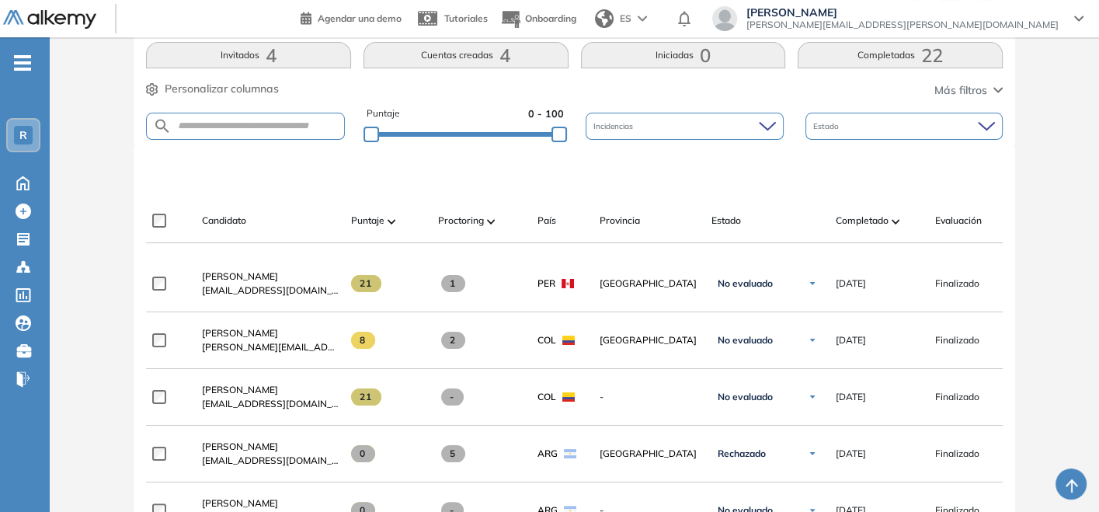
scroll to position [345, 0]
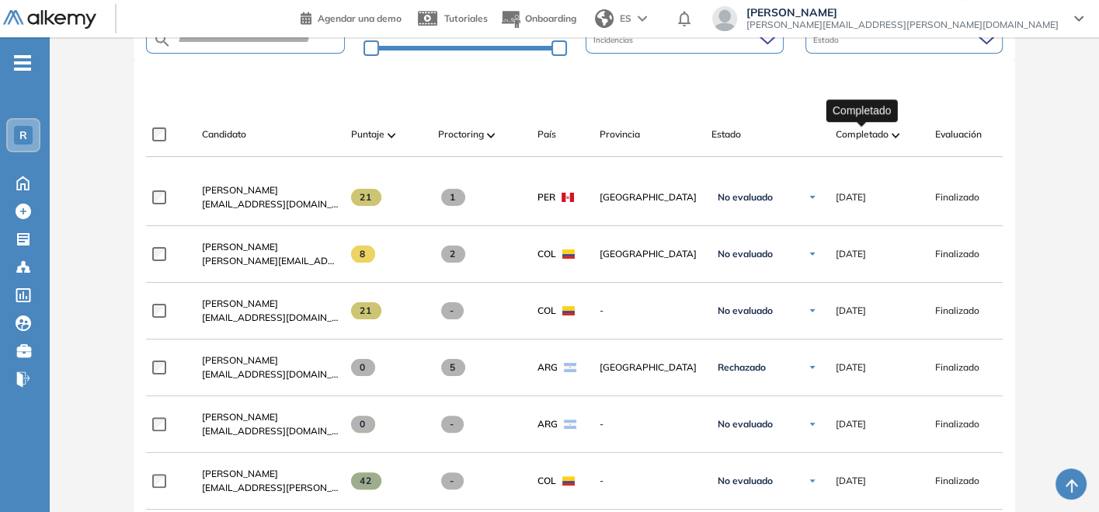
click at [886, 129] on span "Completado" at bounding box center [862, 134] width 53 height 14
click at [885, 136] on span "Completado" at bounding box center [862, 134] width 53 height 14
click at [900, 136] on div "Completado" at bounding box center [879, 134] width 87 height 19
click at [892, 133] on img at bounding box center [896, 135] width 8 height 5
drag, startPoint x: 892, startPoint y: 132, endPoint x: 900, endPoint y: 126, distance: 10.6
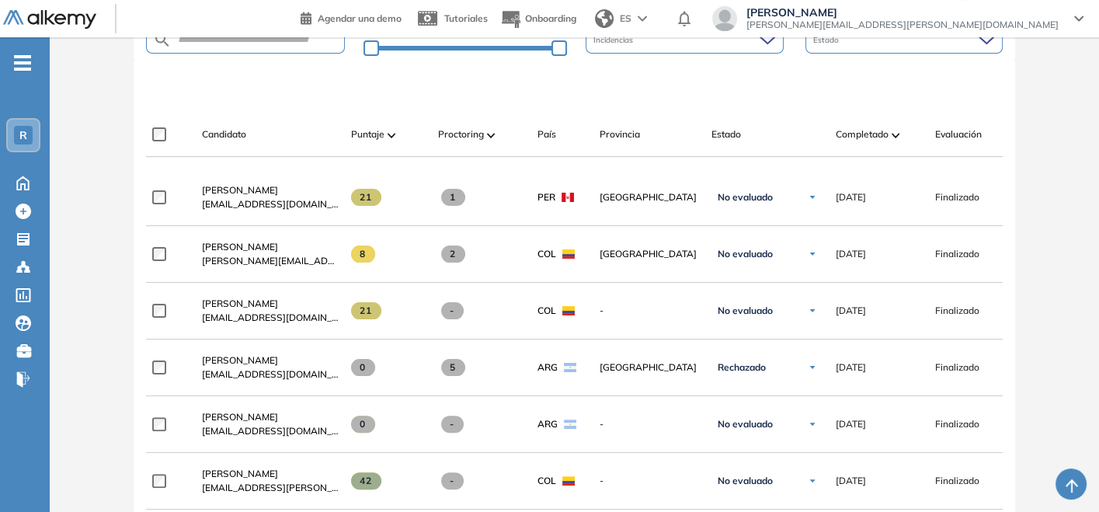
click at [900, 126] on div "Completado" at bounding box center [879, 134] width 87 height 19
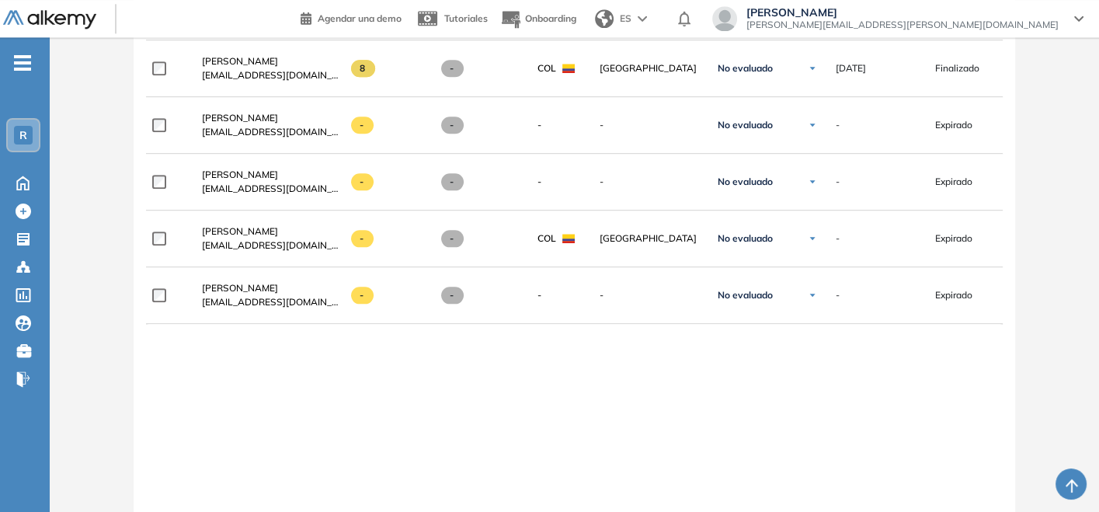
scroll to position [1899, 0]
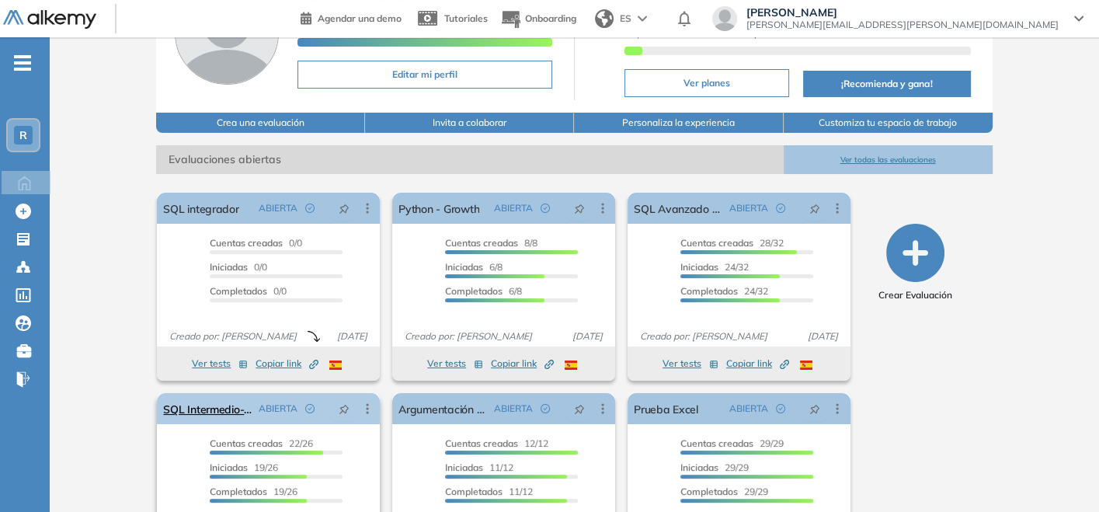
scroll to position [211, 0]
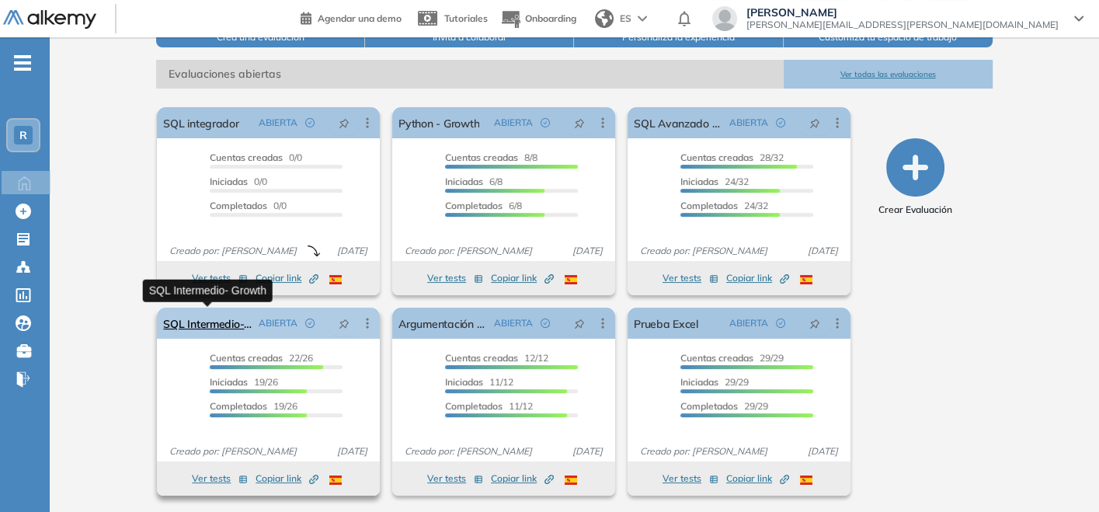
click at [218, 329] on link "SQL Intermedio- Growth" at bounding box center [207, 323] width 89 height 31
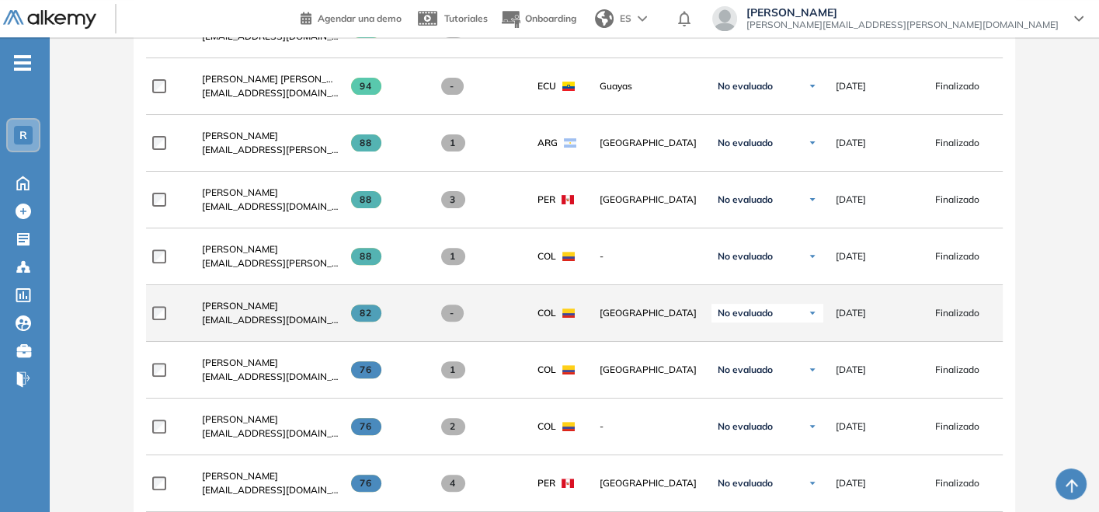
scroll to position [517, 0]
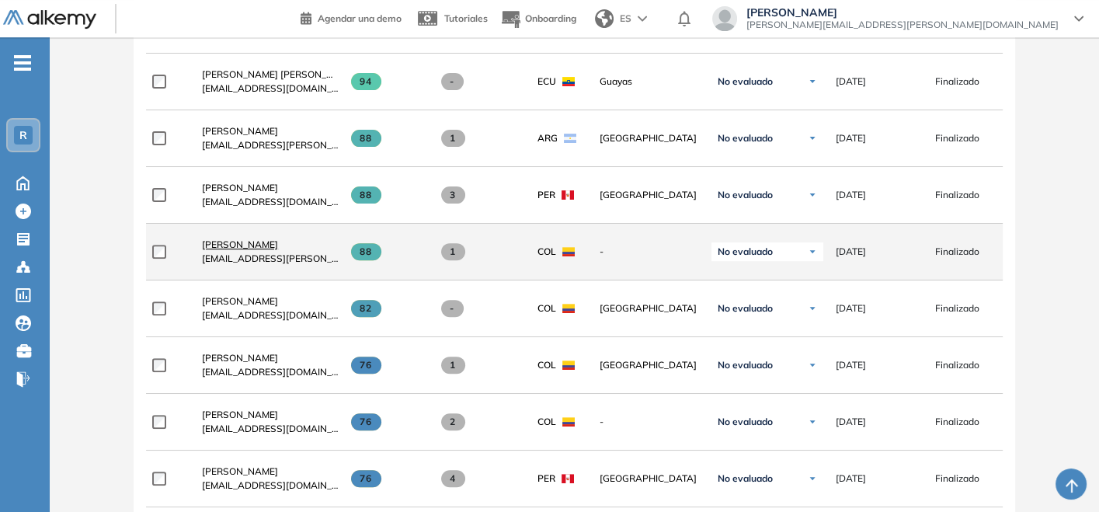
click at [240, 249] on span "[PERSON_NAME]" at bounding box center [240, 245] width 76 height 12
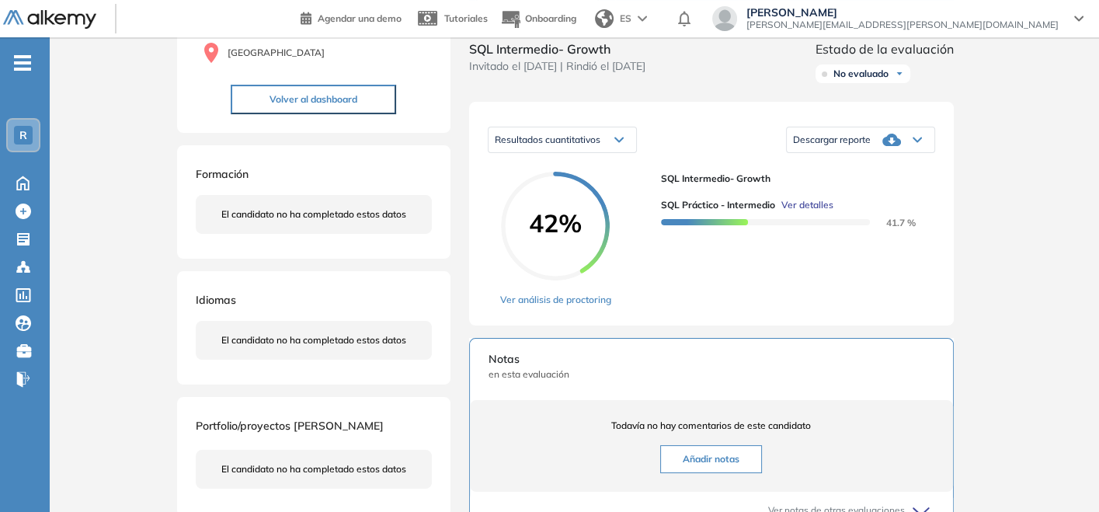
scroll to position [172, 0]
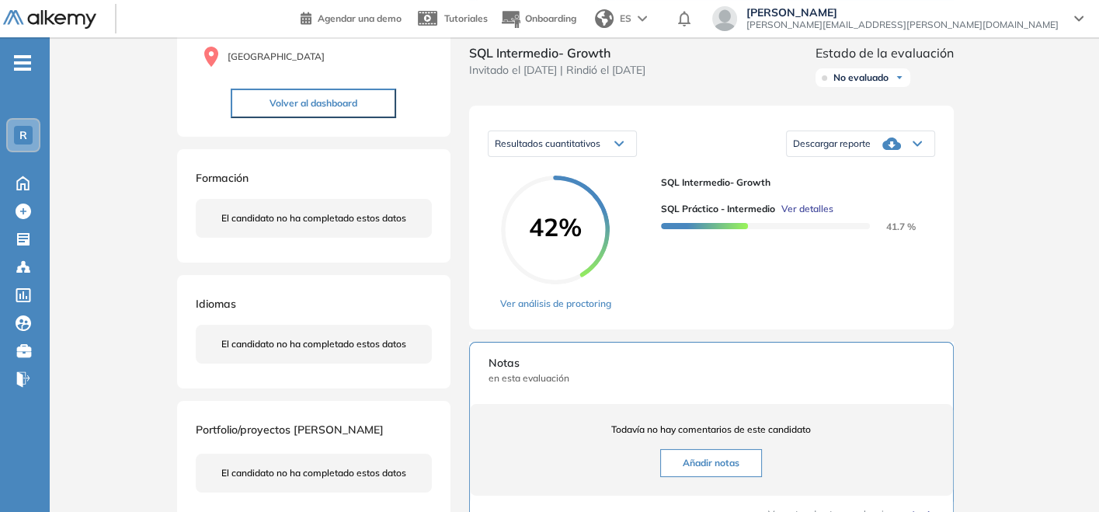
click at [868, 150] on span "Descargar reporte" at bounding box center [832, 144] width 78 height 12
click at [859, 173] on li "Descargar informe completo" at bounding box center [851, 166] width 115 height 16
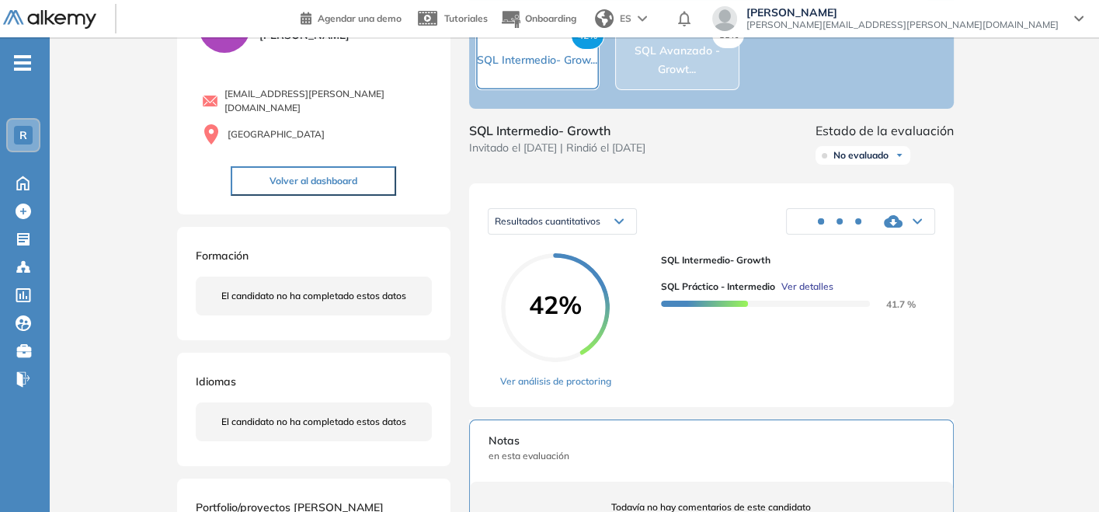
scroll to position [0, 0]
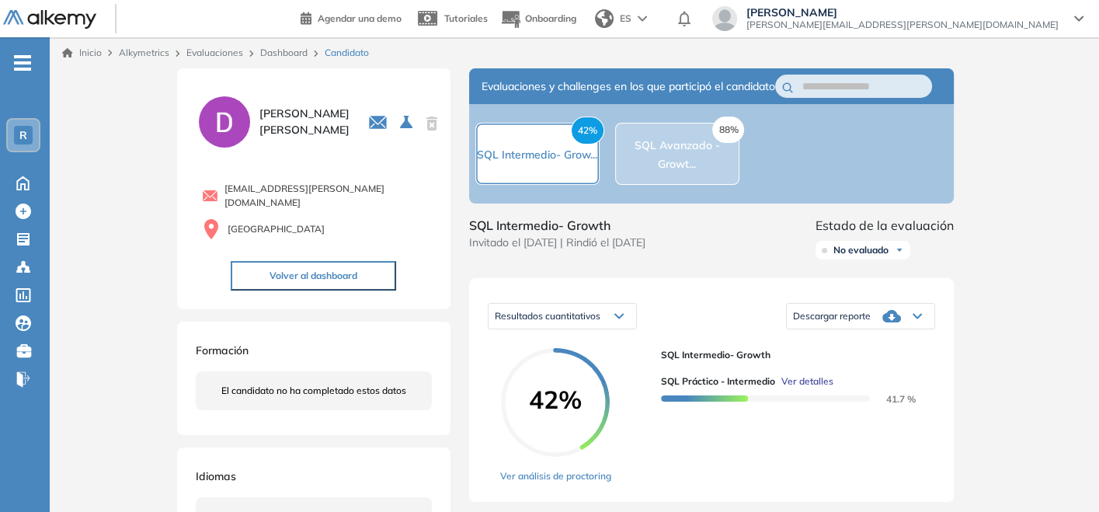
click at [281, 51] on link "Dashboard" at bounding box center [283, 53] width 47 height 12
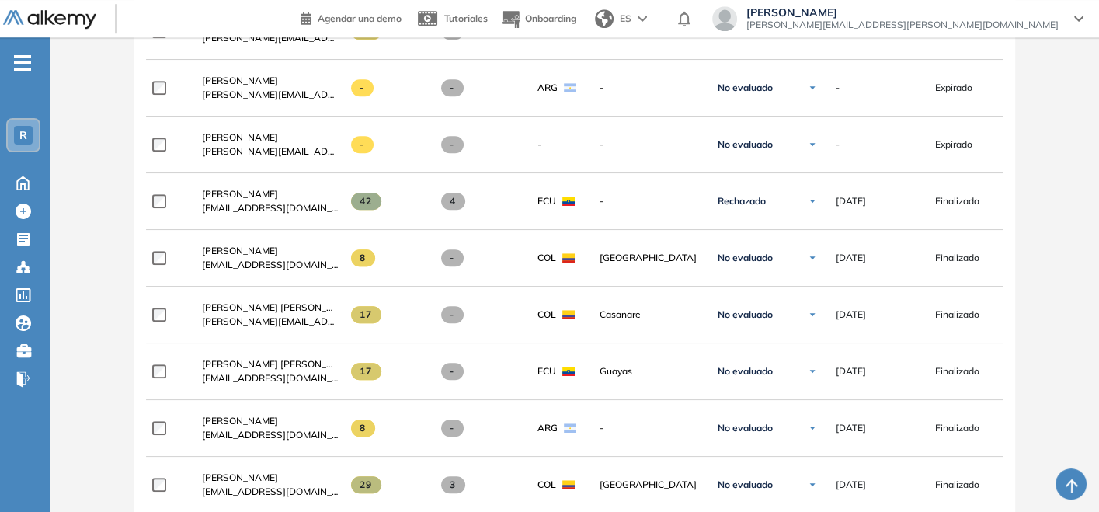
scroll to position [1036, 0]
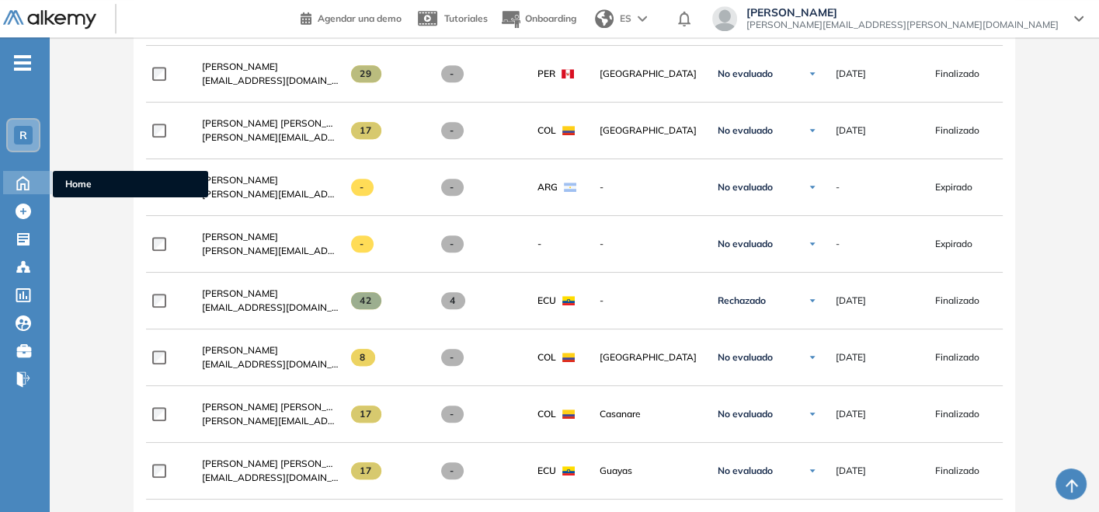
click at [23, 172] on icon at bounding box center [22, 181] width 27 height 19
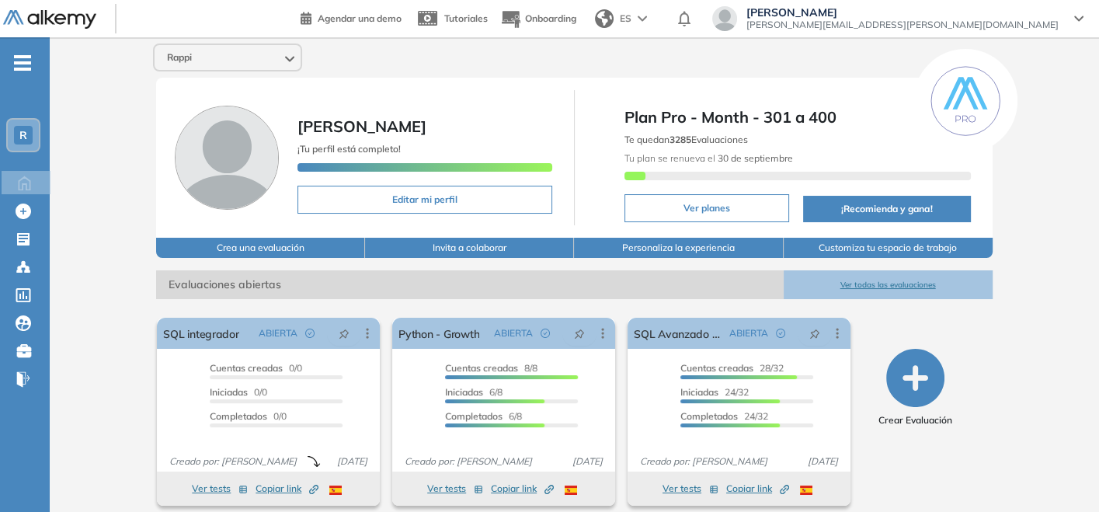
scroll to position [172, 0]
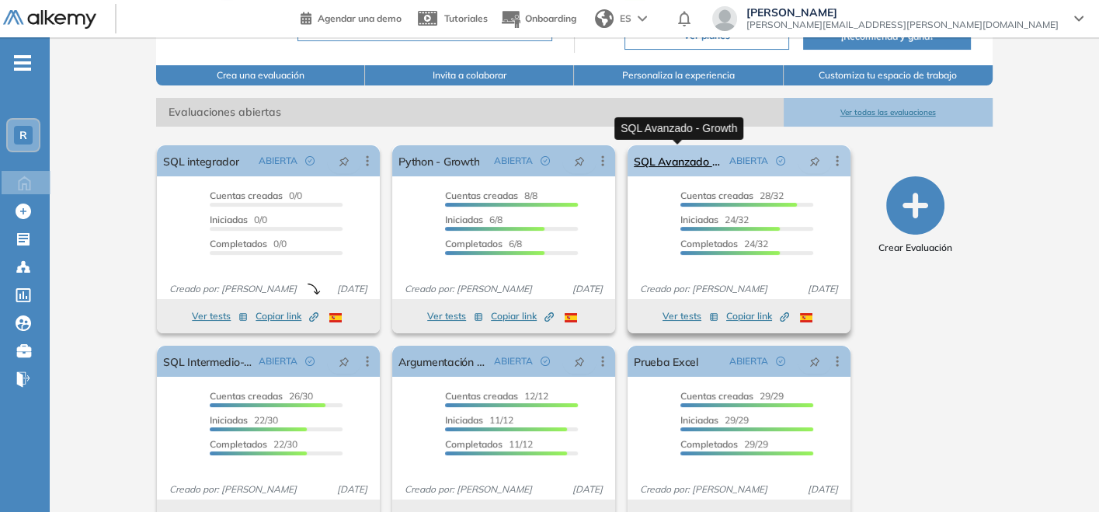
click at [691, 161] on link "SQL Avanzado - Growth" at bounding box center [678, 160] width 89 height 31
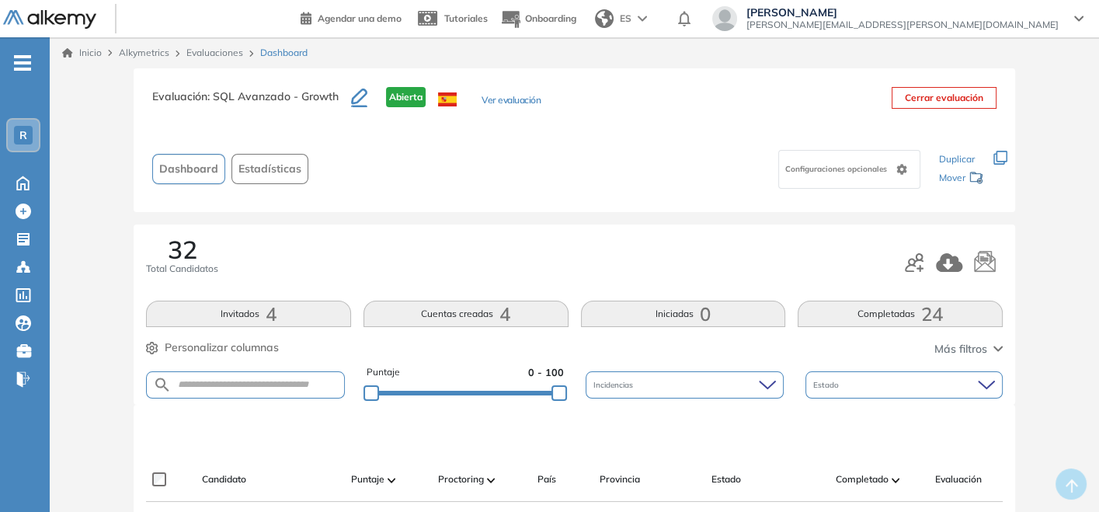
click at [209, 52] on link "Evaluaciones" at bounding box center [214, 53] width 57 height 12
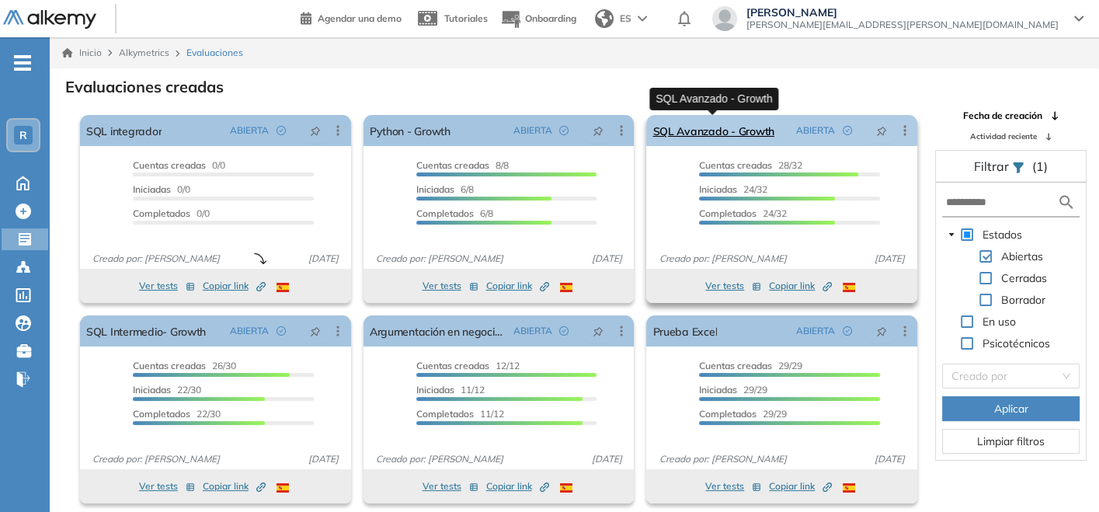
click at [677, 138] on link "SQL Avanzado - Growth" at bounding box center [713, 130] width 121 height 31
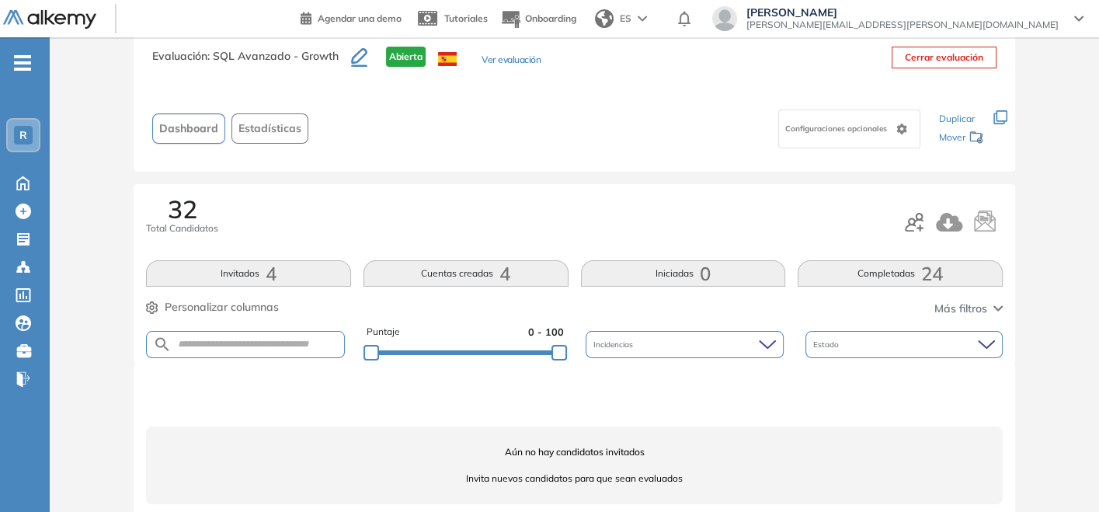
scroll to position [62, 0]
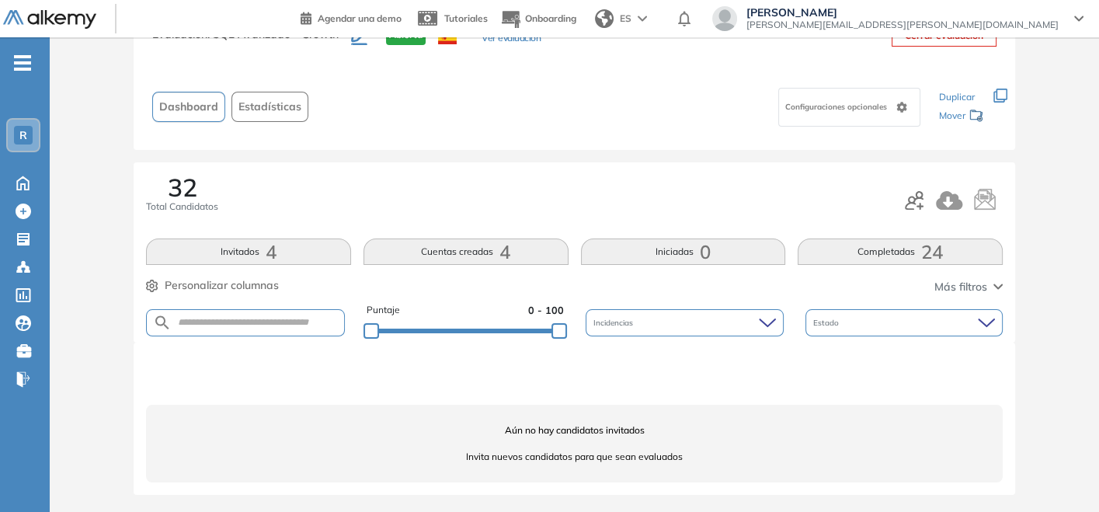
click at [901, 254] on button "Completadas 24" at bounding box center [900, 252] width 205 height 26
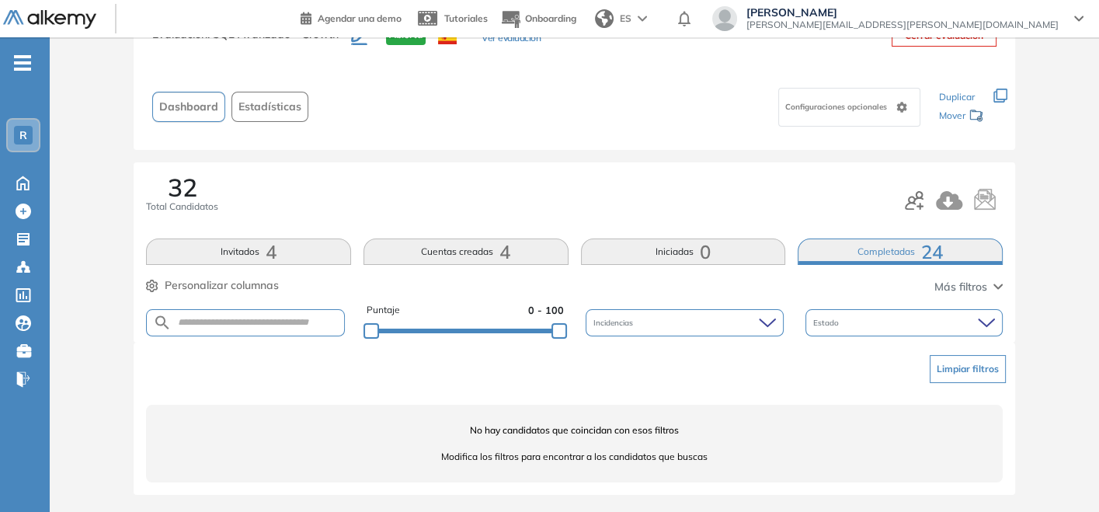
click at [858, 250] on button "Completadas 24" at bounding box center [900, 252] width 205 height 26
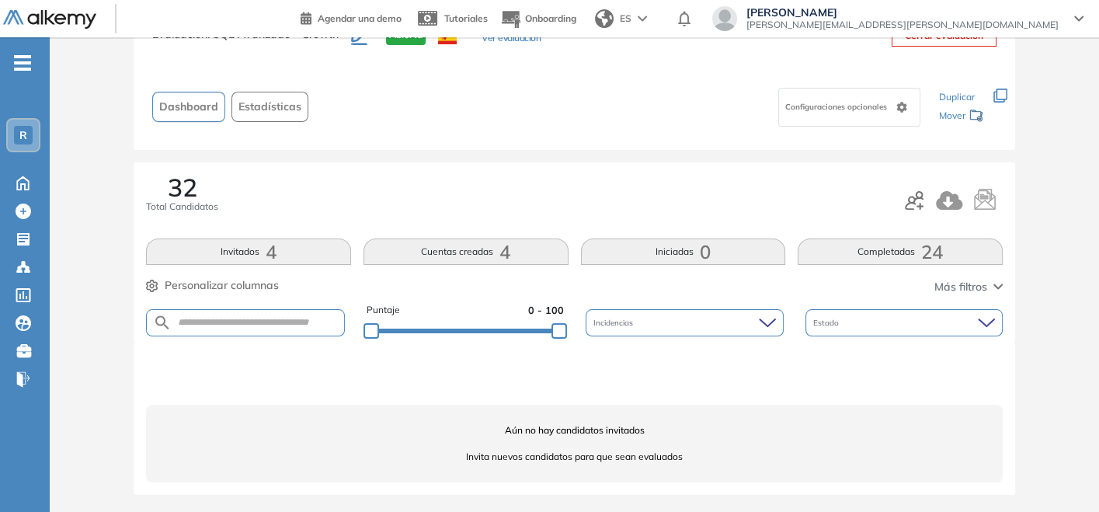
click at [257, 243] on button "Invitados 4" at bounding box center [248, 252] width 205 height 26
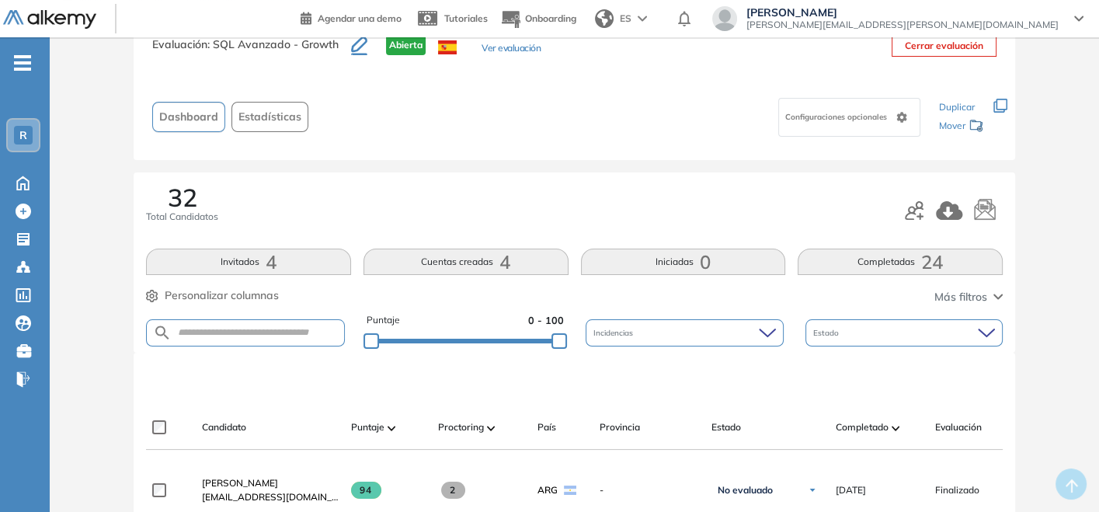
scroll to position [172, 0]
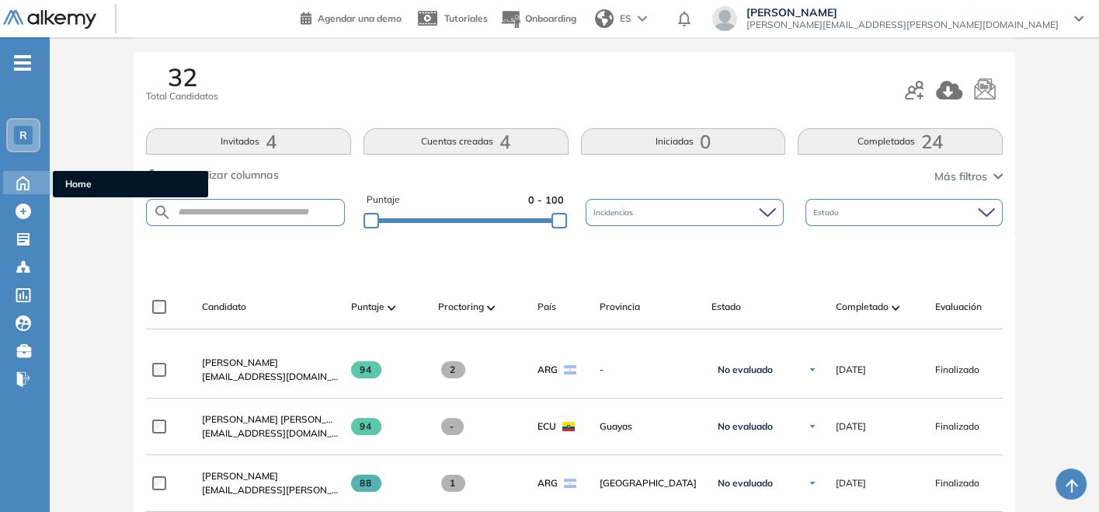
click at [17, 189] on icon at bounding box center [23, 182] width 12 height 13
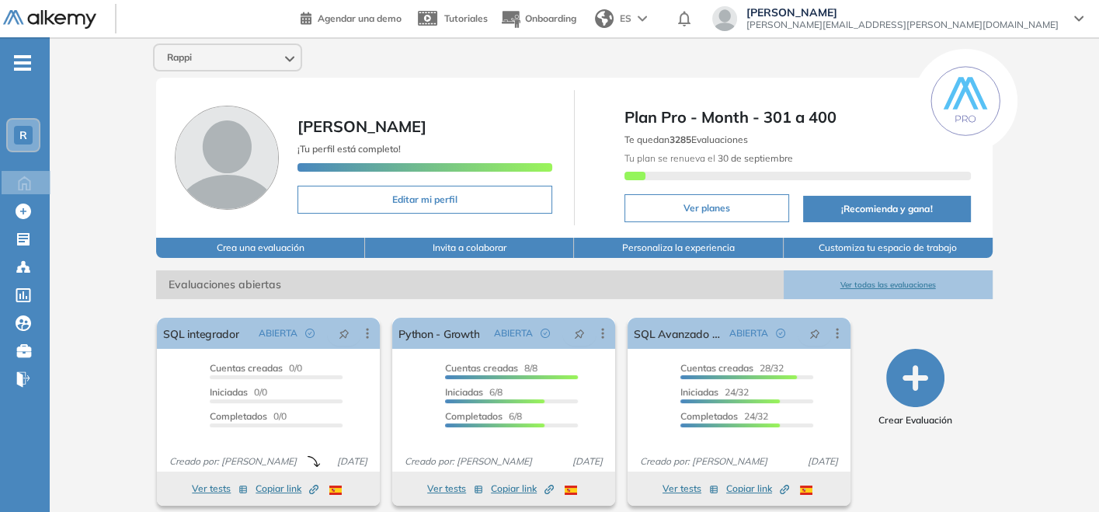
scroll to position [172, 0]
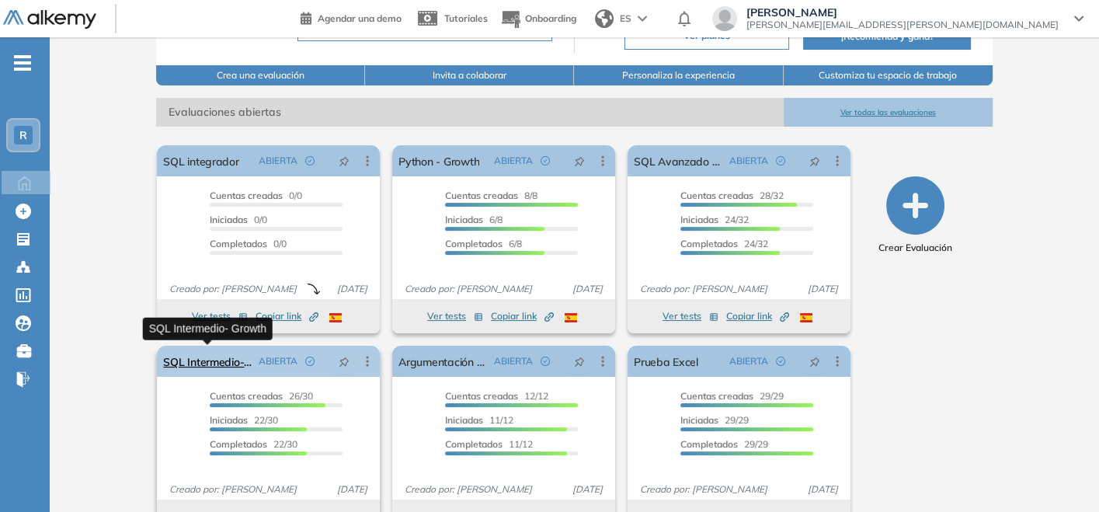
click at [220, 359] on link "SQL Intermedio- Growth" at bounding box center [207, 361] width 89 height 31
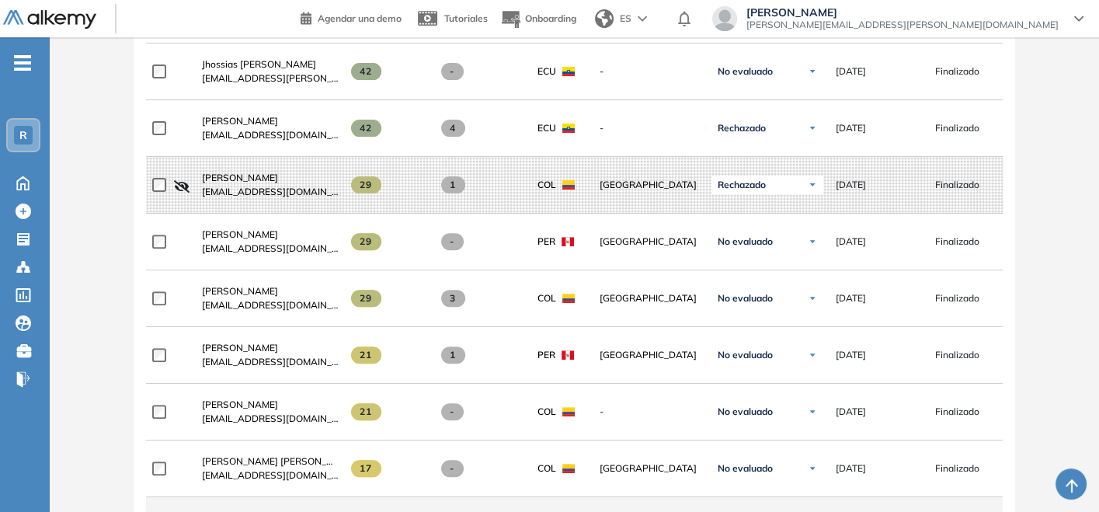
scroll to position [346, 0]
